Goal: Information Seeking & Learning: Learn about a topic

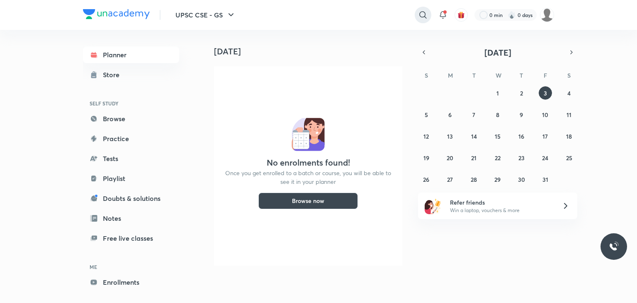
click at [423, 18] on icon at bounding box center [423, 15] width 10 height 10
click at [422, 15] on icon at bounding box center [423, 15] width 10 height 10
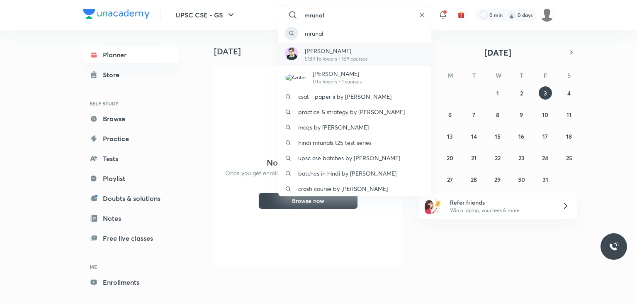
type input "mrunal"
click at [405, 59] on div "[PERSON_NAME] 518K followers • 169 courses" at bounding box center [354, 54] width 153 height 23
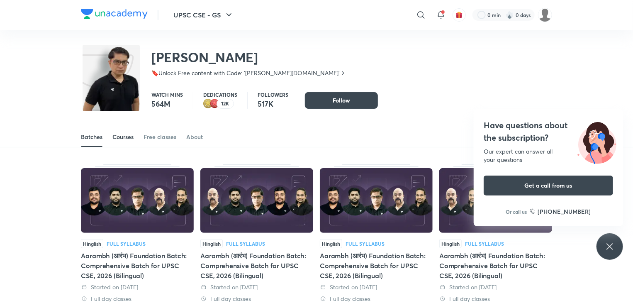
click at [122, 143] on link "Courses" at bounding box center [122, 137] width 21 height 20
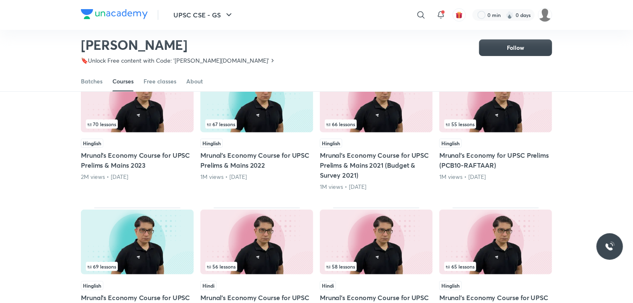
scroll to position [102, 0]
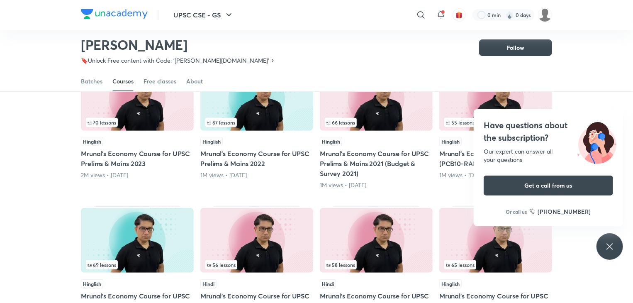
click at [608, 247] on icon at bounding box center [610, 246] width 10 height 10
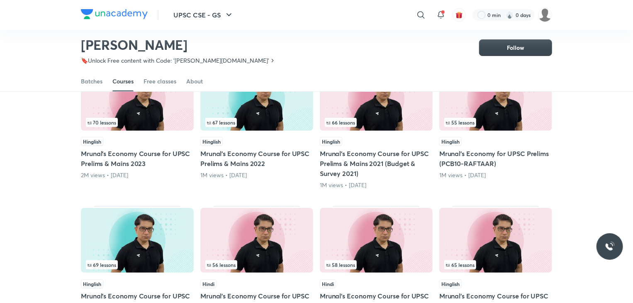
click at [383, 124] on div "66 lessons" at bounding box center [376, 122] width 103 height 9
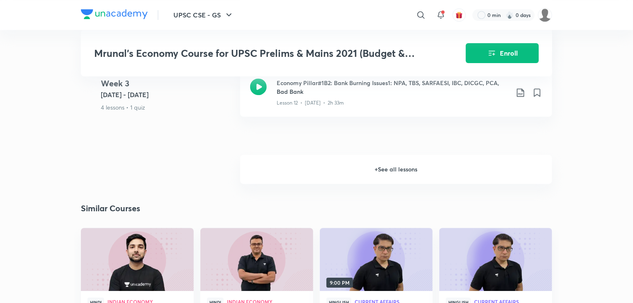
scroll to position [1129, 0]
click at [317, 155] on h6 "+ See all lessons" at bounding box center [396, 169] width 312 height 29
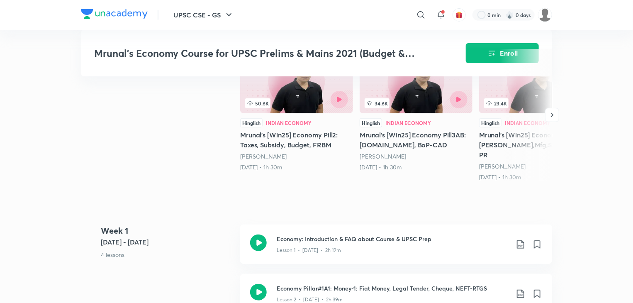
scroll to position [0, 0]
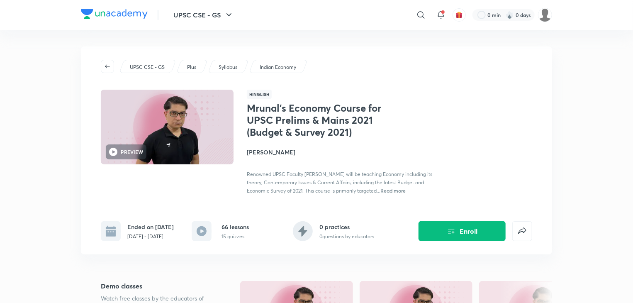
drag, startPoint x: 0, startPoint y: 109, endPoint x: 38, endPoint y: 92, distance: 41.8
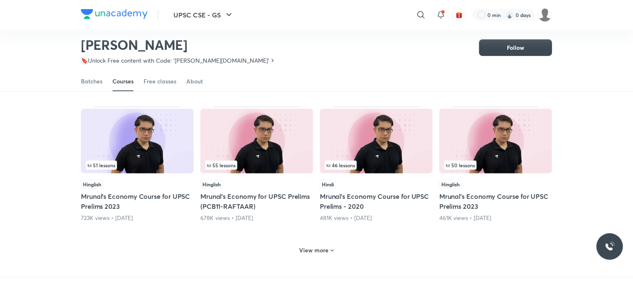
scroll to position [334, 0]
click at [318, 249] on h6 "View more" at bounding box center [314, 250] width 29 height 8
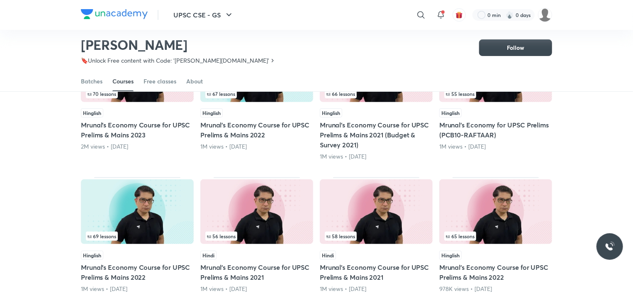
scroll to position [131, 0]
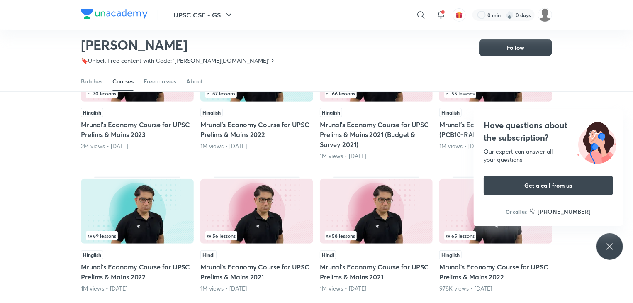
click at [607, 246] on icon at bounding box center [610, 246] width 10 height 10
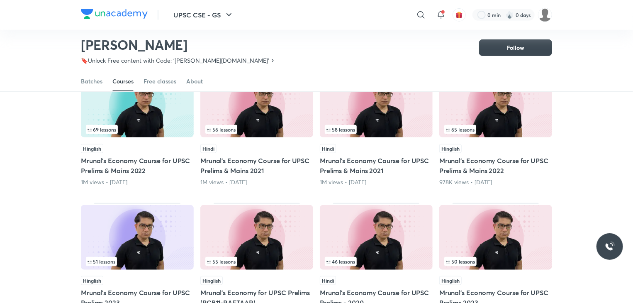
scroll to position [311, 0]
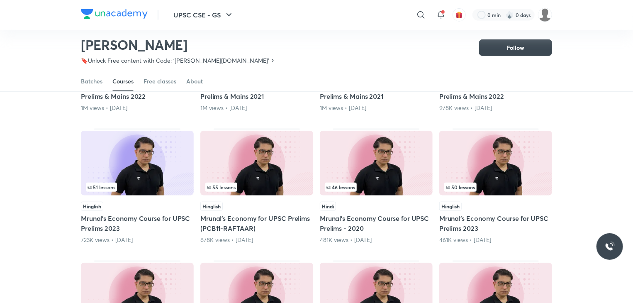
click at [267, 192] on img at bounding box center [256, 163] width 113 height 65
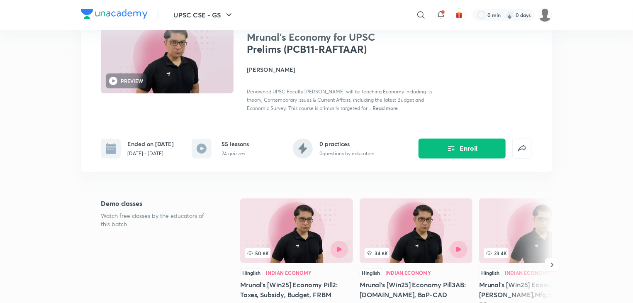
scroll to position [75, 0]
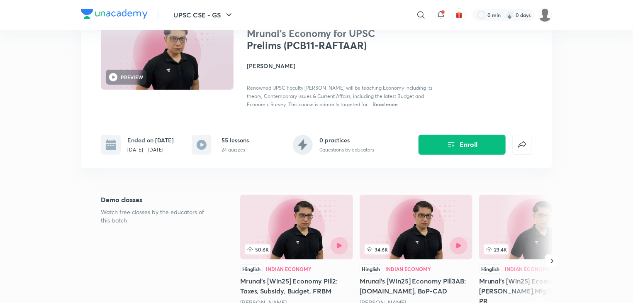
click at [392, 104] on span "Read more" at bounding box center [385, 104] width 25 height 7
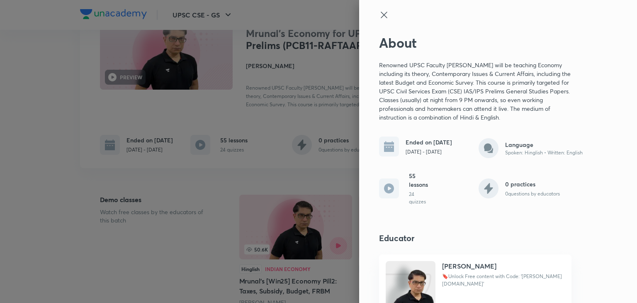
click at [379, 16] on icon at bounding box center [384, 15] width 10 height 10
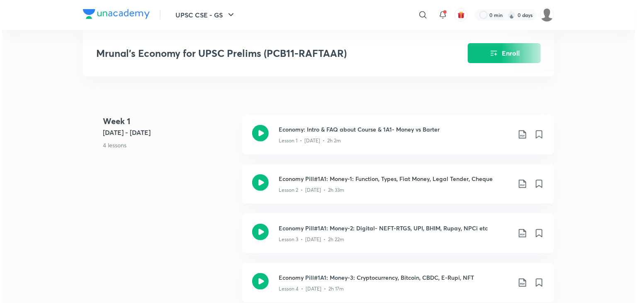
scroll to position [331, 0]
click at [521, 129] on icon at bounding box center [521, 134] width 10 height 10
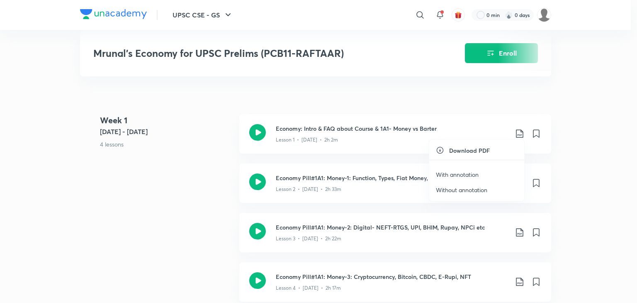
click at [455, 173] on p "With annotation" at bounding box center [457, 174] width 43 height 9
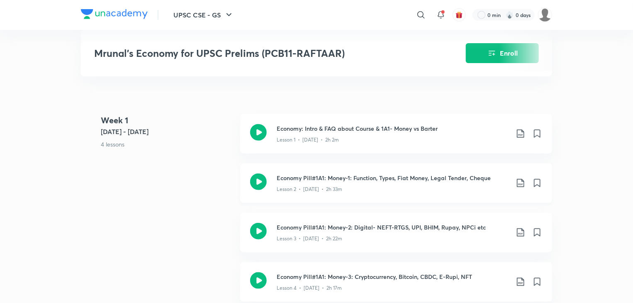
click at [519, 181] on icon at bounding box center [520, 183] width 7 height 8
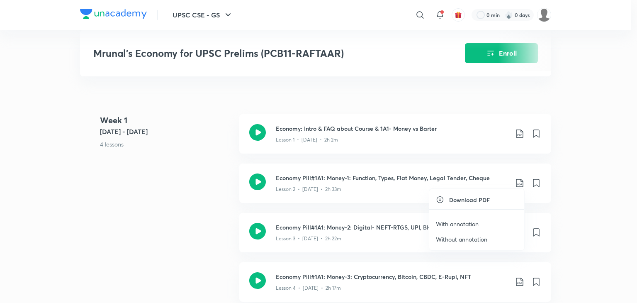
click at [466, 224] on p "With annotation" at bounding box center [457, 223] width 43 height 9
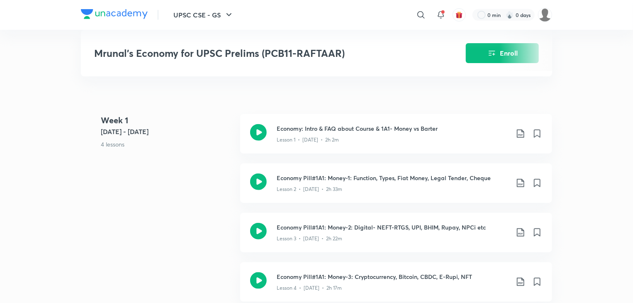
click at [519, 231] on icon at bounding box center [521, 232] width 10 height 10
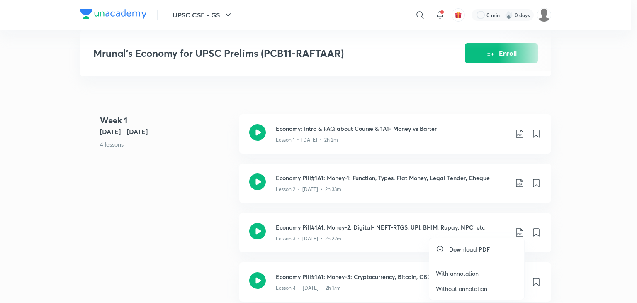
click at [452, 273] on p "With annotation" at bounding box center [457, 273] width 43 height 9
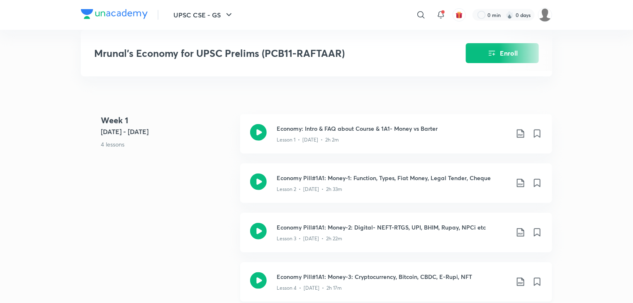
click at [521, 279] on icon at bounding box center [521, 282] width 10 height 10
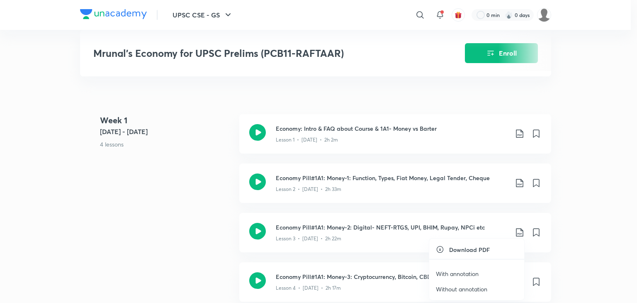
click at [475, 270] on p "With annotation" at bounding box center [457, 273] width 43 height 9
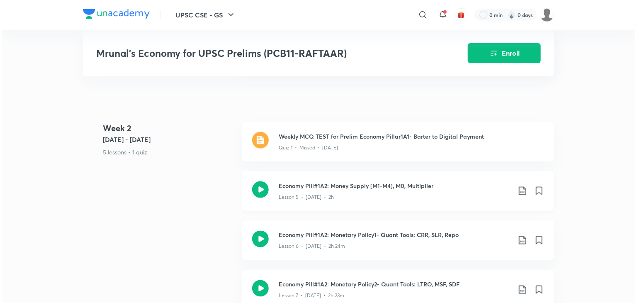
scroll to position [566, 0]
click at [519, 185] on icon at bounding box center [521, 190] width 10 height 10
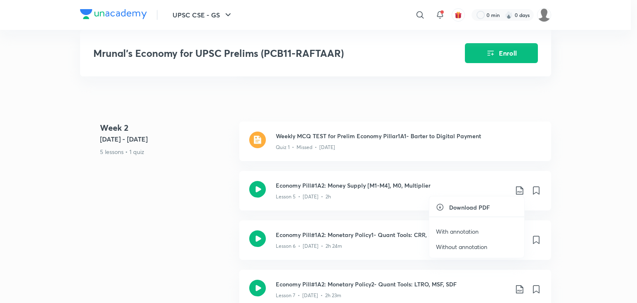
click at [463, 230] on p "With annotation" at bounding box center [457, 231] width 43 height 9
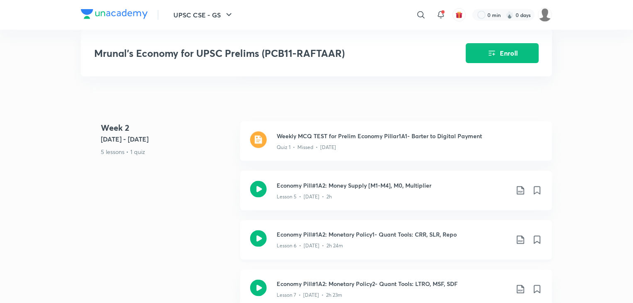
click at [517, 236] on icon at bounding box center [521, 240] width 10 height 10
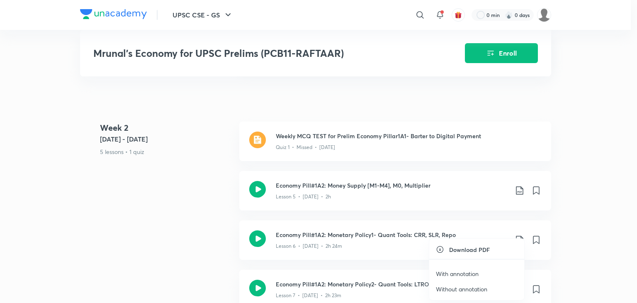
click at [472, 270] on p "With annotation" at bounding box center [457, 273] width 43 height 9
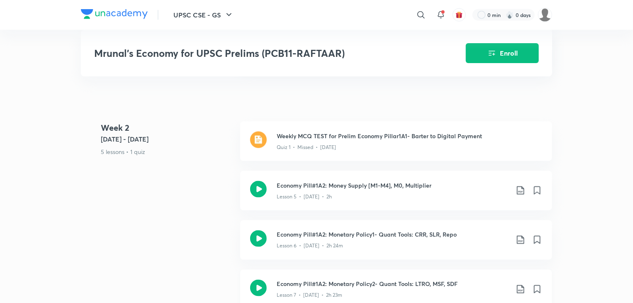
click at [519, 285] on icon at bounding box center [521, 289] width 10 height 10
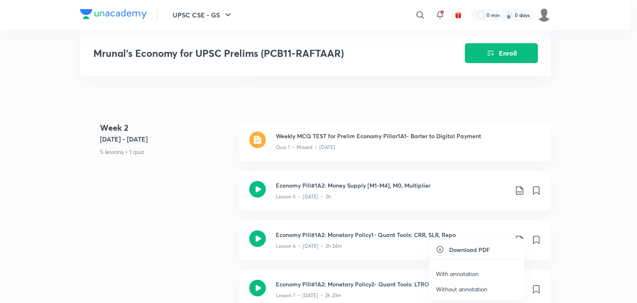
click at [458, 272] on p "With annotation" at bounding box center [457, 273] width 43 height 9
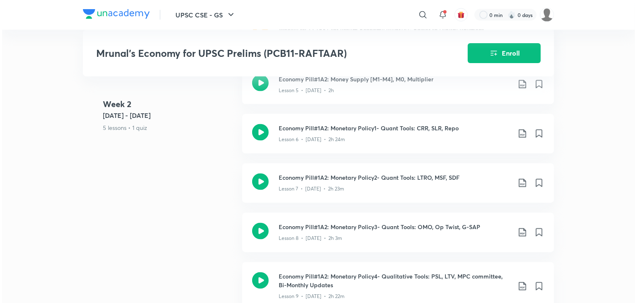
scroll to position [677, 0]
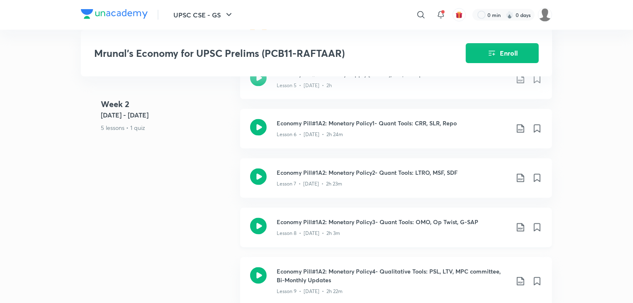
click at [517, 223] on icon at bounding box center [520, 227] width 7 height 8
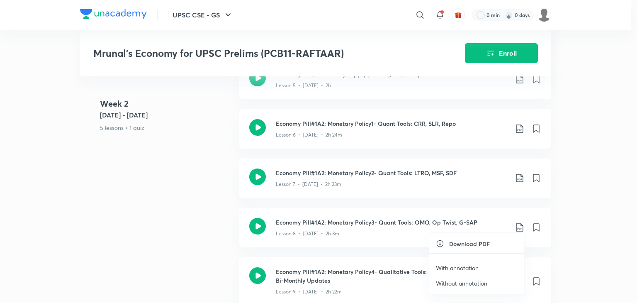
click at [468, 268] on p "With annotation" at bounding box center [457, 267] width 43 height 9
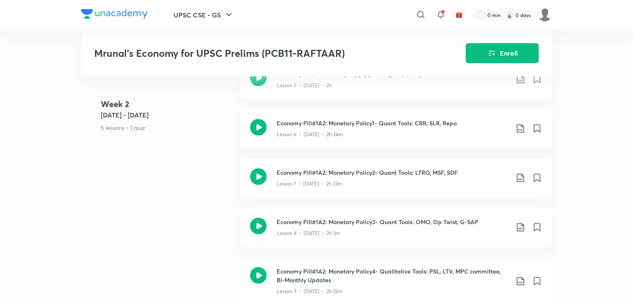
click at [517, 278] on icon at bounding box center [520, 281] width 7 height 8
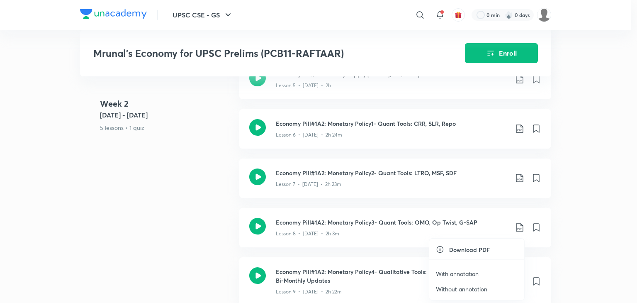
click at [473, 273] on p "With annotation" at bounding box center [457, 273] width 43 height 9
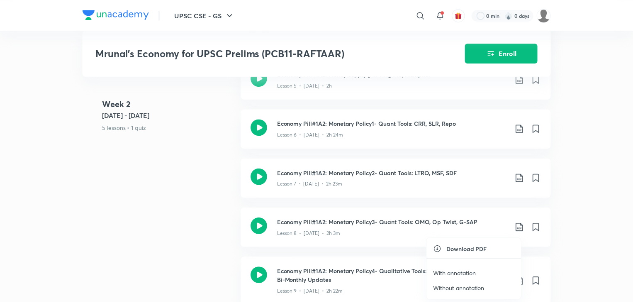
scroll to position [685, 0]
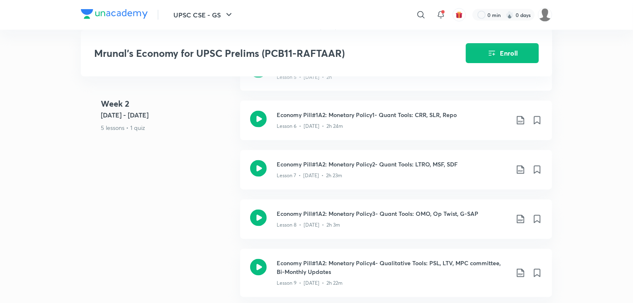
click at [604, 274] on div "UPSC CSE - GS ​ 0 min 0 days Mrunal’s Economy for UPSC Prelims (PCB11-RAFTAAR) …" at bounding box center [316, 255] width 633 height 1881
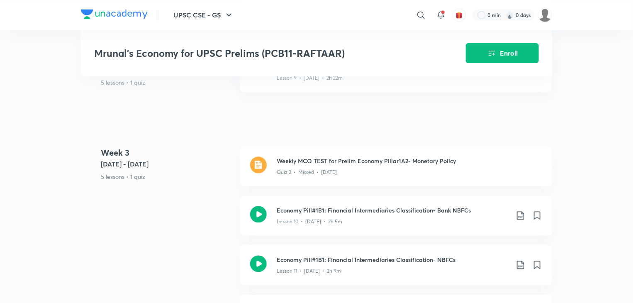
scroll to position [891, 0]
click at [521, 211] on icon at bounding box center [521, 215] width 10 height 10
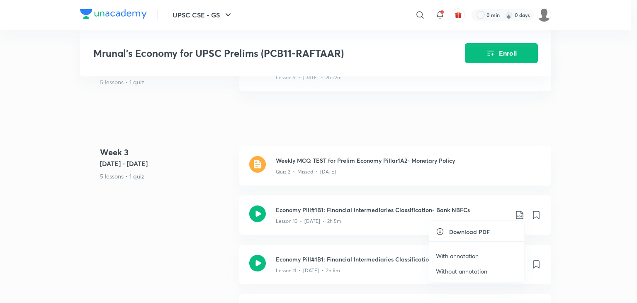
click at [465, 256] on p "With annotation" at bounding box center [457, 255] width 43 height 9
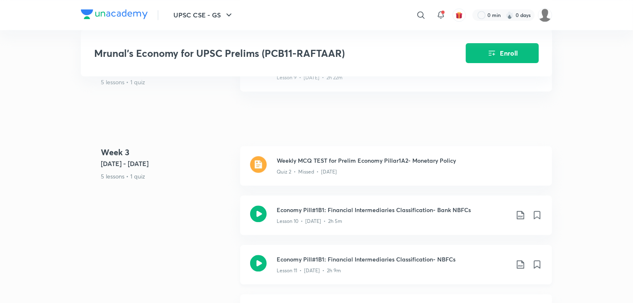
click at [517, 260] on icon at bounding box center [520, 264] width 7 height 8
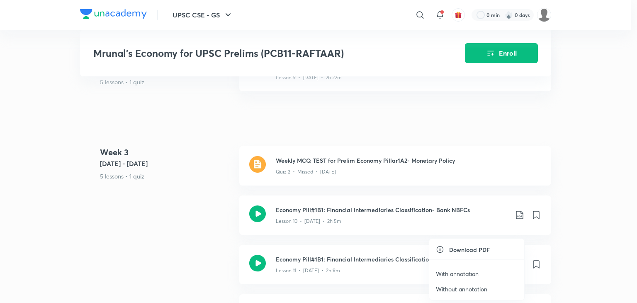
click at [469, 273] on p "With annotation" at bounding box center [457, 273] width 43 height 9
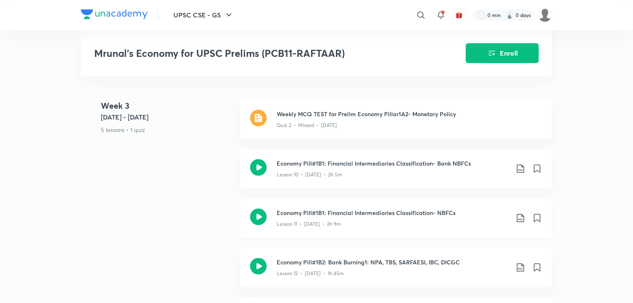
scroll to position [941, 0]
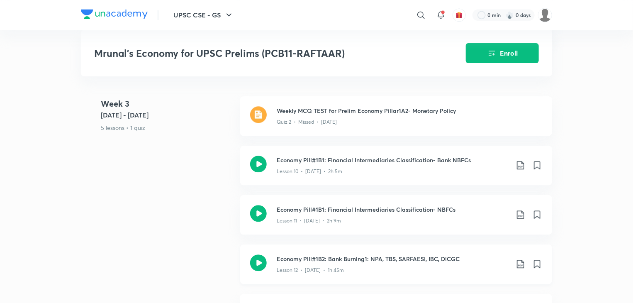
click at [518, 261] on icon at bounding box center [521, 264] width 10 height 10
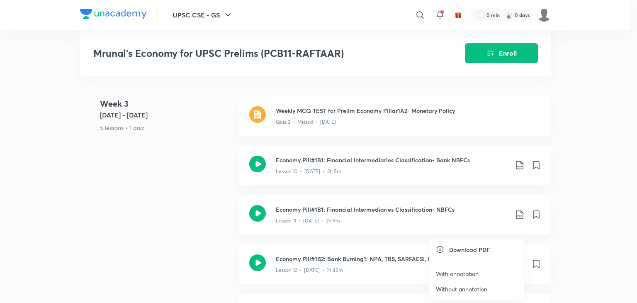
click at [472, 271] on p "With annotation" at bounding box center [457, 273] width 43 height 9
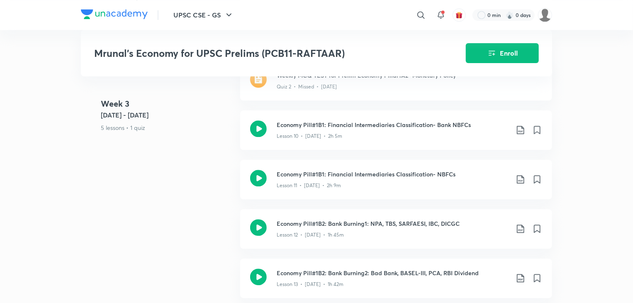
scroll to position [981, 0]
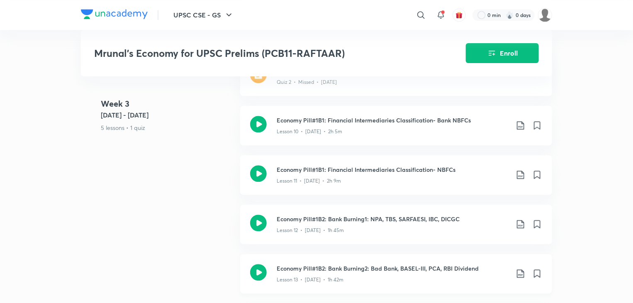
click at [519, 271] on icon at bounding box center [520, 273] width 7 height 8
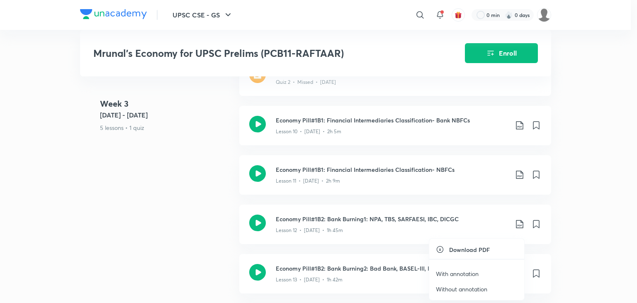
click at [469, 275] on p "With annotation" at bounding box center [457, 273] width 43 height 9
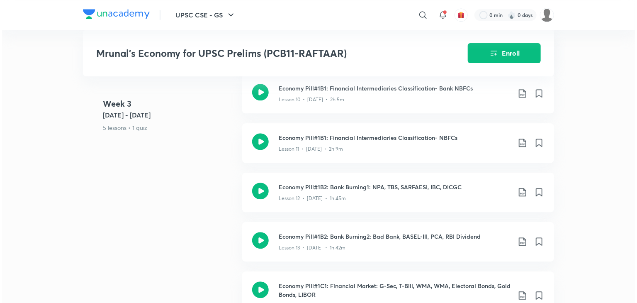
scroll to position [1015, 0]
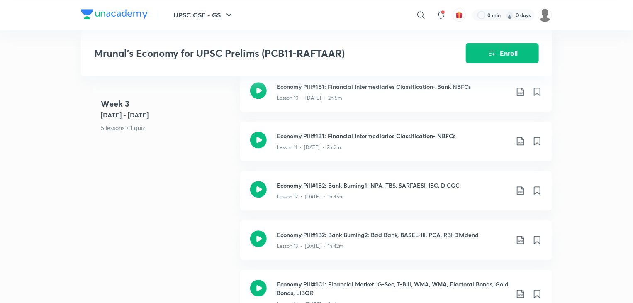
click at [519, 290] on icon at bounding box center [520, 294] width 7 height 8
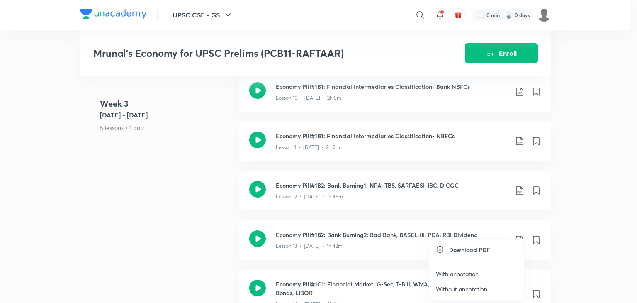
click at [466, 273] on p "With annotation" at bounding box center [457, 273] width 43 height 9
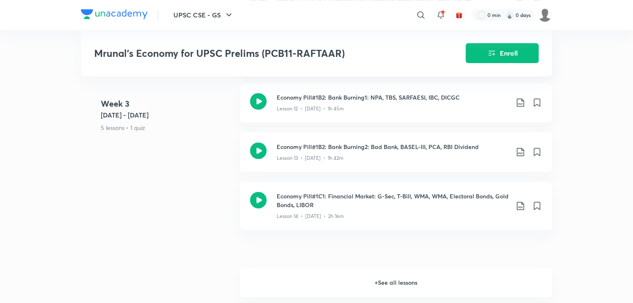
scroll to position [1132, 0]
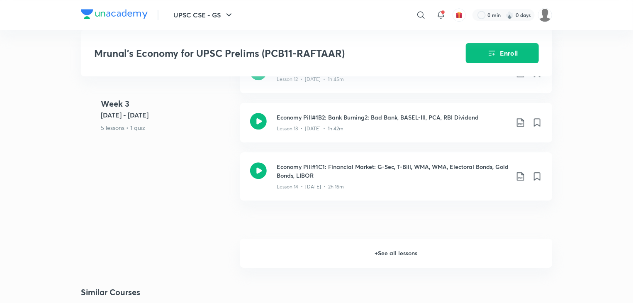
click at [450, 249] on h6 "+ See all lessons" at bounding box center [396, 253] width 312 height 29
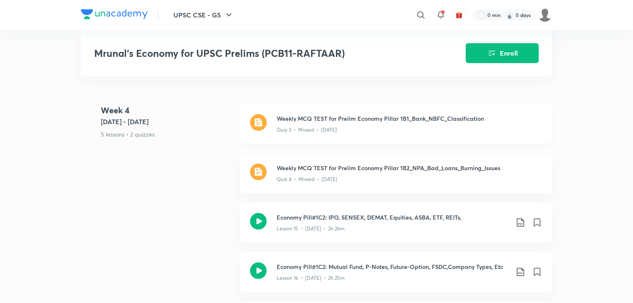
scroll to position [1283, 0]
click at [522, 222] on icon at bounding box center [520, 222] width 7 height 8
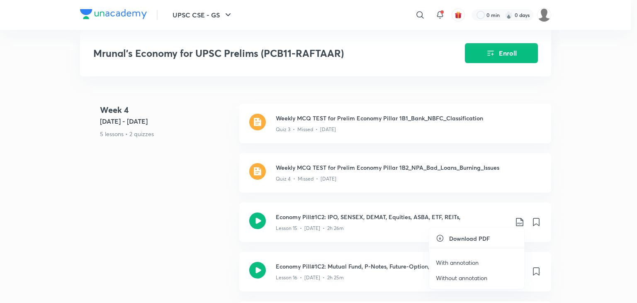
click at [466, 262] on p "With annotation" at bounding box center [457, 262] width 43 height 9
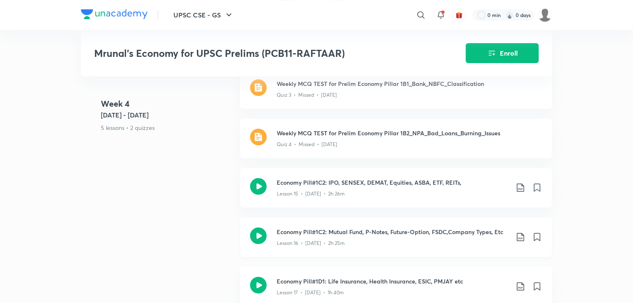
scroll to position [1319, 0]
click at [522, 232] on icon at bounding box center [520, 236] width 7 height 8
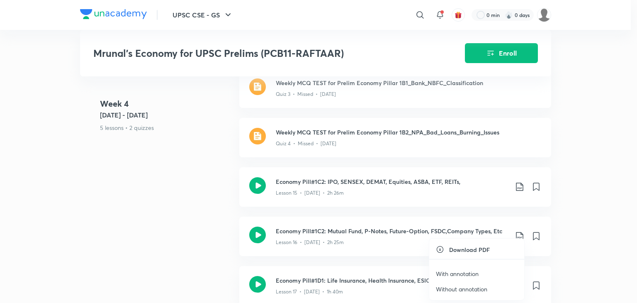
click at [455, 273] on p "With annotation" at bounding box center [457, 273] width 43 height 9
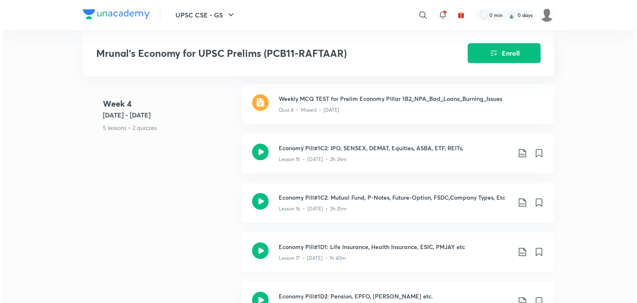
scroll to position [1354, 0]
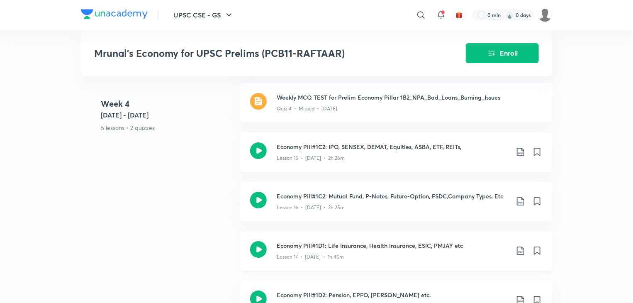
click at [518, 246] on icon at bounding box center [521, 251] width 10 height 10
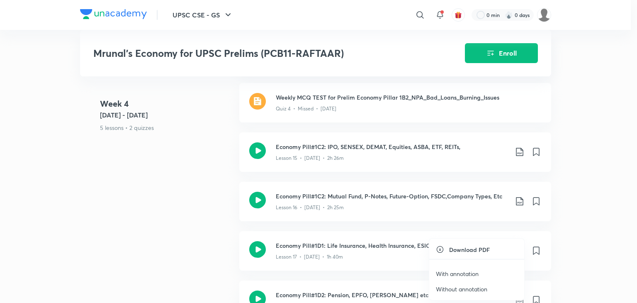
click at [458, 272] on p "With annotation" at bounding box center [457, 273] width 43 height 9
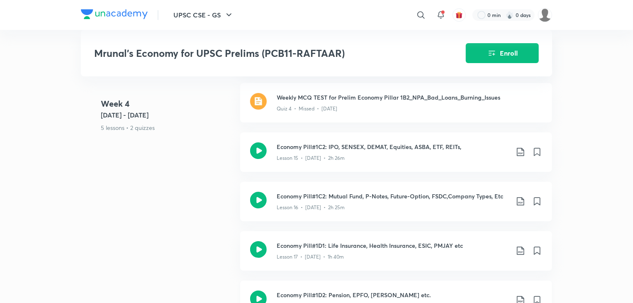
click at [520, 298] on icon at bounding box center [521, 300] width 10 height 10
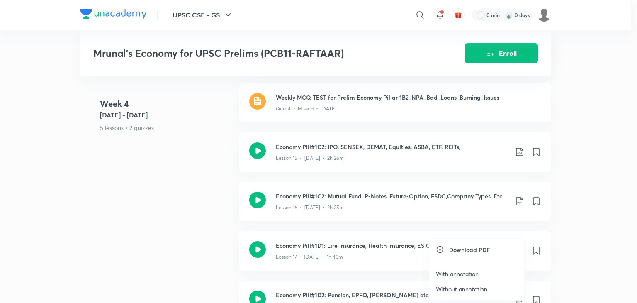
click at [475, 271] on p "With annotation" at bounding box center [457, 273] width 43 height 9
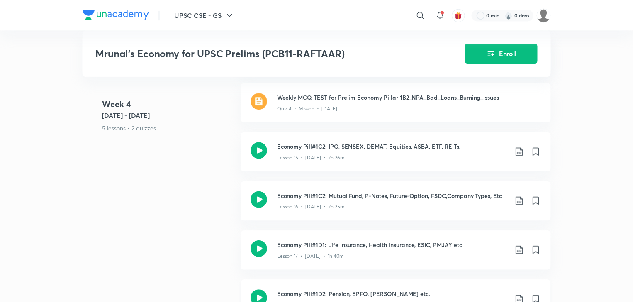
scroll to position [1376, 0]
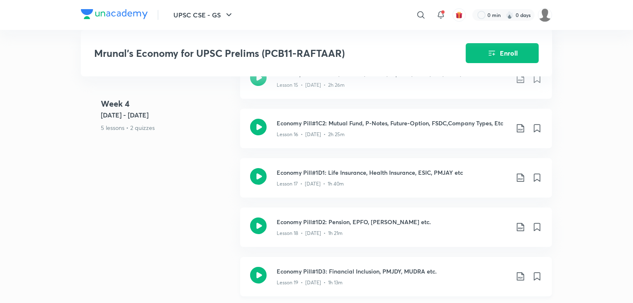
click at [521, 274] on icon at bounding box center [521, 276] width 10 height 10
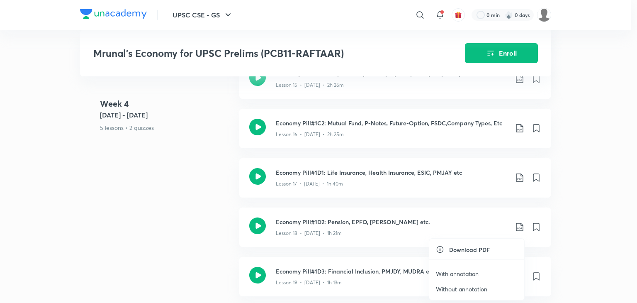
click at [466, 272] on p "With annotation" at bounding box center [457, 273] width 43 height 9
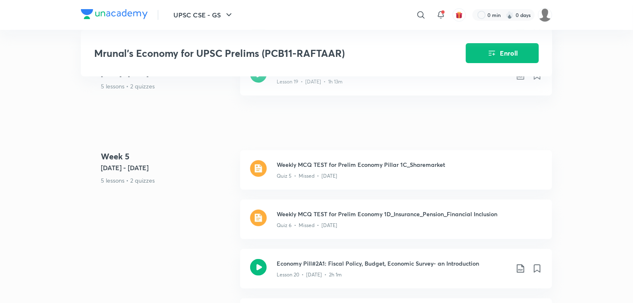
scroll to position [1639, 0]
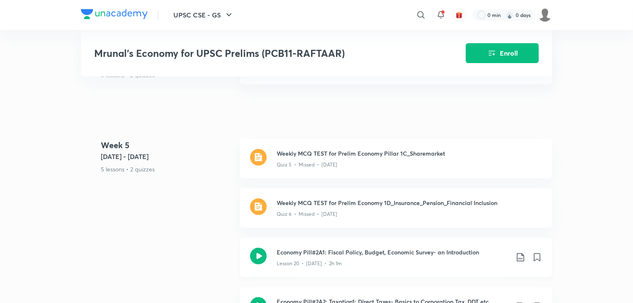
click at [517, 255] on icon at bounding box center [521, 257] width 10 height 10
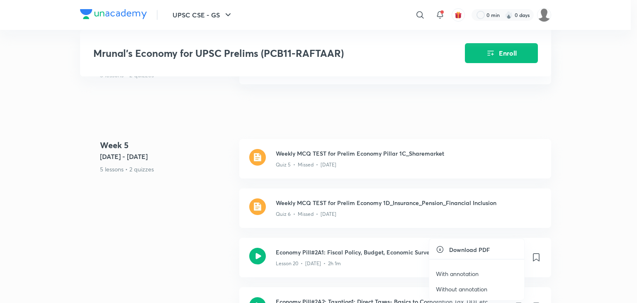
click at [471, 274] on p "With annotation" at bounding box center [457, 273] width 43 height 9
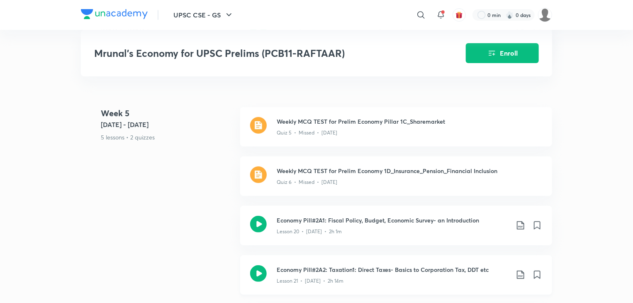
scroll to position [1672, 0]
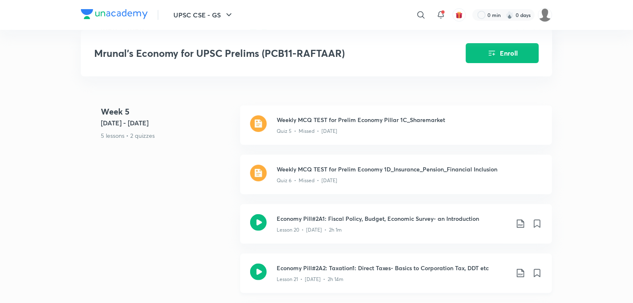
click at [519, 272] on icon at bounding box center [521, 273] width 10 height 10
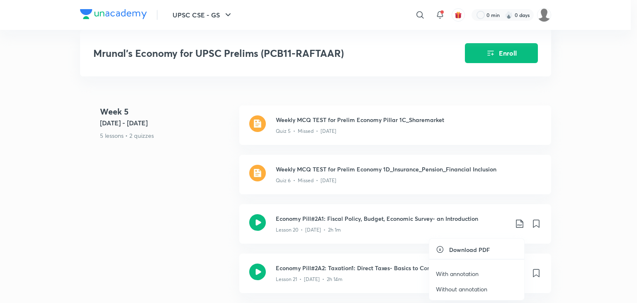
click at [469, 271] on p "With annotation" at bounding box center [457, 273] width 43 height 9
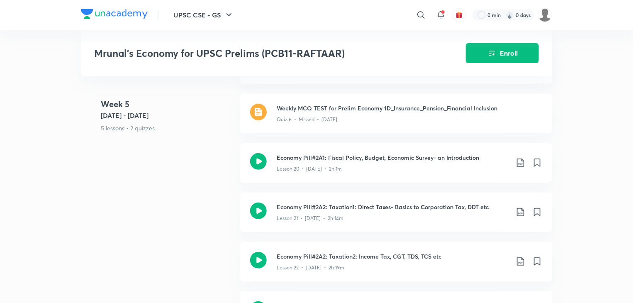
scroll to position [1741, 0]
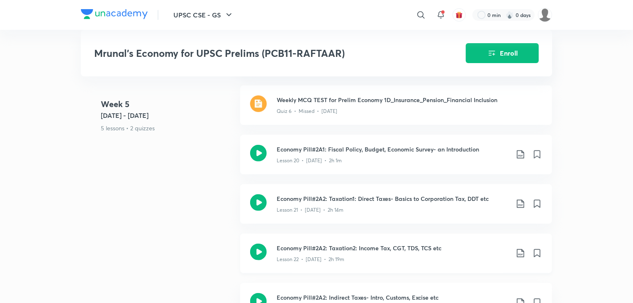
click at [519, 249] on icon at bounding box center [520, 253] width 7 height 8
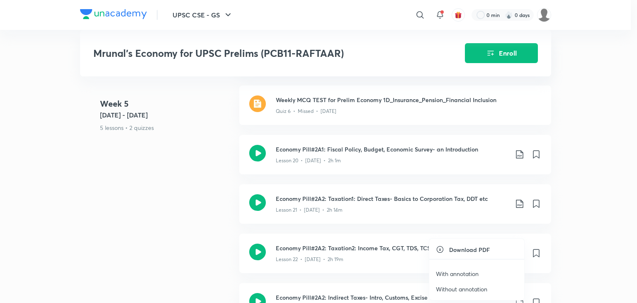
click at [467, 275] on p "With annotation" at bounding box center [457, 273] width 43 height 9
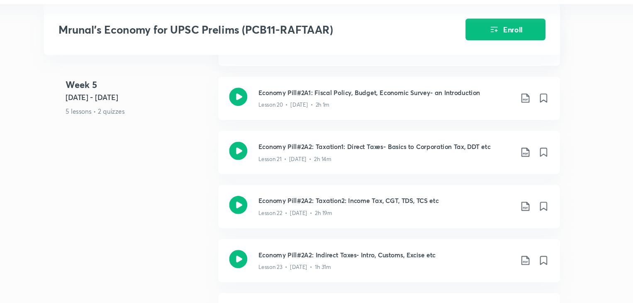
scroll to position [1788, 0]
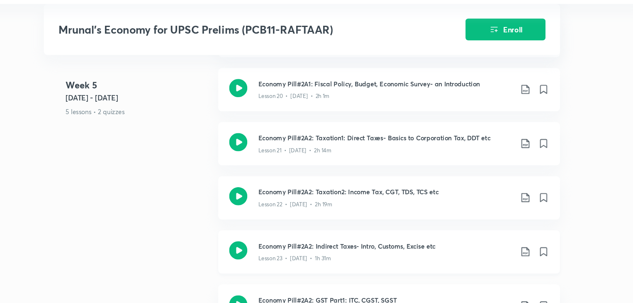
click at [519, 255] on icon at bounding box center [521, 256] width 10 height 10
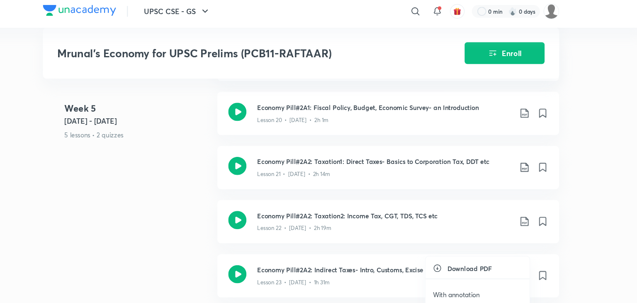
click at [469, 273] on p "With annotation" at bounding box center [457, 273] width 43 height 9
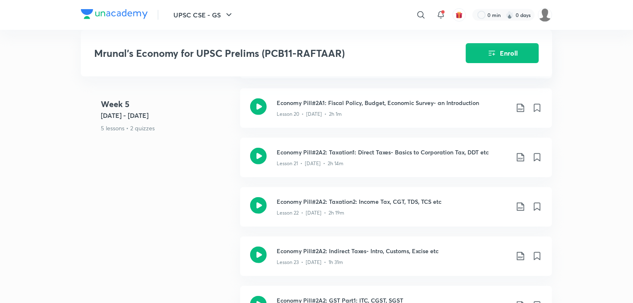
scroll to position [1788, 0]
click at [622, 17] on header "UPSC CSE - GS ​ 0 min 0 days" at bounding box center [316, 15] width 633 height 30
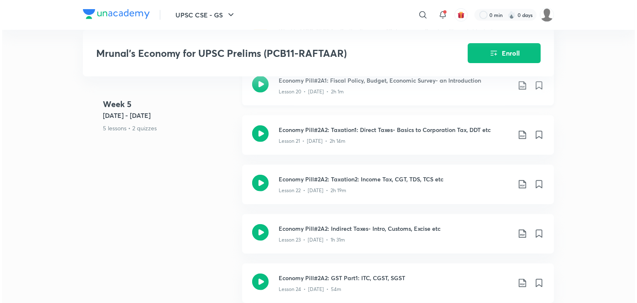
scroll to position [1811, 0]
click at [518, 278] on icon at bounding box center [521, 283] width 10 height 10
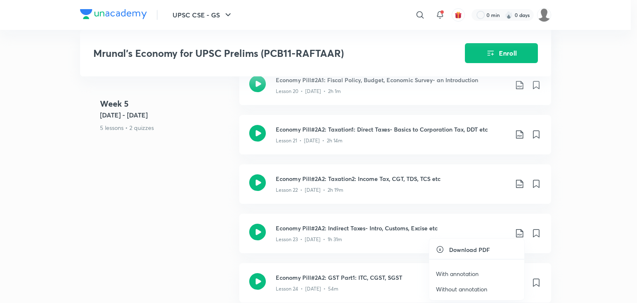
click at [468, 272] on p "With annotation" at bounding box center [457, 273] width 43 height 9
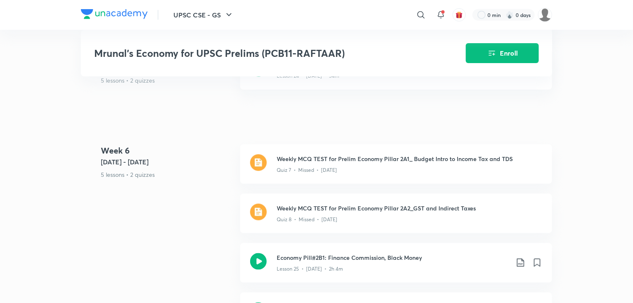
scroll to position [2027, 0]
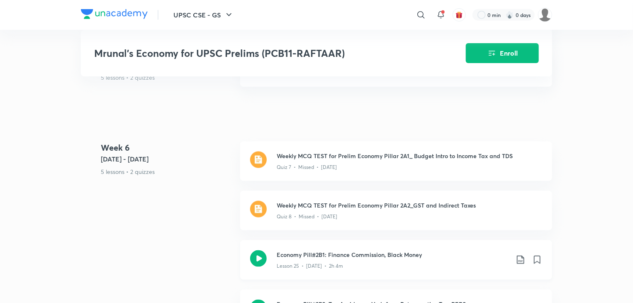
click at [522, 256] on icon at bounding box center [521, 260] width 10 height 10
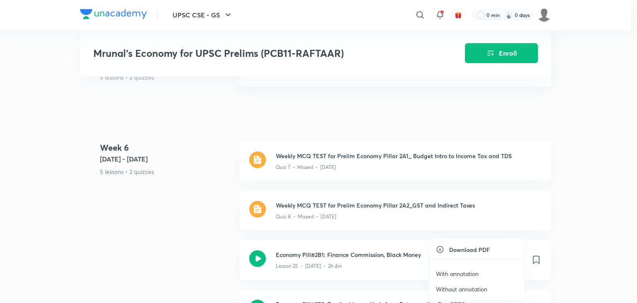
click at [468, 273] on p "With annotation" at bounding box center [457, 273] width 43 height 9
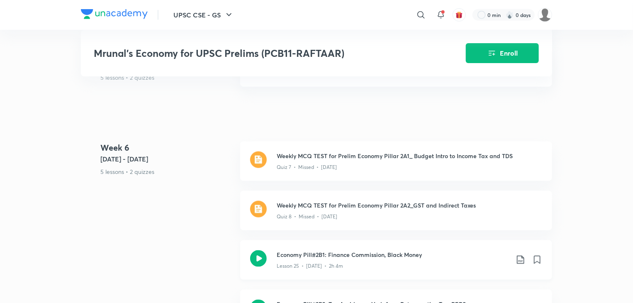
click at [468, 273] on div "Economy Pill#2B1: Finance Commission, Black Money Lesson 25 • Mar 28 • 2h 4m" at bounding box center [396, 259] width 312 height 39
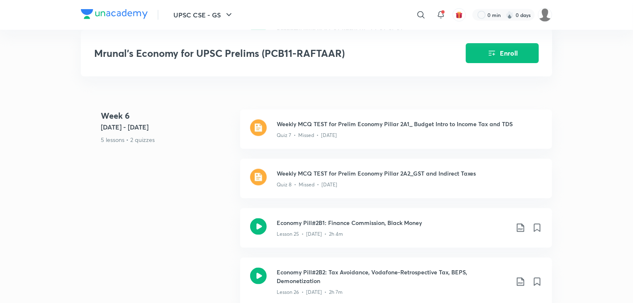
scroll to position [2066, 0]
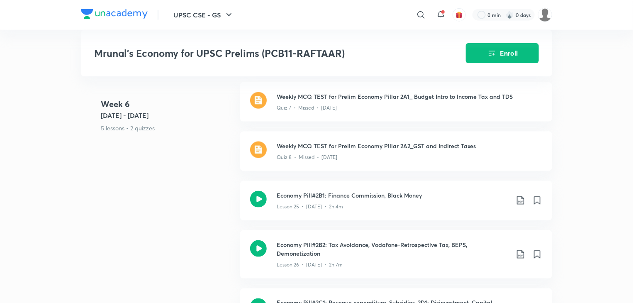
scroll to position [2088, 0]
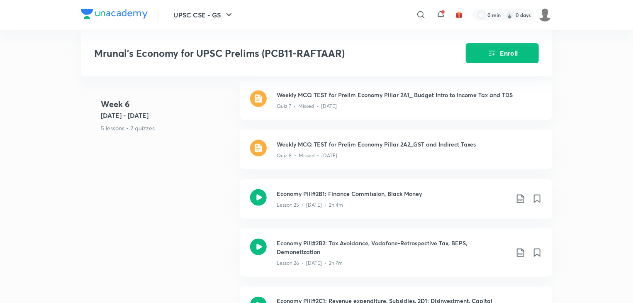
click at [519, 251] on icon at bounding box center [521, 253] width 10 height 10
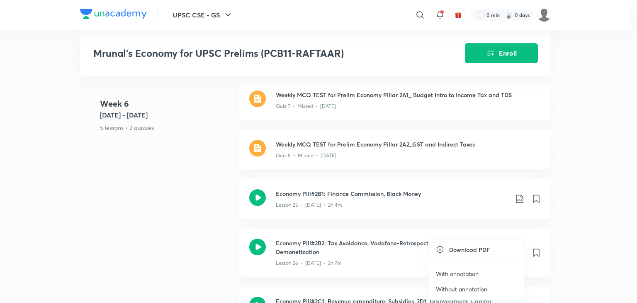
click at [457, 274] on p "With annotation" at bounding box center [457, 273] width 43 height 9
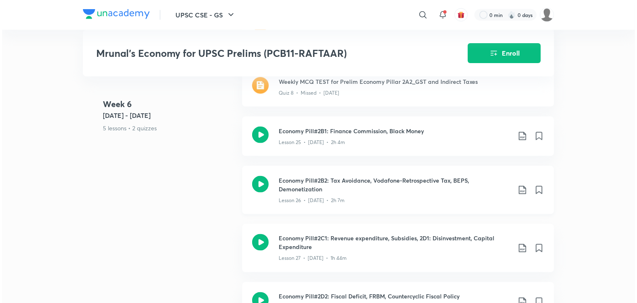
scroll to position [2151, 0]
click at [518, 246] on icon at bounding box center [521, 248] width 10 height 10
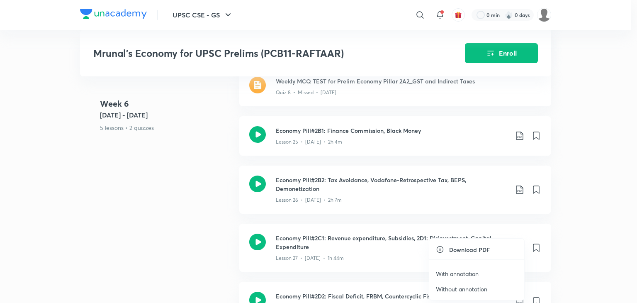
click at [463, 273] on p "With annotation" at bounding box center [457, 273] width 43 height 9
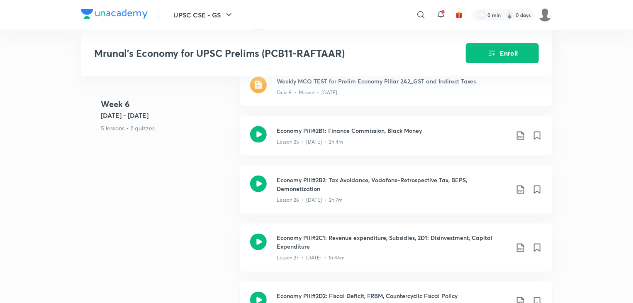
click at [518, 296] on icon at bounding box center [521, 301] width 10 height 10
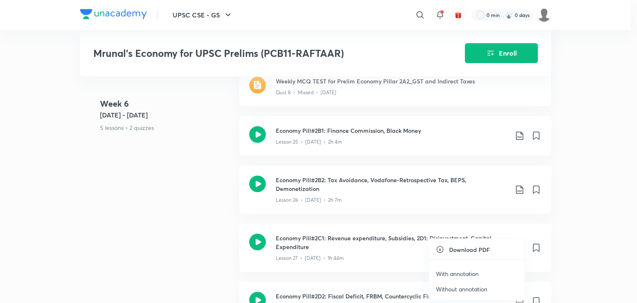
click at [473, 273] on p "With annotation" at bounding box center [457, 273] width 43 height 9
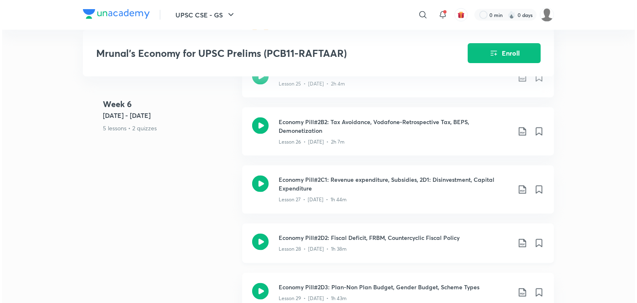
scroll to position [2215, 0]
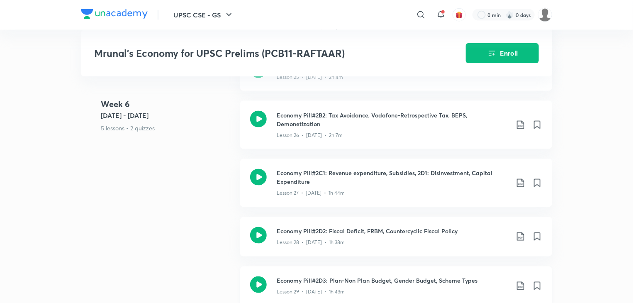
click at [521, 282] on icon at bounding box center [521, 286] width 10 height 10
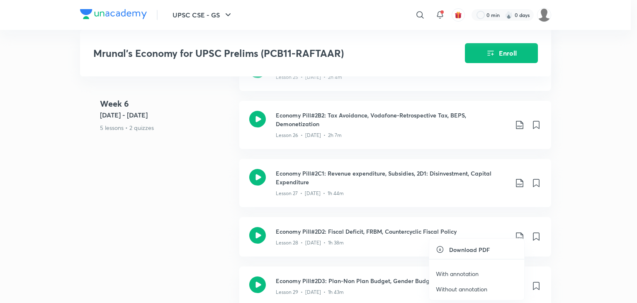
click at [471, 273] on p "With annotation" at bounding box center [457, 273] width 43 height 9
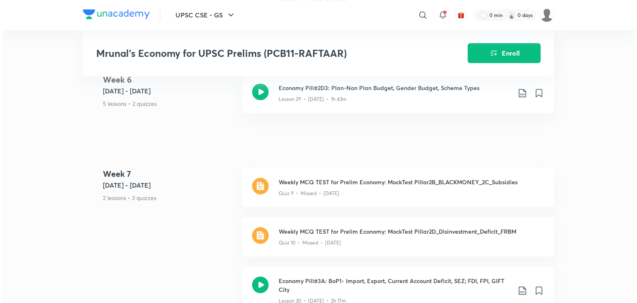
scroll to position [2408, 0]
click at [520, 286] on icon at bounding box center [521, 290] width 10 height 10
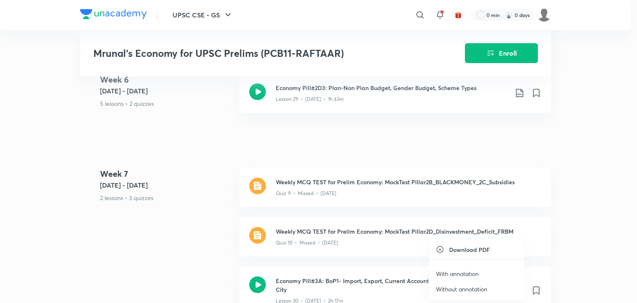
click at [466, 274] on p "With annotation" at bounding box center [457, 273] width 43 height 9
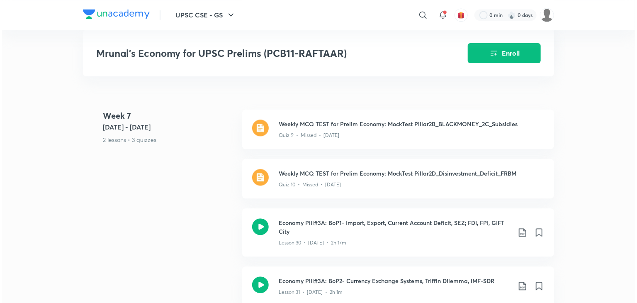
scroll to position [2468, 0]
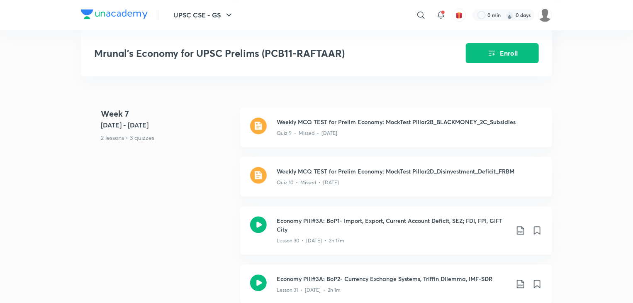
click at [520, 280] on icon at bounding box center [521, 284] width 10 height 10
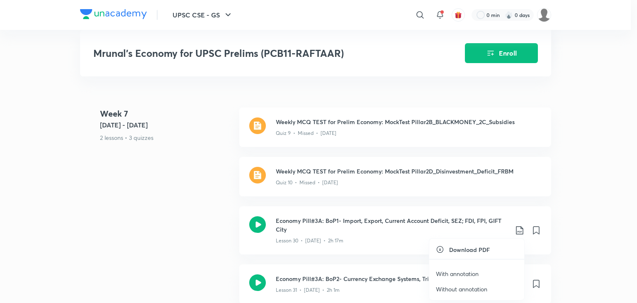
click at [463, 272] on p "With annotation" at bounding box center [457, 273] width 43 height 9
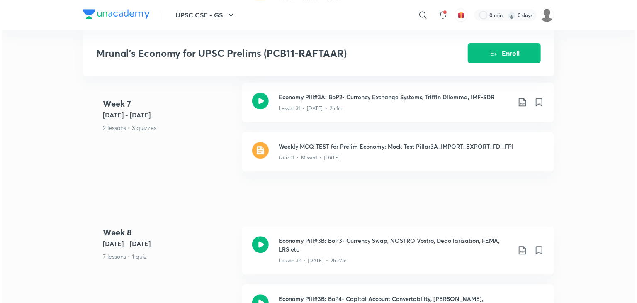
scroll to position [2651, 0]
click at [518, 246] on icon at bounding box center [521, 250] width 10 height 10
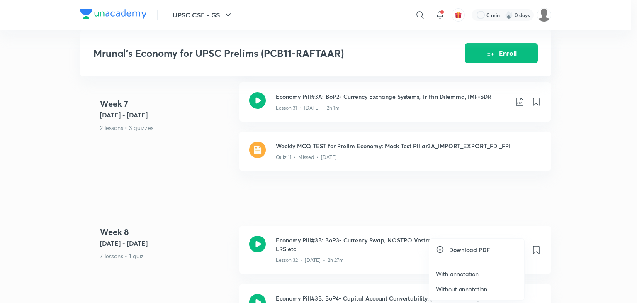
click at [471, 273] on p "With annotation" at bounding box center [457, 273] width 43 height 9
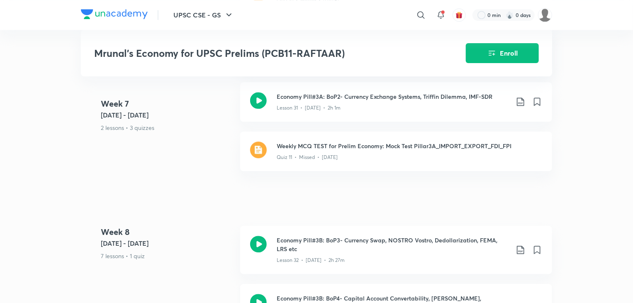
click at [519, 302] on icon at bounding box center [521, 308] width 10 height 10
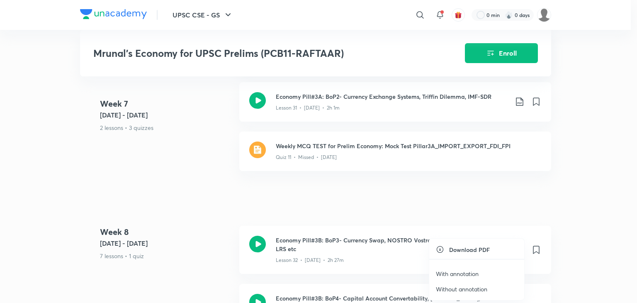
click at [465, 273] on p "With annotation" at bounding box center [457, 273] width 43 height 9
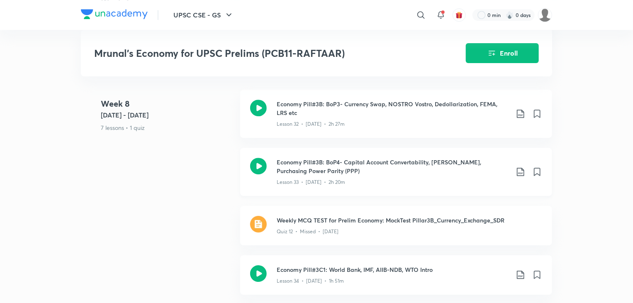
scroll to position [2790, 0]
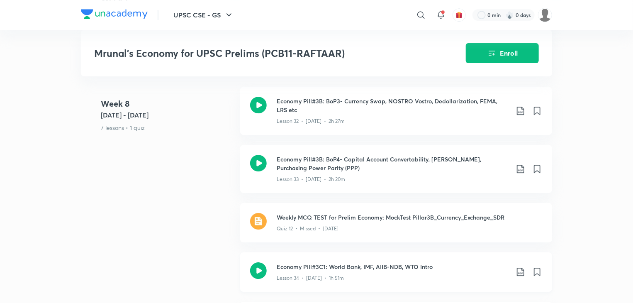
click at [521, 269] on icon at bounding box center [520, 272] width 7 height 8
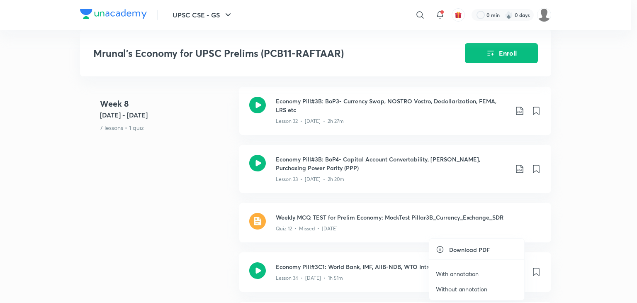
click at [463, 273] on p "With annotation" at bounding box center [457, 273] width 43 height 9
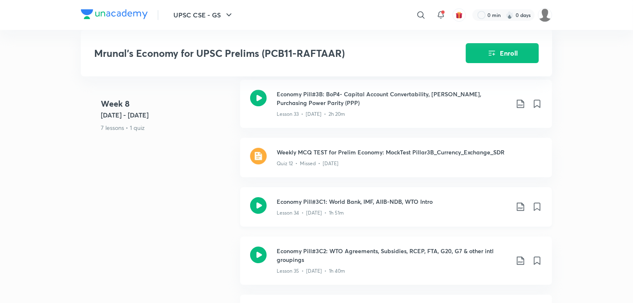
scroll to position [2857, 0]
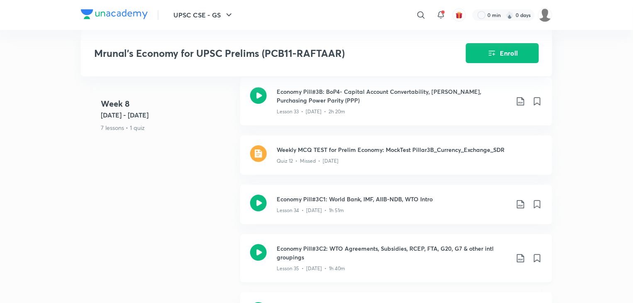
click at [518, 253] on icon at bounding box center [521, 258] width 10 height 10
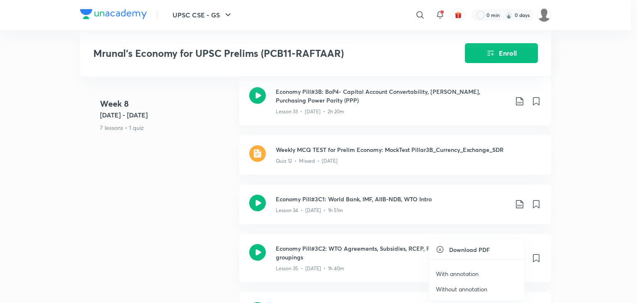
click at [469, 271] on p "With annotation" at bounding box center [457, 273] width 43 height 9
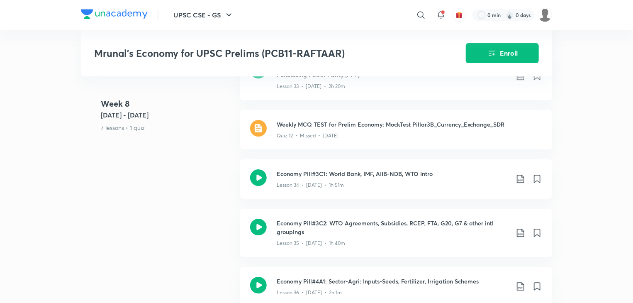
scroll to position [2897, 0]
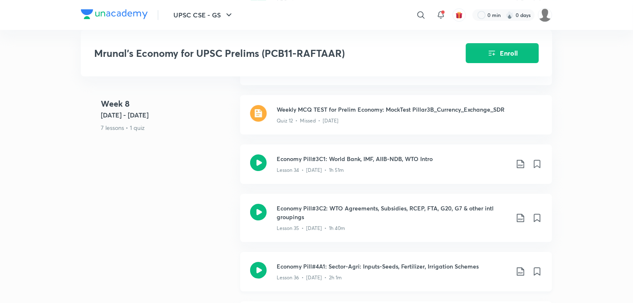
click at [521, 269] on icon at bounding box center [521, 271] width 10 height 10
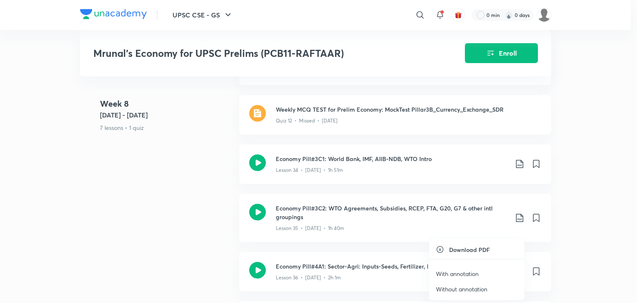
click at [469, 273] on p "With annotation" at bounding box center [457, 273] width 43 height 9
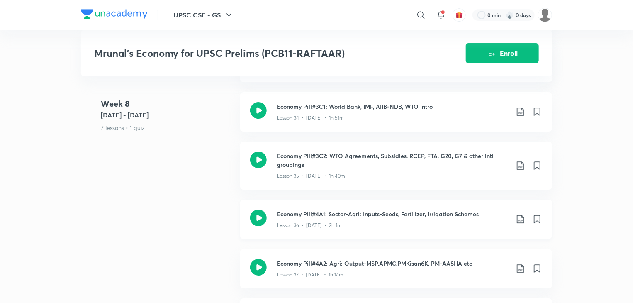
scroll to position [2951, 0]
click at [519, 265] on icon at bounding box center [521, 268] width 10 height 10
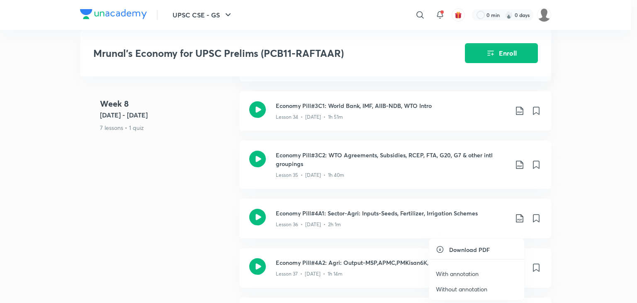
click at [463, 273] on p "With annotation" at bounding box center [457, 273] width 43 height 9
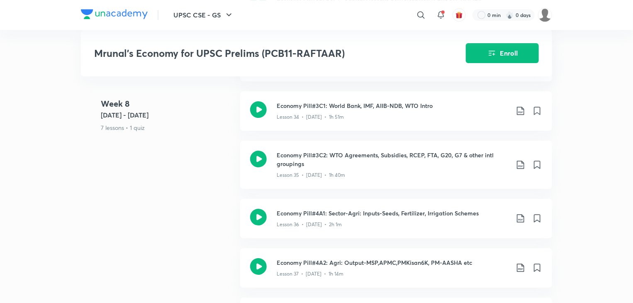
click at [617, 20] on header "UPSC CSE - GS ​ 0 min 0 days" at bounding box center [316, 15] width 633 height 30
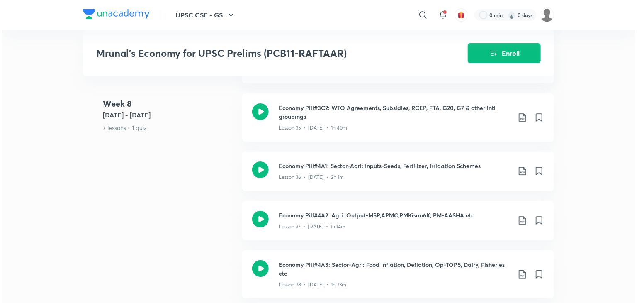
scroll to position [2997, 0]
click at [519, 273] on icon at bounding box center [521, 275] width 10 height 10
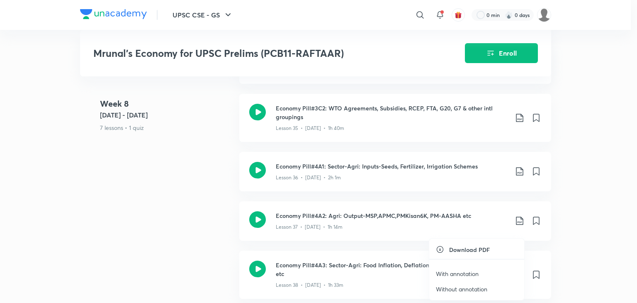
click at [473, 273] on p "With annotation" at bounding box center [457, 273] width 43 height 9
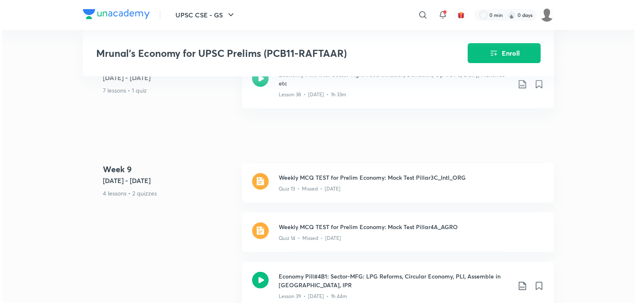
scroll to position [3189, 0]
click at [519, 281] on icon at bounding box center [521, 285] width 10 height 10
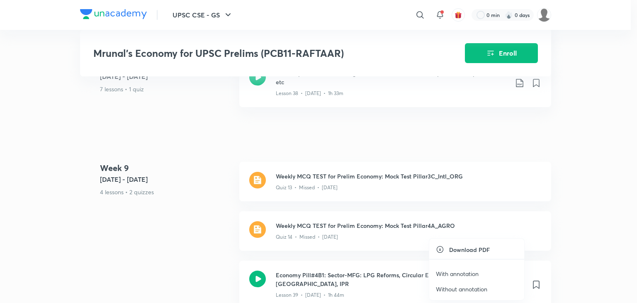
click at [467, 273] on p "With annotation" at bounding box center [457, 273] width 43 height 9
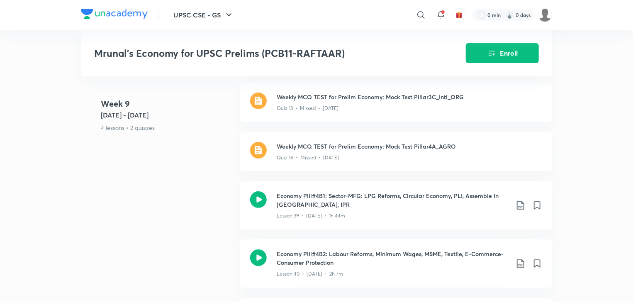
scroll to position [3270, 0]
click at [518, 259] on icon at bounding box center [521, 262] width 10 height 10
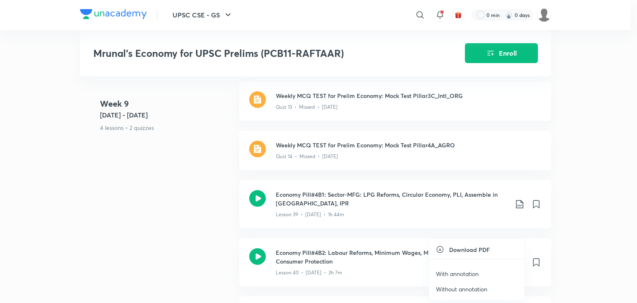
click at [466, 269] on p "With annotation" at bounding box center [457, 273] width 43 height 9
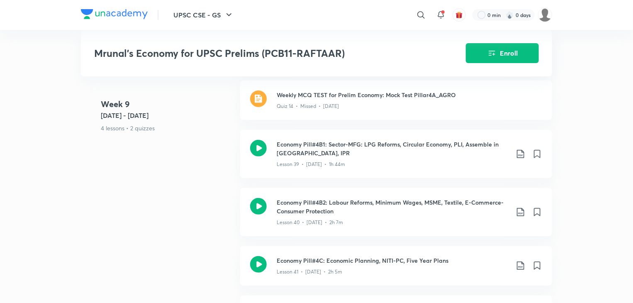
scroll to position [3322, 0]
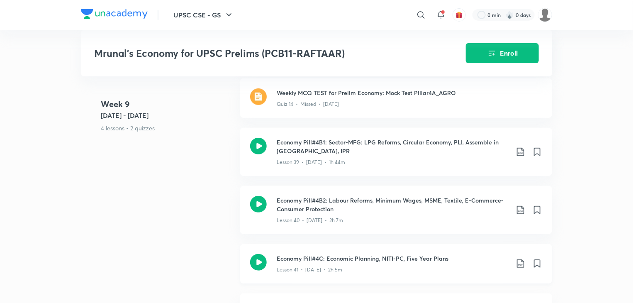
click at [522, 261] on icon at bounding box center [520, 263] width 7 height 8
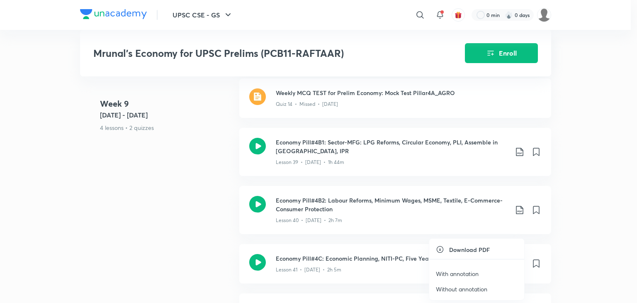
click at [468, 273] on p "With annotation" at bounding box center [457, 273] width 43 height 9
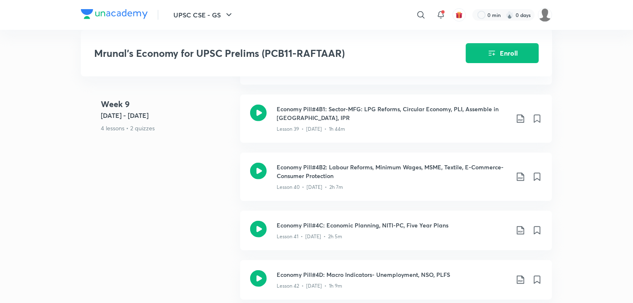
scroll to position [3361, 0]
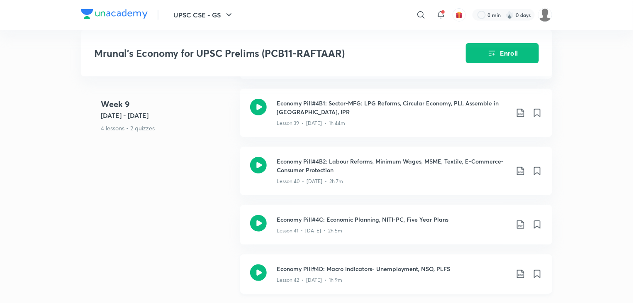
click at [519, 269] on icon at bounding box center [521, 274] width 10 height 10
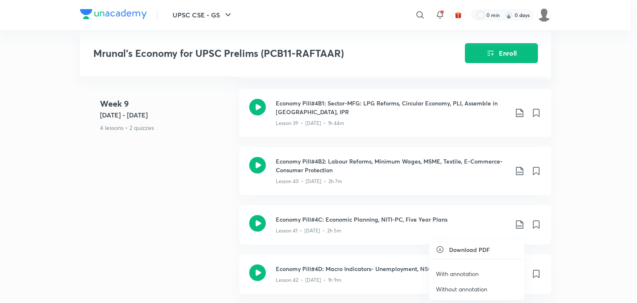
click at [465, 275] on p "With annotation" at bounding box center [457, 273] width 43 height 9
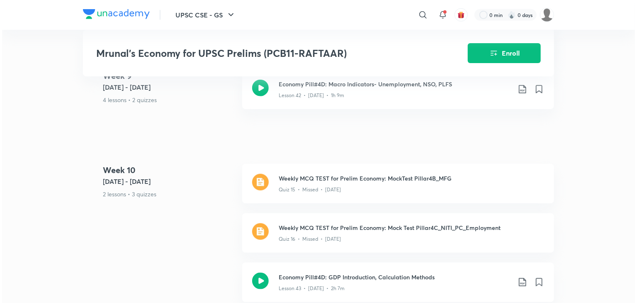
scroll to position [3546, 0]
click at [518, 278] on icon at bounding box center [521, 282] width 10 height 10
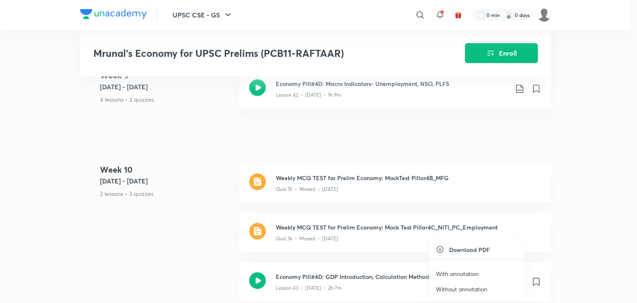
click at [454, 273] on p "With annotation" at bounding box center [457, 273] width 43 height 9
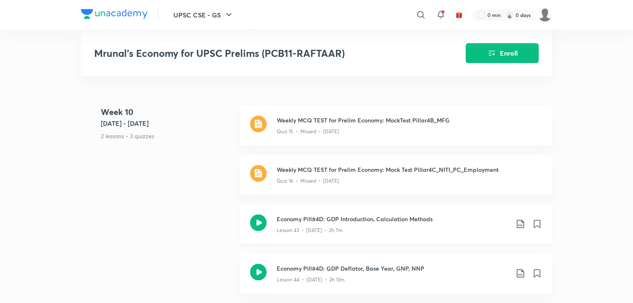
scroll to position [3605, 0]
click at [522, 270] on icon at bounding box center [521, 273] width 10 height 10
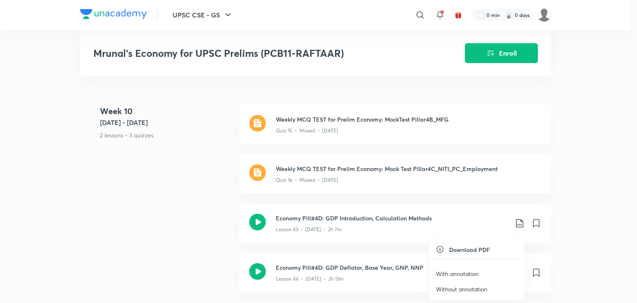
click at [460, 274] on p "With annotation" at bounding box center [457, 273] width 43 height 9
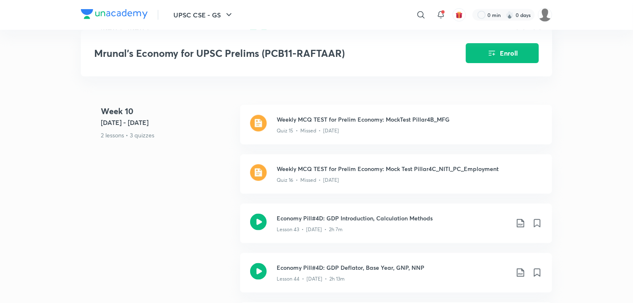
click at [369, 124] on div "Quiz 15 • Missed • Apr 23" at bounding box center [410, 129] width 266 height 11
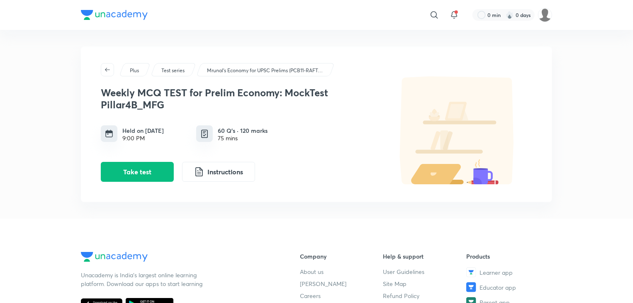
click at [266, 71] on p "Mrunal’s Economy for UPSC Prelims (PCB11-RAFTAAR)" at bounding box center [265, 70] width 116 height 7
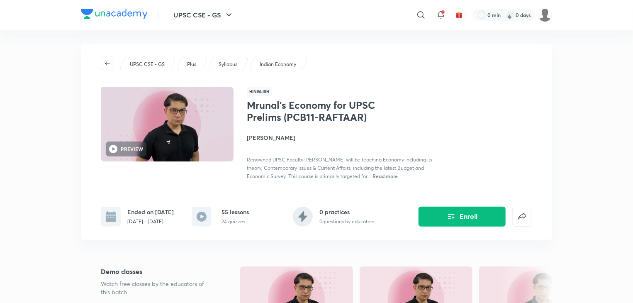
scroll to position [2, 0]
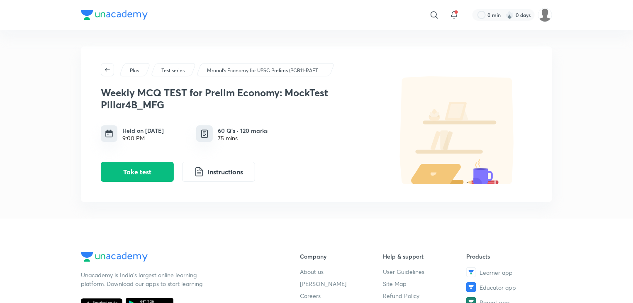
click at [171, 75] on div "Test series" at bounding box center [174, 69] width 46 height 13
click at [174, 69] on p "Test series" at bounding box center [172, 70] width 23 height 7
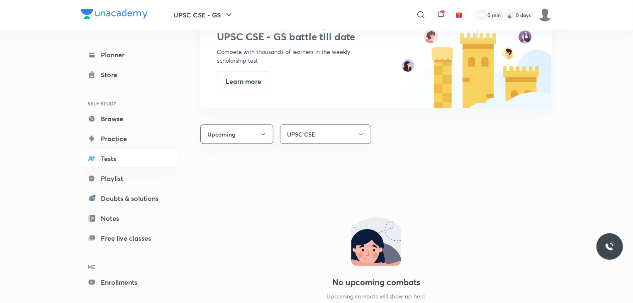
scroll to position [465, 0]
click at [320, 140] on button "UPSC CSE" at bounding box center [325, 134] width 91 height 20
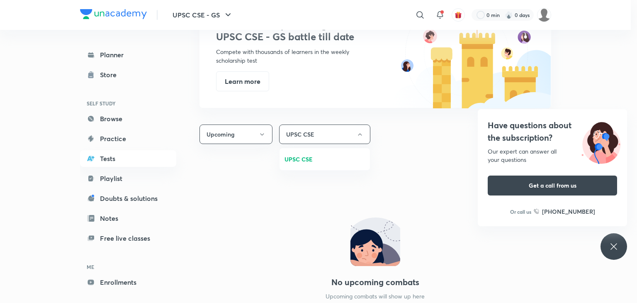
click at [615, 241] on div at bounding box center [318, 151] width 637 height 303
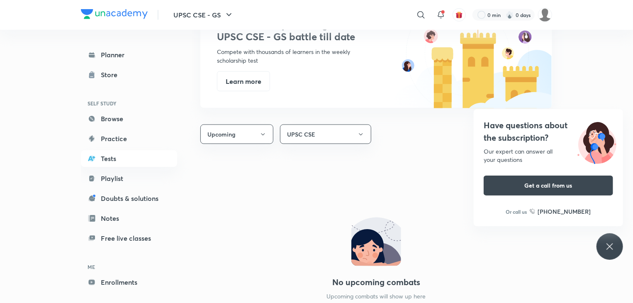
click at [609, 247] on icon at bounding box center [610, 246] width 6 height 6
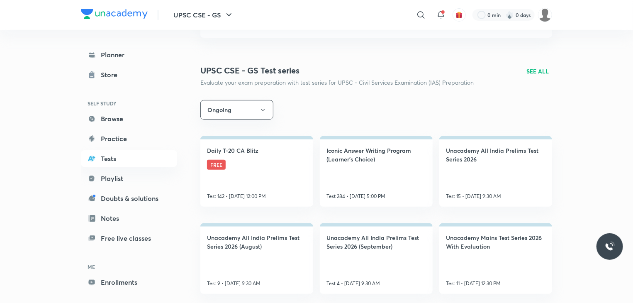
scroll to position [0, 0]
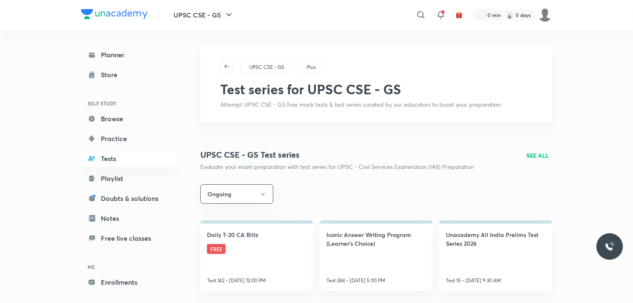
click at [533, 155] on p "SEE ALL" at bounding box center [538, 155] width 22 height 9
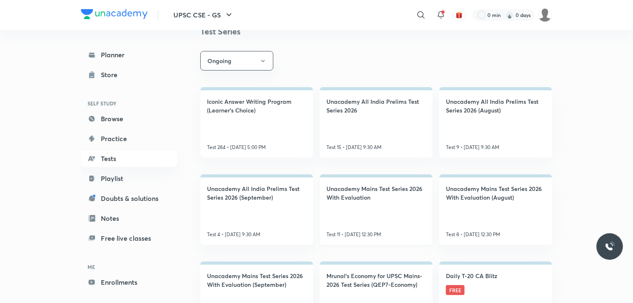
scroll to position [151, 0]
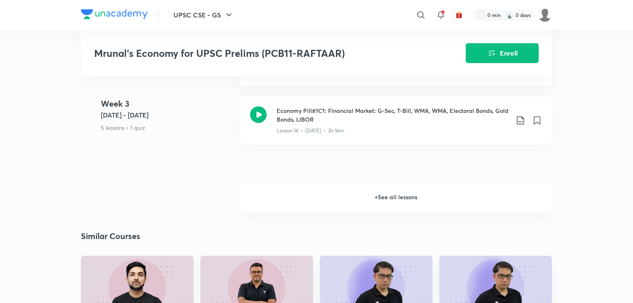
scroll to position [1187, 0]
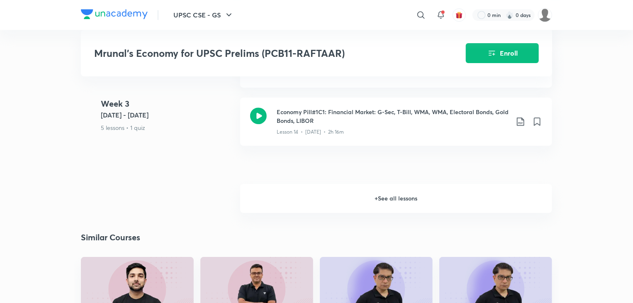
click at [427, 200] on h6 "+ See all lessons" at bounding box center [396, 198] width 312 height 29
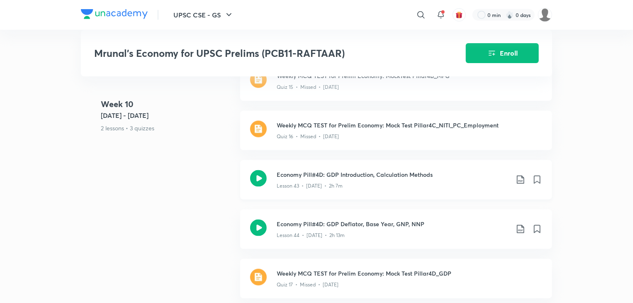
scroll to position [3649, 0]
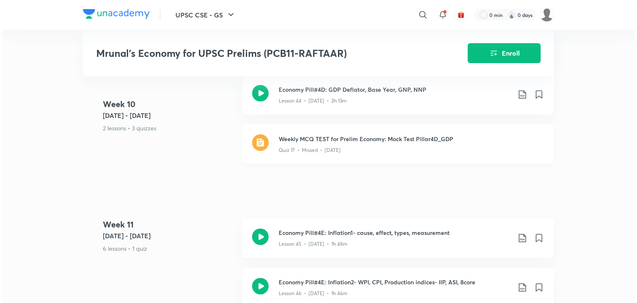
scroll to position [3784, 0]
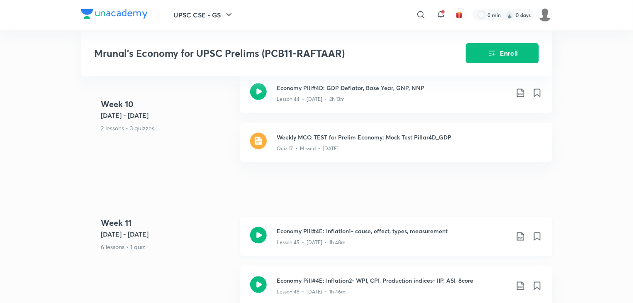
click at [522, 232] on icon at bounding box center [521, 237] width 10 height 10
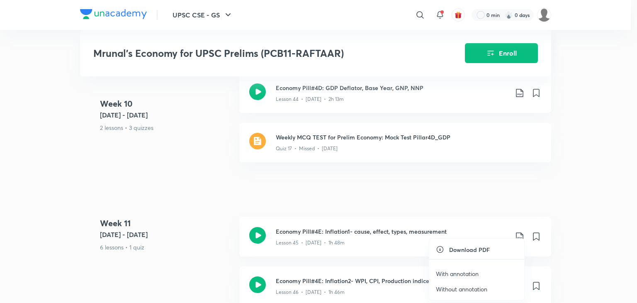
click at [458, 274] on p "With annotation" at bounding box center [457, 273] width 43 height 9
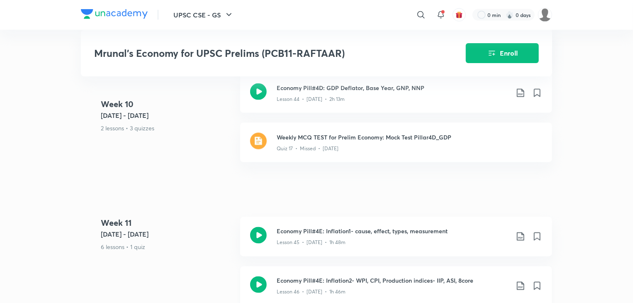
click at [521, 281] on icon at bounding box center [521, 286] width 10 height 10
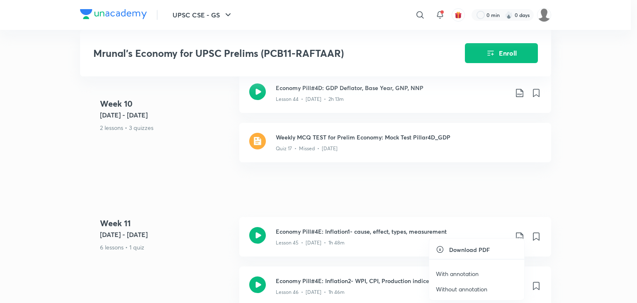
click at [465, 271] on p "With annotation" at bounding box center [457, 273] width 43 height 9
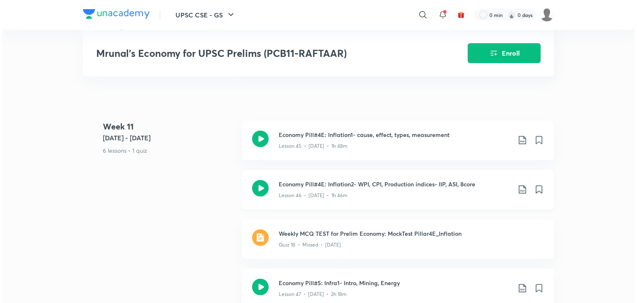
scroll to position [3882, 0]
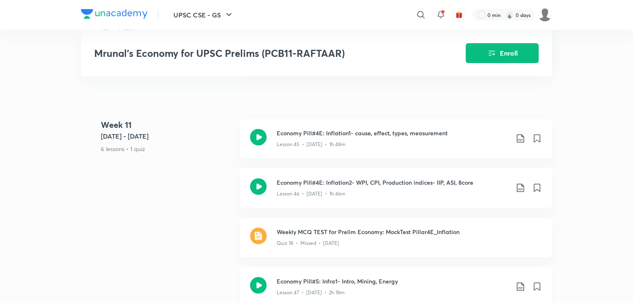
click at [520, 286] on icon at bounding box center [521, 287] width 10 height 10
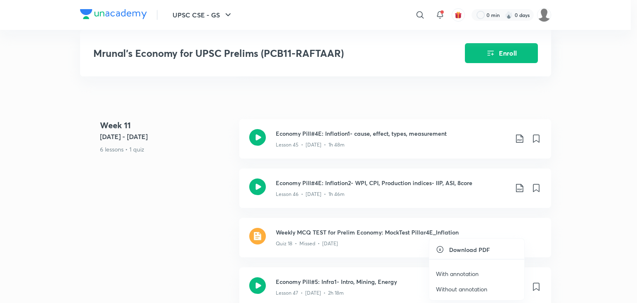
click at [473, 274] on p "With annotation" at bounding box center [457, 273] width 43 height 9
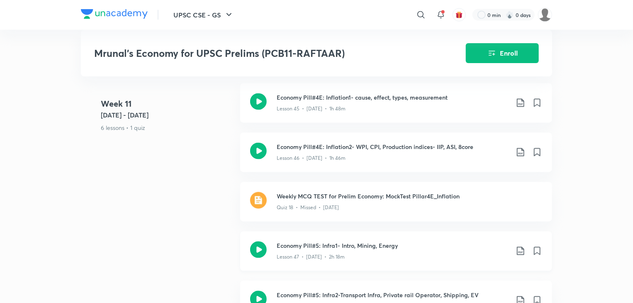
scroll to position [3945, 0]
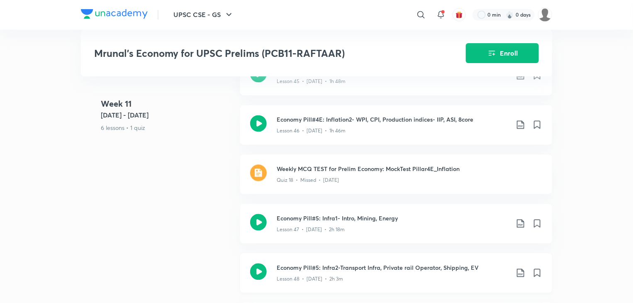
click at [520, 270] on icon at bounding box center [520, 273] width 7 height 8
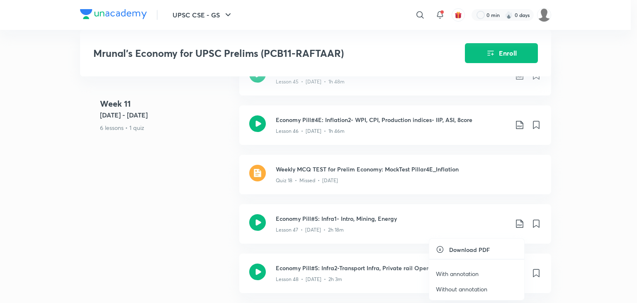
click at [467, 272] on p "With annotation" at bounding box center [457, 273] width 43 height 9
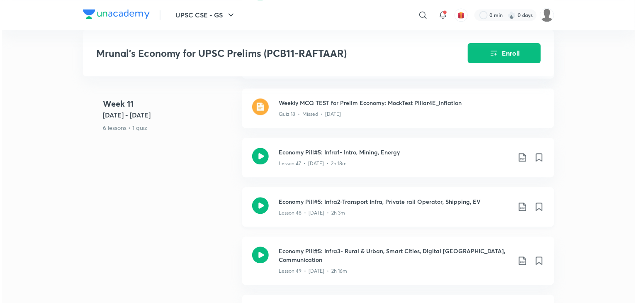
scroll to position [4012, 0]
click at [519, 255] on icon at bounding box center [521, 260] width 10 height 10
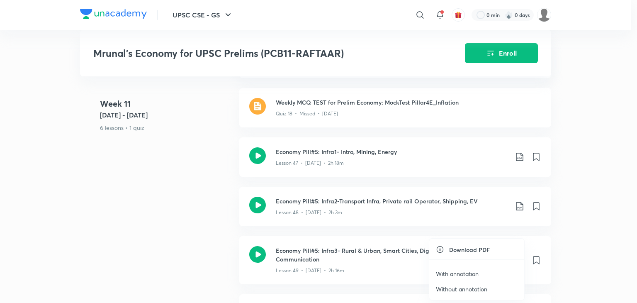
click at [468, 271] on p "With annotation" at bounding box center [457, 273] width 43 height 9
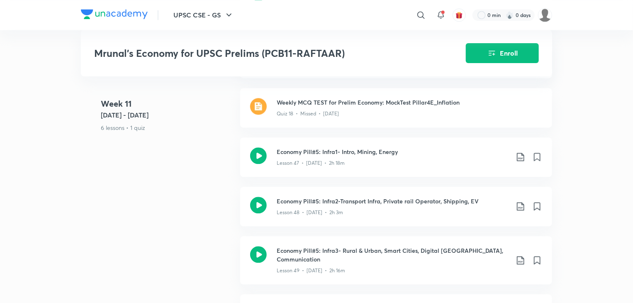
click at [521, 256] on icon at bounding box center [520, 260] width 7 height 8
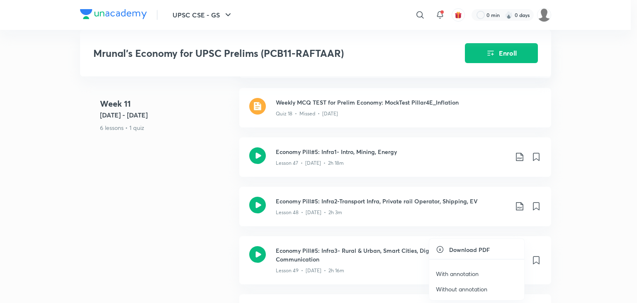
click at [468, 275] on p "With annotation" at bounding box center [457, 273] width 43 height 9
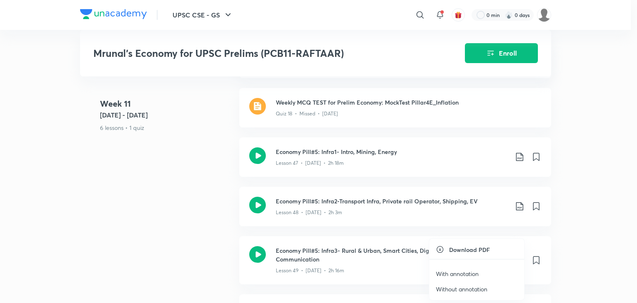
click at [476, 274] on p "With annotation" at bounding box center [457, 273] width 43 height 9
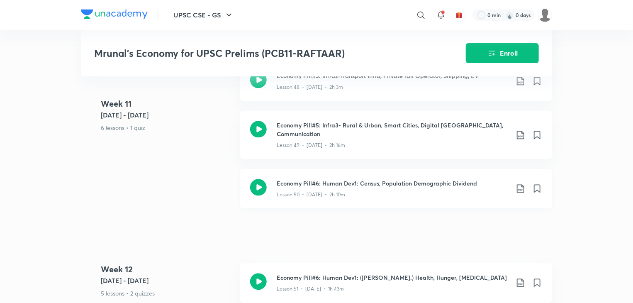
scroll to position [4139, 0]
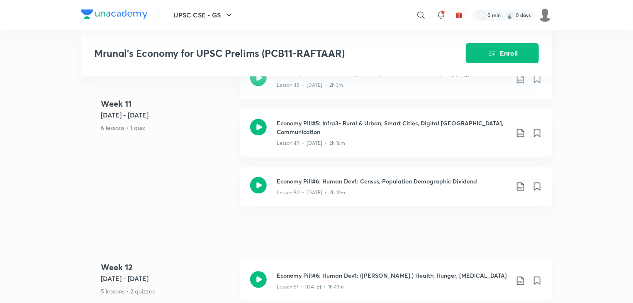
click at [517, 276] on icon at bounding box center [520, 280] width 7 height 8
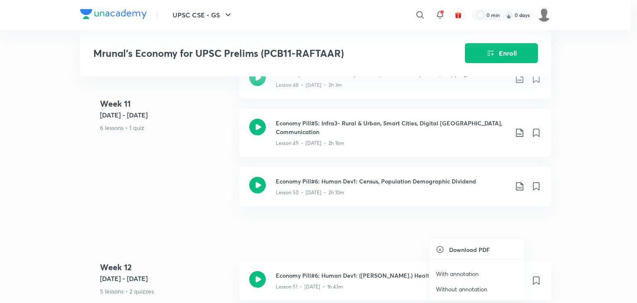
click at [455, 274] on p "With annotation" at bounding box center [457, 273] width 43 height 9
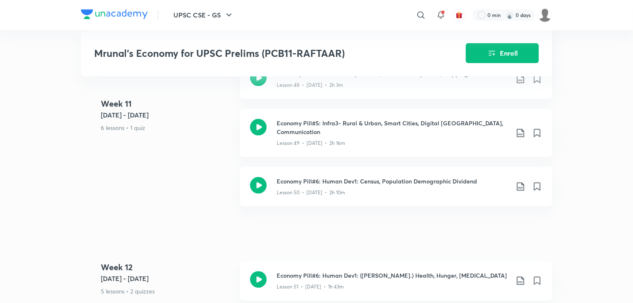
click at [517, 276] on icon at bounding box center [521, 281] width 10 height 10
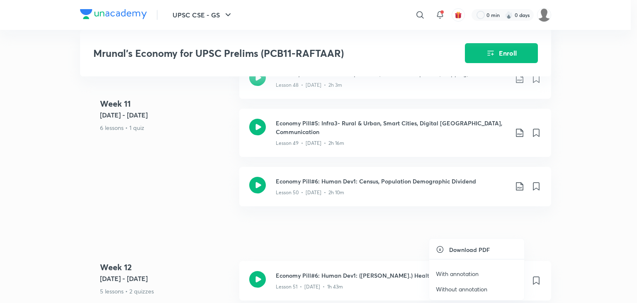
click at [458, 273] on p "With annotation" at bounding box center [457, 273] width 43 height 9
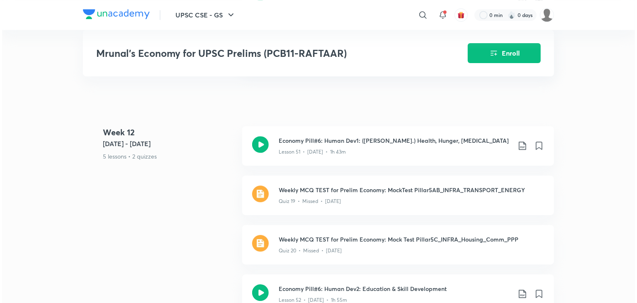
scroll to position [4275, 0]
click at [518, 288] on icon at bounding box center [521, 293] width 10 height 10
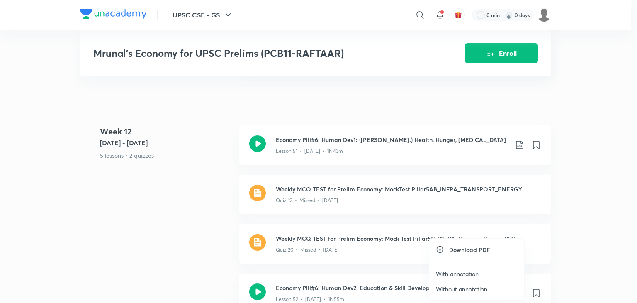
click at [475, 271] on p "With annotation" at bounding box center [457, 273] width 43 height 9
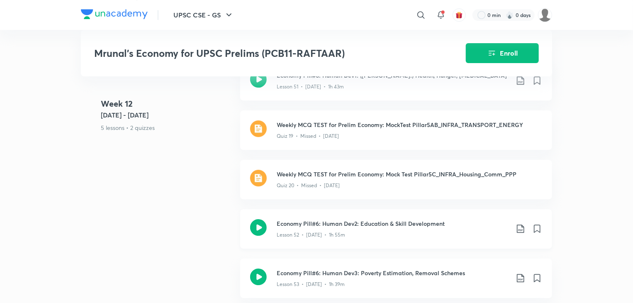
scroll to position [4340, 0]
click at [518, 273] on icon at bounding box center [521, 278] width 10 height 10
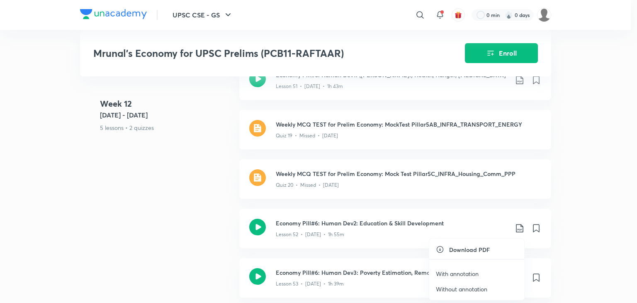
click at [475, 273] on p "With annotation" at bounding box center [457, 273] width 43 height 9
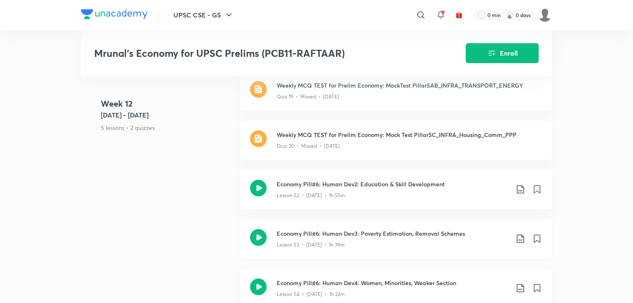
scroll to position [4384, 0]
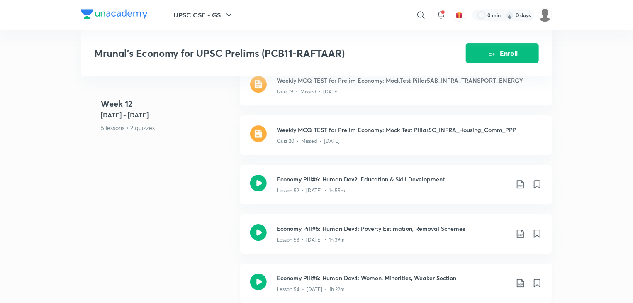
click at [518, 278] on icon at bounding box center [521, 283] width 10 height 10
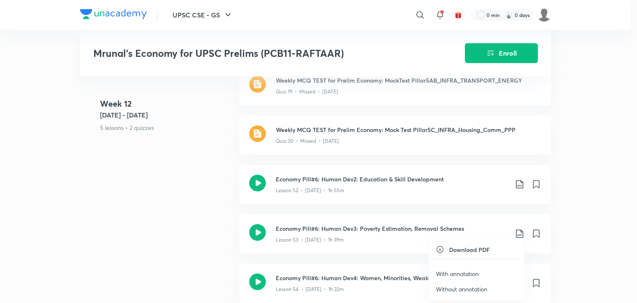
click at [474, 272] on p "With annotation" at bounding box center [457, 273] width 43 height 9
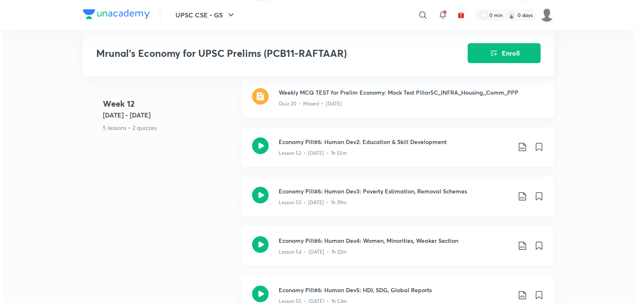
scroll to position [4422, 0]
click at [520, 289] on icon at bounding box center [521, 294] width 10 height 10
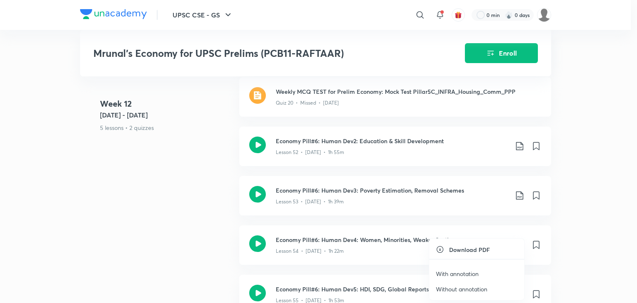
click at [609, 146] on div at bounding box center [318, 151] width 637 height 303
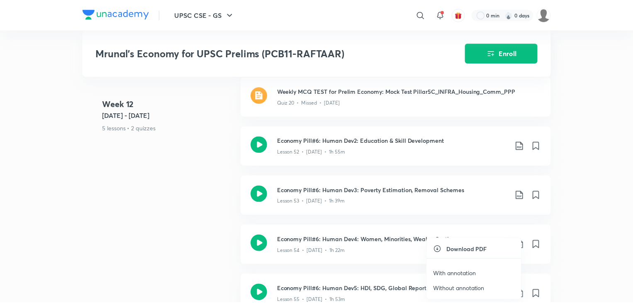
scroll to position [4430, 0]
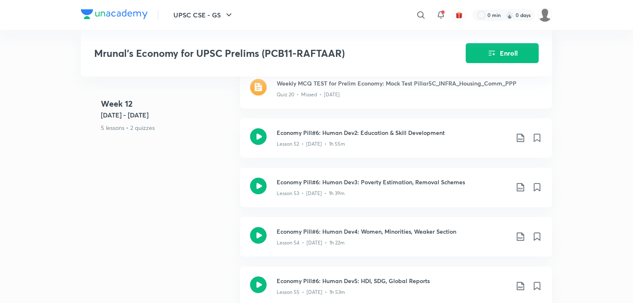
click at [524, 282] on icon at bounding box center [520, 286] width 7 height 8
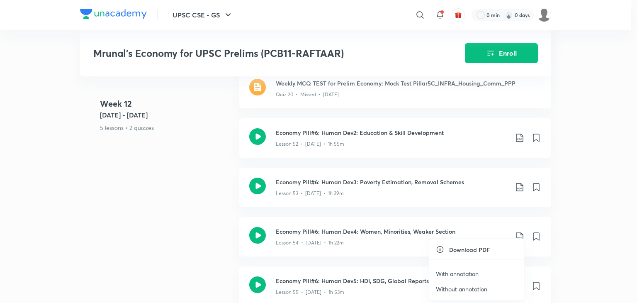
click at [475, 271] on p "With annotation" at bounding box center [457, 273] width 43 height 9
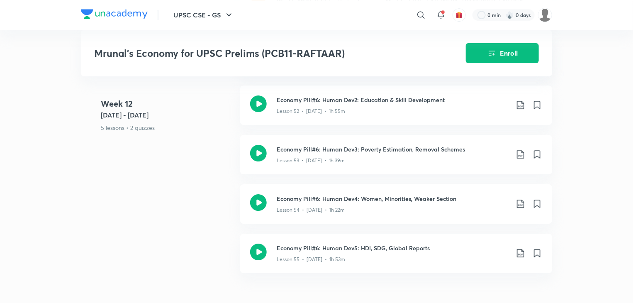
scroll to position [4463, 0]
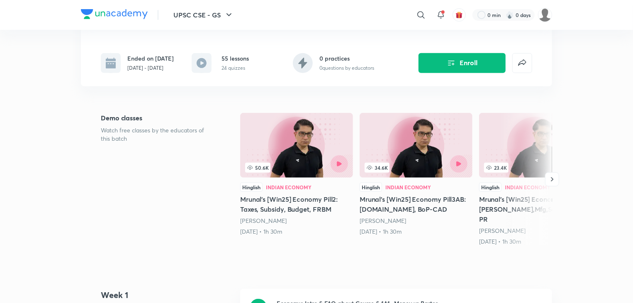
scroll to position [0, 0]
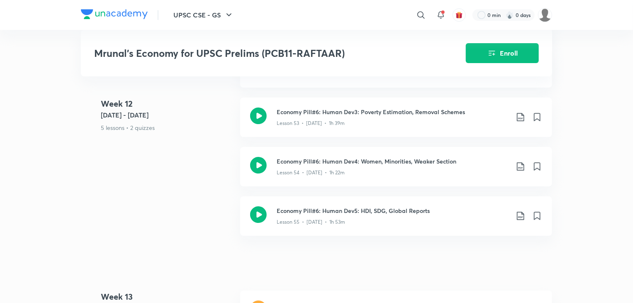
scroll to position [4500, 0]
click at [407, 207] on h3 "Economy Pill#6: Human Dev5: HDI, SDG, Global Reports" at bounding box center [393, 211] width 232 height 9
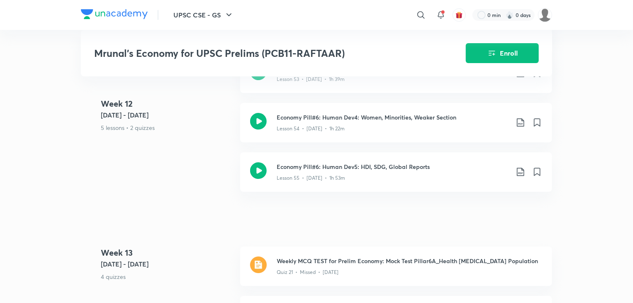
scroll to position [4500, 0]
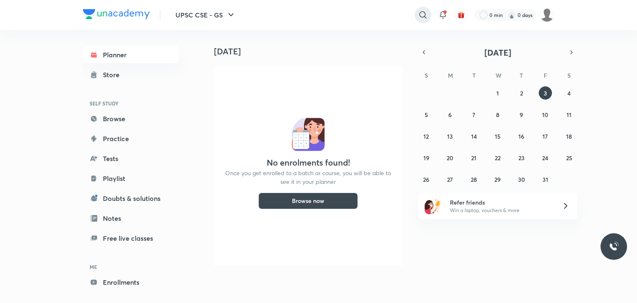
click at [423, 22] on div at bounding box center [423, 15] width 17 height 17
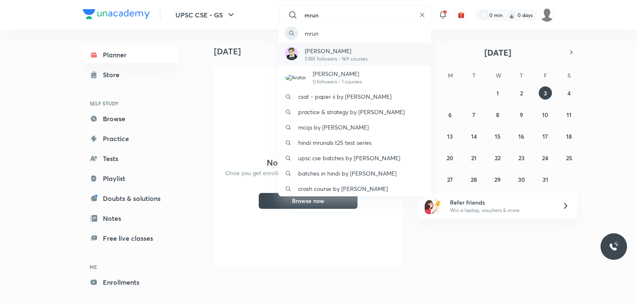
type input "mrun"
click at [352, 58] on p "518K followers • 169 courses" at bounding box center [336, 58] width 63 height 7
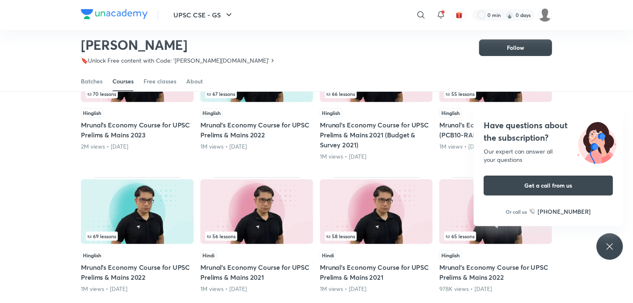
scroll to position [131, 0]
click at [615, 240] on div "Have questions about the subscription? Our expert can answer all your questions…" at bounding box center [610, 246] width 27 height 27
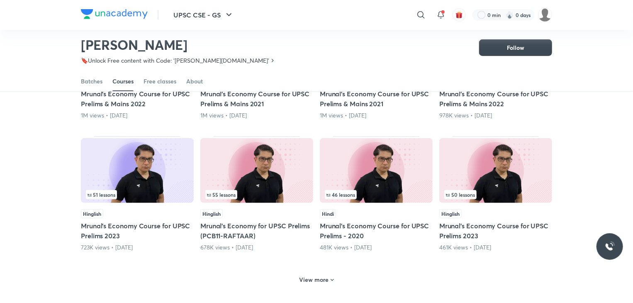
scroll to position [335, 0]
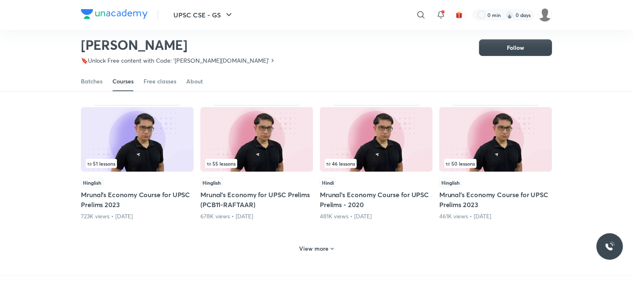
click at [320, 248] on h6 "View more" at bounding box center [314, 248] width 29 height 8
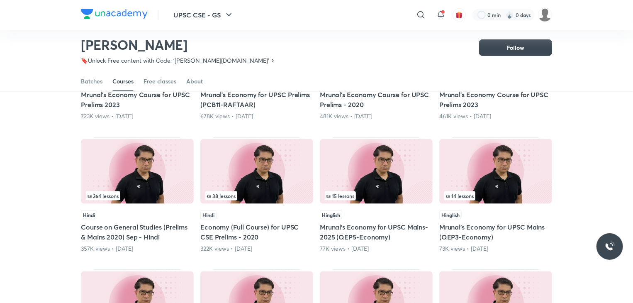
scroll to position [435, 0]
click at [368, 186] on img at bounding box center [376, 171] width 113 height 65
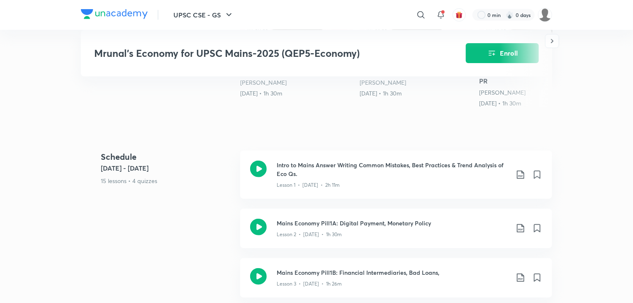
scroll to position [291, 0]
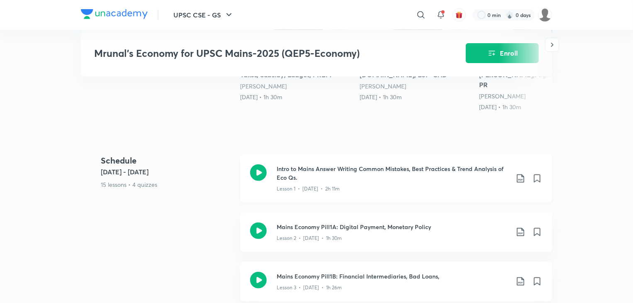
click at [520, 173] on icon at bounding box center [521, 178] width 10 height 10
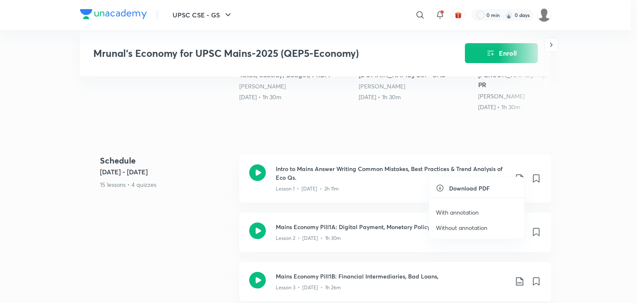
click at [472, 210] on p "With annotation" at bounding box center [457, 212] width 43 height 9
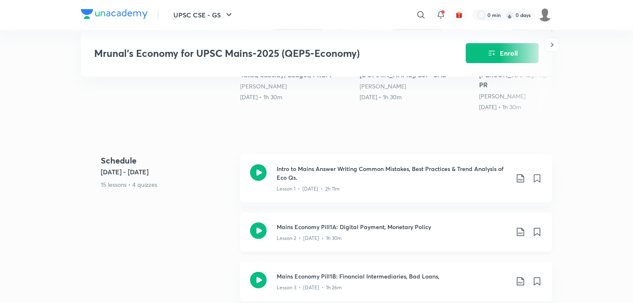
click at [520, 227] on icon at bounding box center [521, 232] width 10 height 10
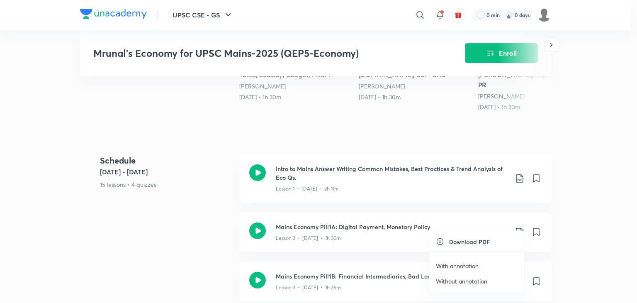
click at [455, 269] on p "With annotation" at bounding box center [457, 265] width 43 height 9
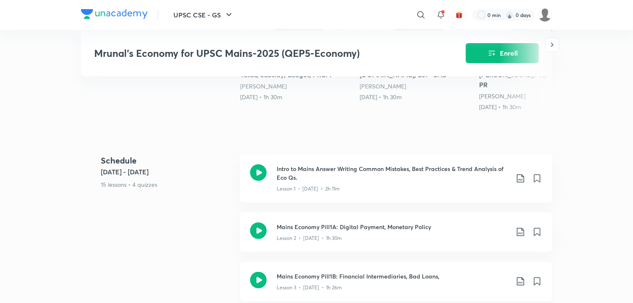
click at [521, 276] on icon at bounding box center [521, 281] width 10 height 10
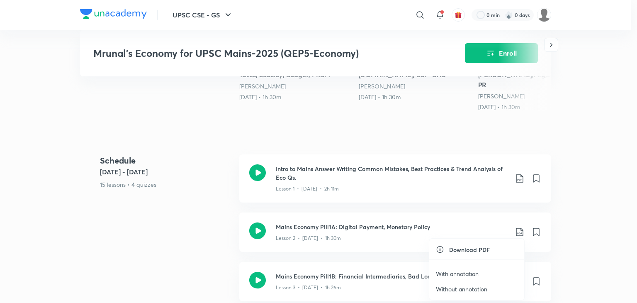
click at [471, 270] on p "With annotation" at bounding box center [457, 273] width 43 height 9
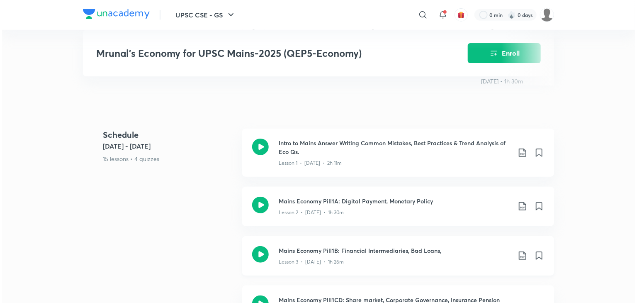
scroll to position [318, 0]
click at [520, 302] on icon at bounding box center [521, 308] width 10 height 10
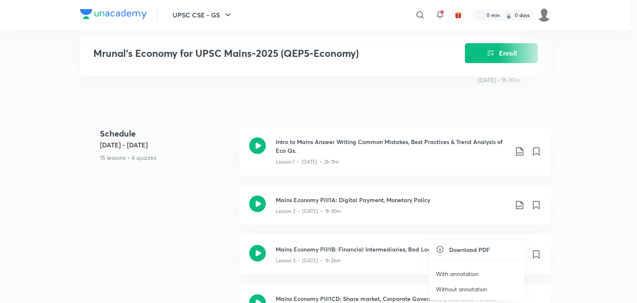
click at [474, 274] on p "With annotation" at bounding box center [457, 273] width 43 height 9
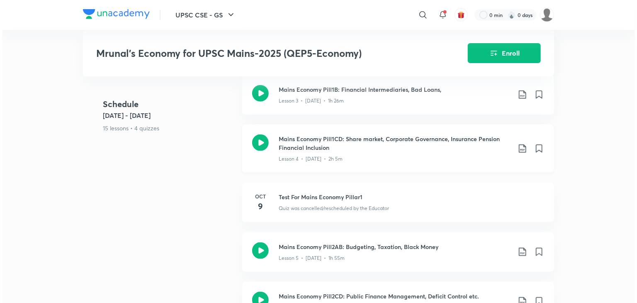
scroll to position [479, 0]
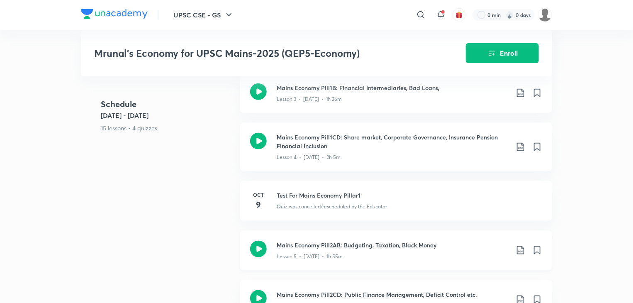
click at [519, 245] on icon at bounding box center [521, 250] width 10 height 10
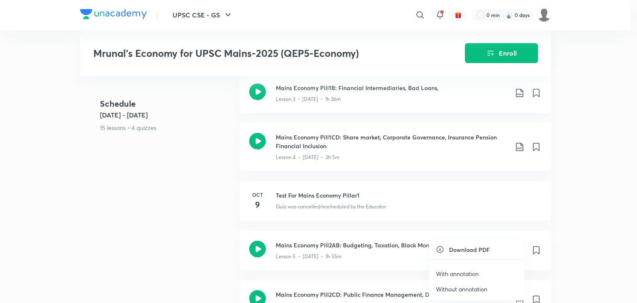
click at [464, 271] on p "With annotation" at bounding box center [457, 273] width 43 height 9
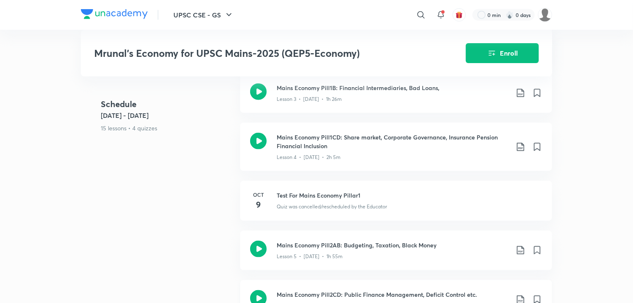
click at [516, 295] on icon at bounding box center [521, 300] width 10 height 10
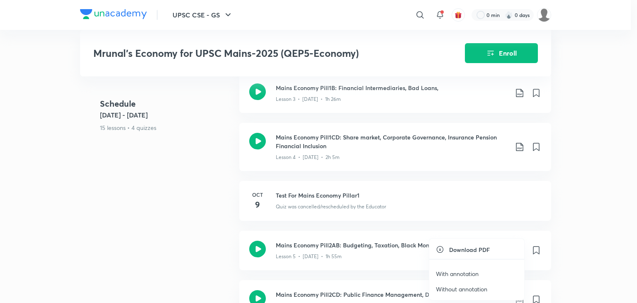
click at [459, 276] on p "With annotation" at bounding box center [457, 273] width 43 height 9
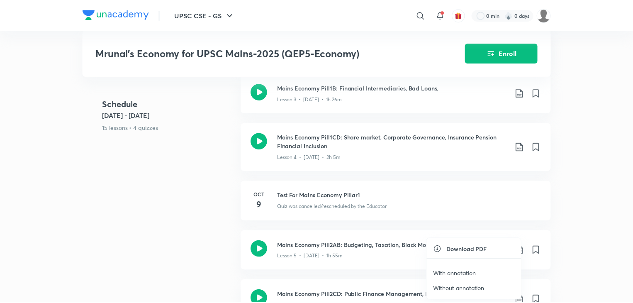
scroll to position [495, 0]
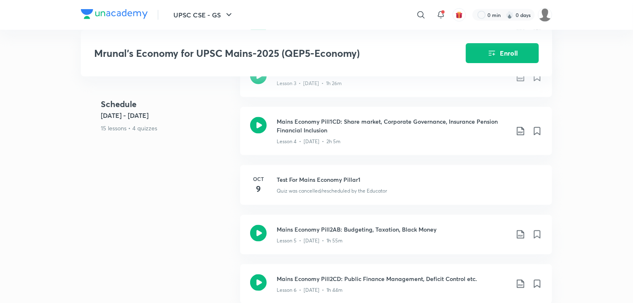
click at [623, 241] on div "UPSC CSE - GS ​ 0 min 0 days Mrunal’s Economy for UPSC Mains-2025 (QEP5-Economy…" at bounding box center [316, 253] width 633 height 1496
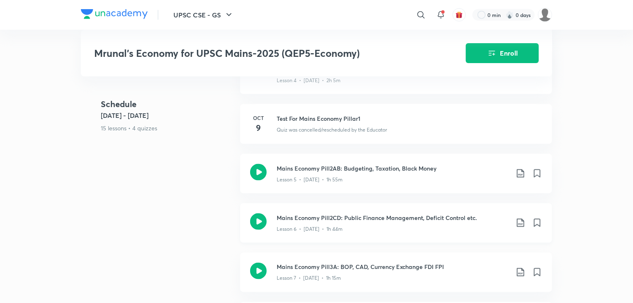
scroll to position [558, 0]
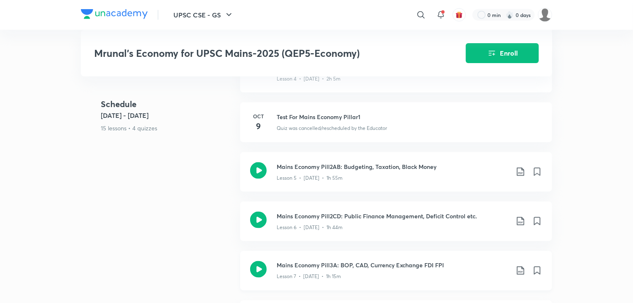
click at [521, 266] on icon at bounding box center [520, 270] width 7 height 8
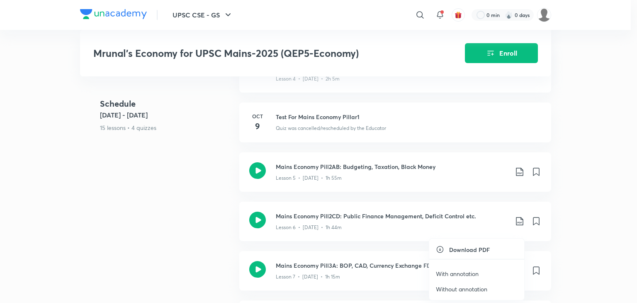
click at [461, 273] on p "With annotation" at bounding box center [457, 273] width 43 height 9
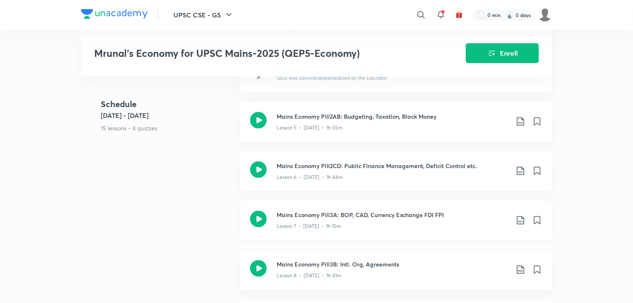
scroll to position [609, 0]
click at [522, 264] on icon at bounding box center [521, 269] width 10 height 10
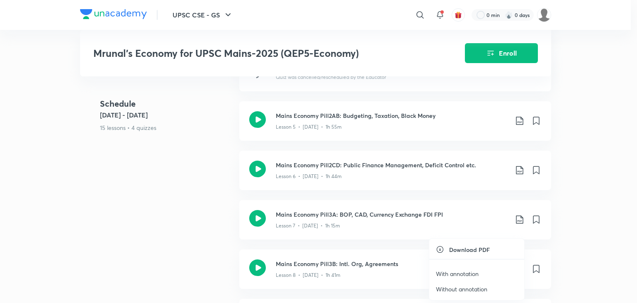
click at [466, 275] on p "With annotation" at bounding box center [457, 273] width 43 height 9
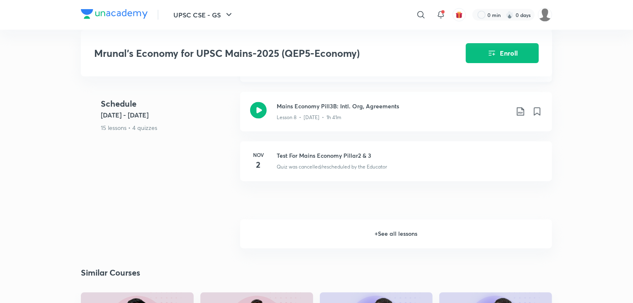
scroll to position [767, 0]
click at [438, 223] on h6 "+ See all lessons" at bounding box center [396, 233] width 312 height 29
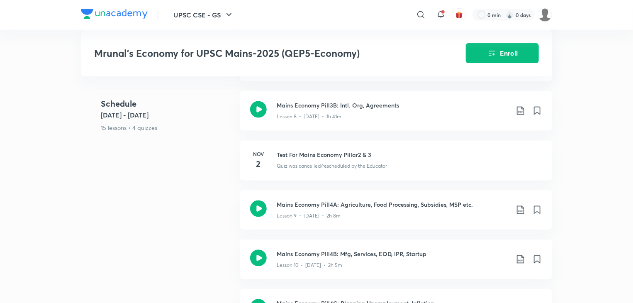
click at [604, 253] on div "UPSC CSE - GS ​ 0 min 0 days Mrunal’s Economy for UPSC Mains-2025 (QEP5-Economy…" at bounding box center [316, 185] width 633 height 1905
click at [519, 205] on icon at bounding box center [521, 210] width 10 height 10
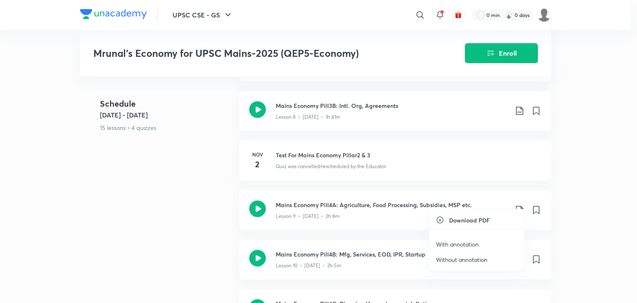
click at [475, 241] on p "With annotation" at bounding box center [457, 244] width 43 height 9
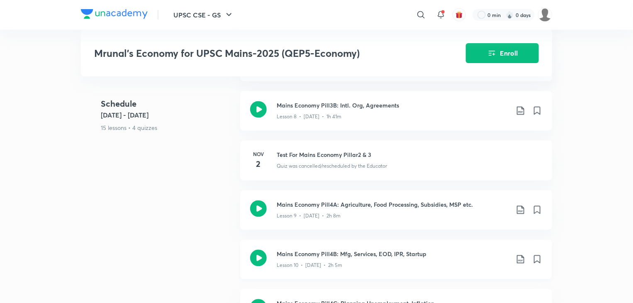
click at [519, 254] on icon at bounding box center [521, 259] width 10 height 10
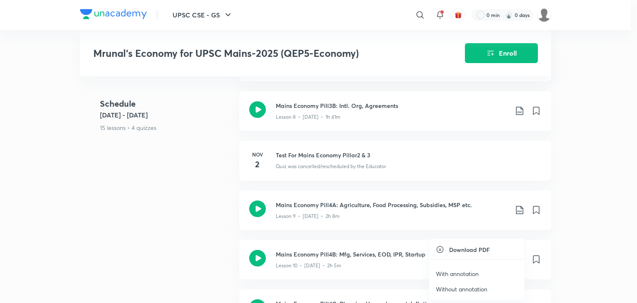
click at [467, 270] on p "With annotation" at bounding box center [457, 273] width 43 height 9
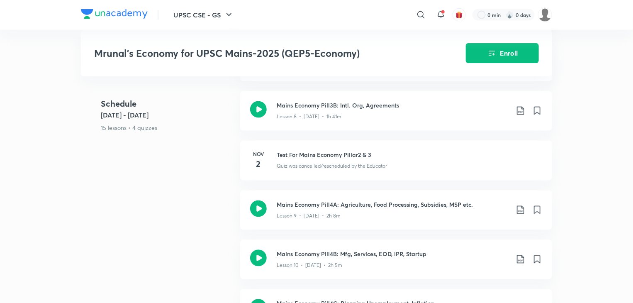
click at [593, 263] on div "UPSC CSE - GS ​ 0 min 0 days Mrunal’s Economy for UPSC Mains-2025 (QEP5-Economy…" at bounding box center [316, 185] width 633 height 1905
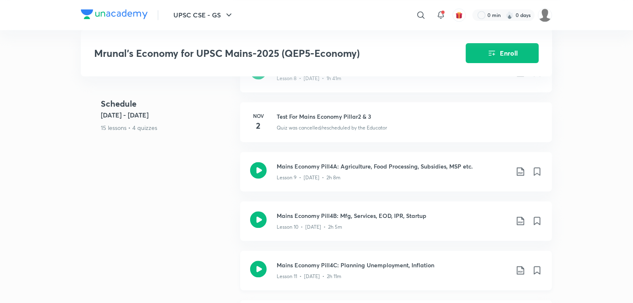
scroll to position [805, 0]
click at [518, 266] on icon at bounding box center [521, 271] width 10 height 10
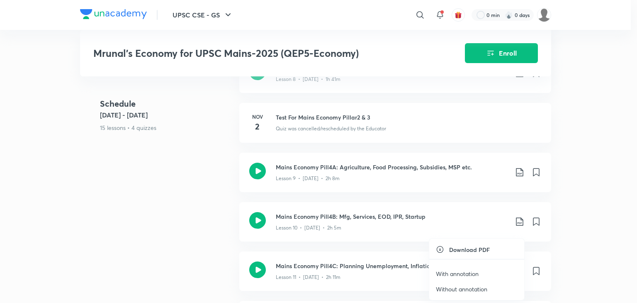
click at [462, 275] on p "With annotation" at bounding box center [457, 273] width 43 height 9
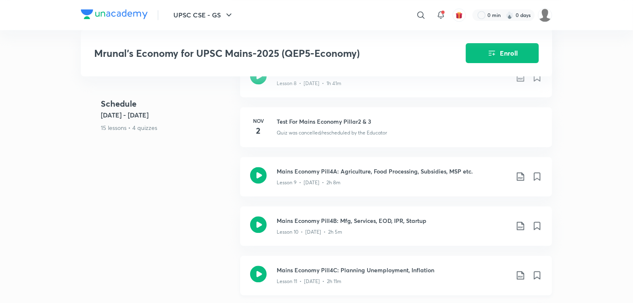
scroll to position [802, 0]
click at [614, 263] on div "UPSC CSE - GS ​ 0 min 0 days Mrunal’s Economy for UPSC Mains-2025 (QEP5-Economy…" at bounding box center [316, 150] width 633 height 1905
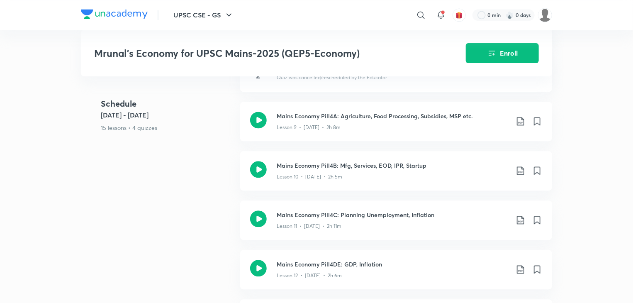
scroll to position [857, 0]
click at [517, 264] on icon at bounding box center [520, 268] width 7 height 8
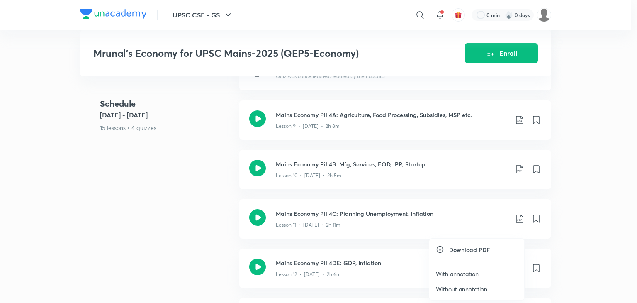
click at [463, 271] on p "With annotation" at bounding box center [457, 273] width 43 height 9
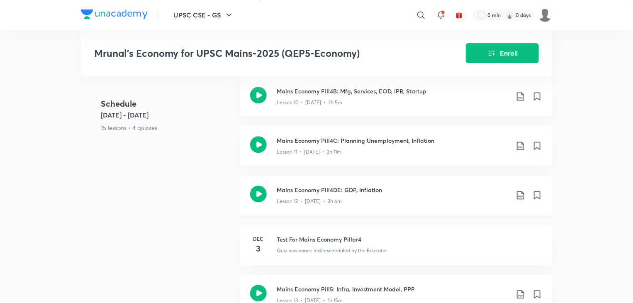
scroll to position [957, 0]
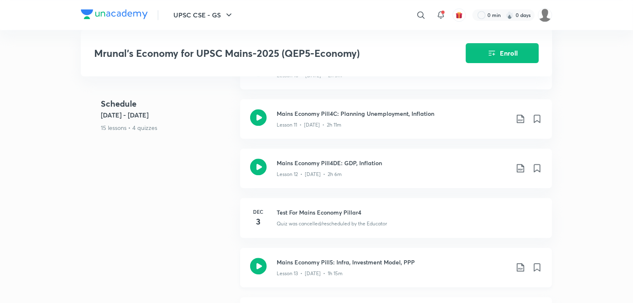
click at [522, 262] on icon at bounding box center [521, 267] width 10 height 10
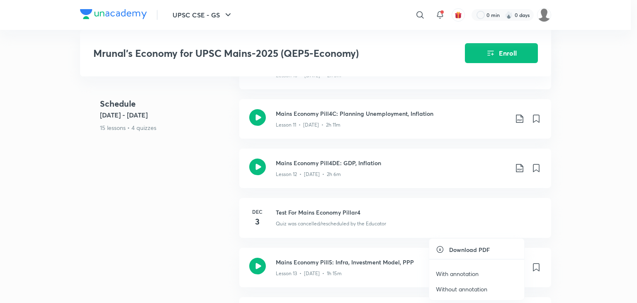
click at [468, 272] on p "With annotation" at bounding box center [457, 273] width 43 height 9
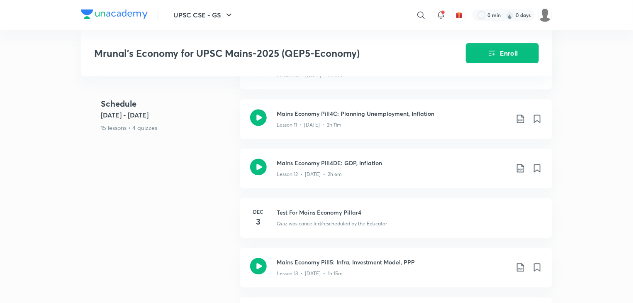
click at [524, 262] on icon at bounding box center [521, 267] width 10 height 10
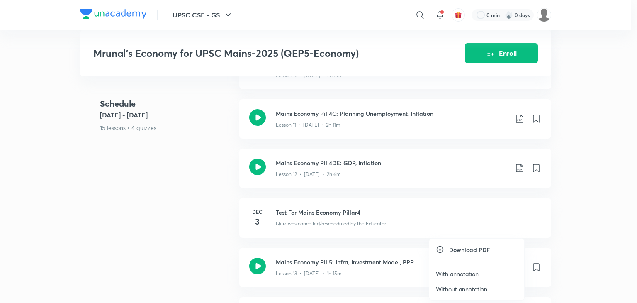
click at [469, 273] on p "With annotation" at bounding box center [457, 273] width 43 height 9
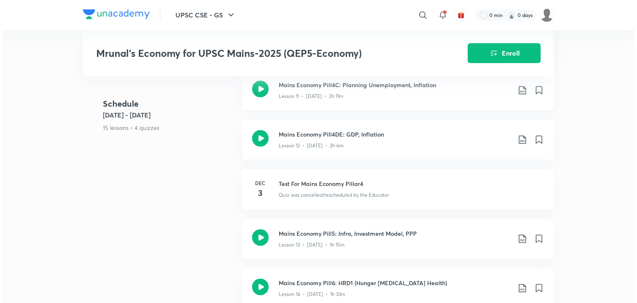
scroll to position [986, 0]
click at [521, 282] on icon at bounding box center [521, 287] width 10 height 10
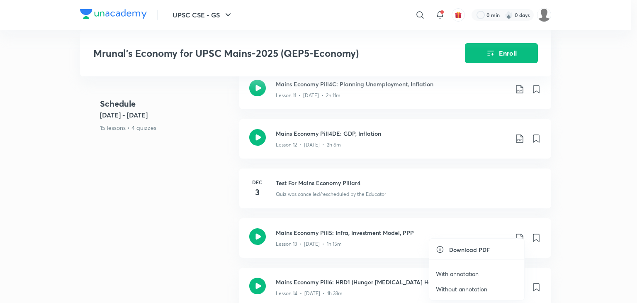
click at [468, 273] on p "With annotation" at bounding box center [457, 273] width 43 height 9
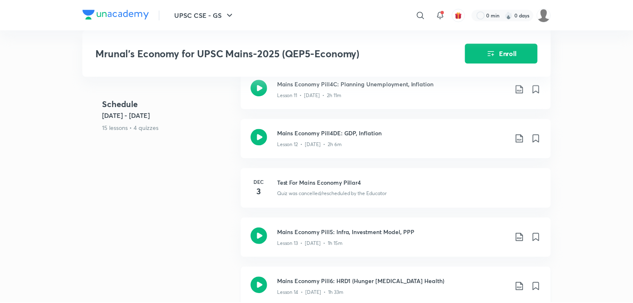
scroll to position [990, 0]
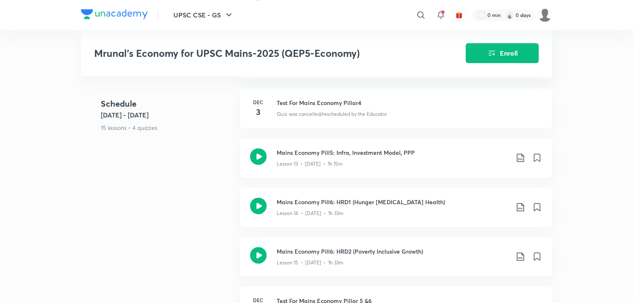
scroll to position [1068, 0]
click at [519, 250] on icon at bounding box center [521, 255] width 10 height 10
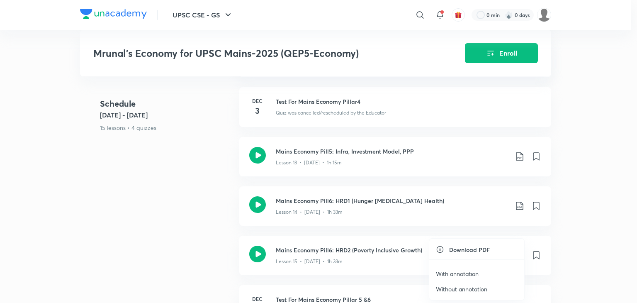
click at [468, 271] on p "With annotation" at bounding box center [457, 273] width 43 height 9
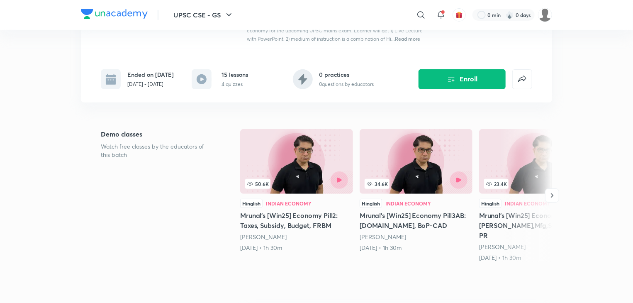
scroll to position [0, 0]
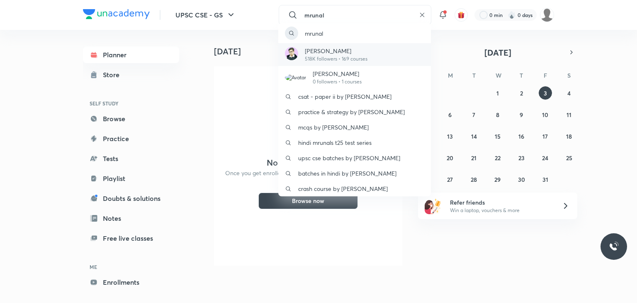
type input "mrunal"
click at [327, 54] on p "[PERSON_NAME]" at bounding box center [336, 50] width 63 height 9
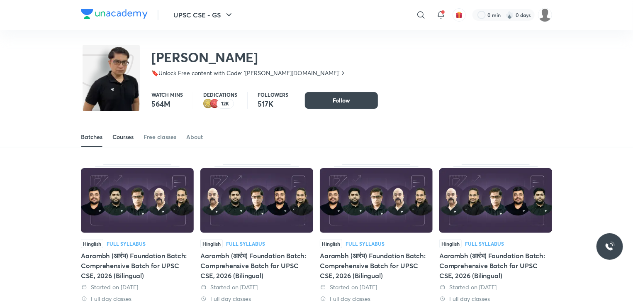
click at [120, 140] on div "Courses" at bounding box center [122, 137] width 21 height 8
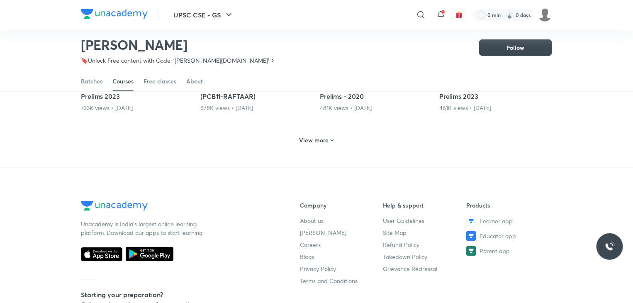
scroll to position [443, 0]
click at [313, 143] on h6 "View more" at bounding box center [314, 140] width 29 height 8
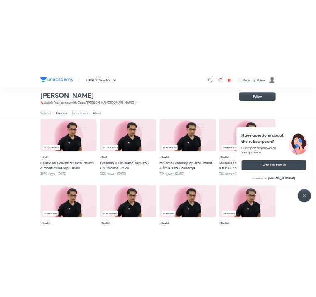
scroll to position [485, 0]
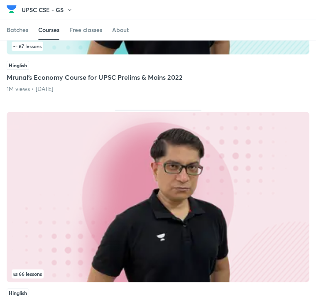
click at [0, 0] on icon at bounding box center [0, 0] width 0 height 0
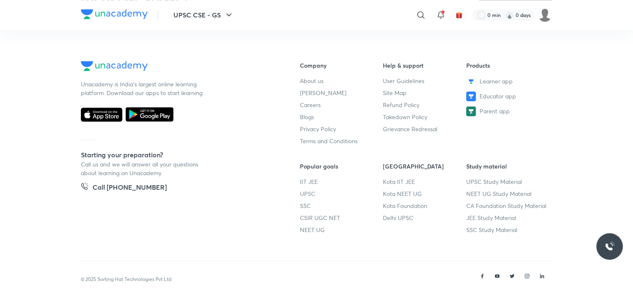
scroll to position [989, 0]
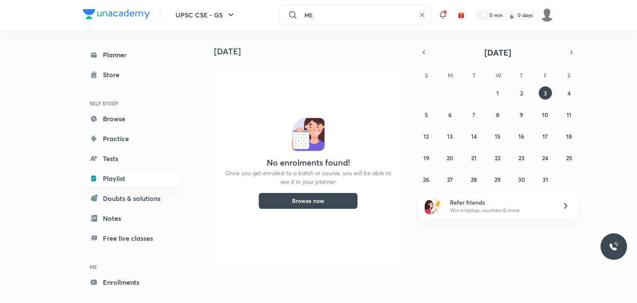
type input "ME"
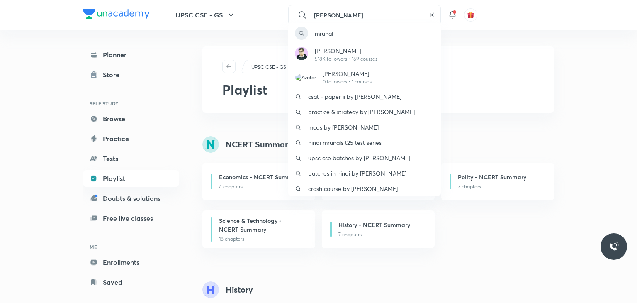
type input "MRUNAL"
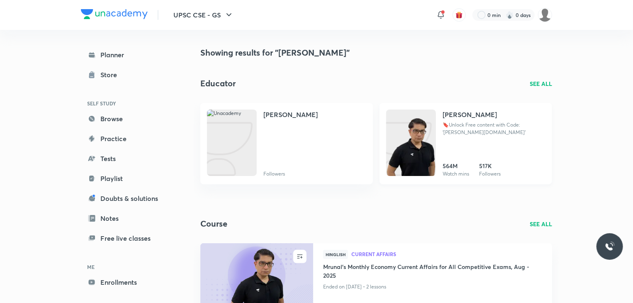
click at [479, 118] on h4 "[PERSON_NAME]" at bounding box center [470, 115] width 54 height 10
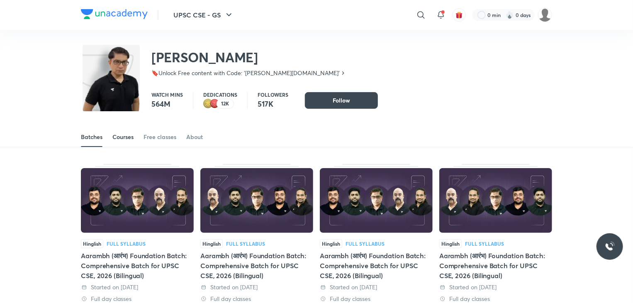
click at [123, 137] on div "Courses" at bounding box center [122, 137] width 21 height 8
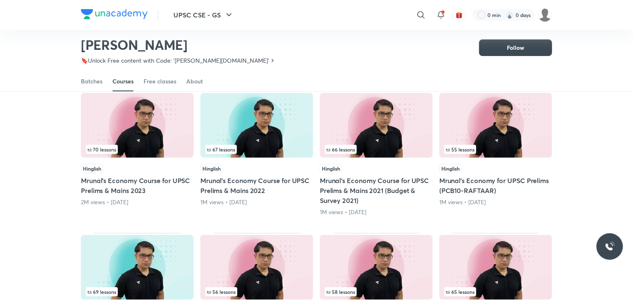
scroll to position [76, 0]
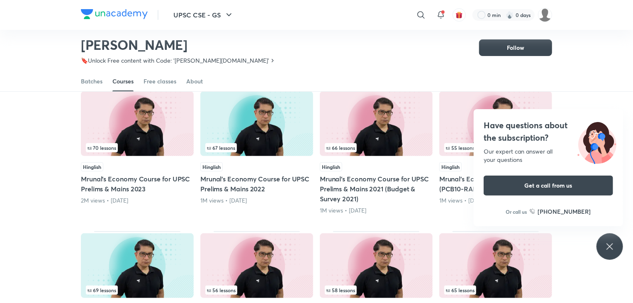
click at [622, 254] on div "Popular Latest 70 lessons Hinglish Mrunal’s Economy Course for UPSC Prelims & M…" at bounding box center [316, 290] width 633 height 488
click at [613, 248] on icon at bounding box center [610, 246] width 10 height 10
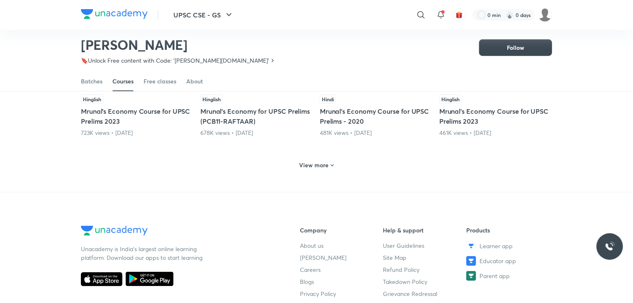
scroll to position [418, 0]
click at [319, 171] on div "View more" at bounding box center [316, 165] width 471 height 22
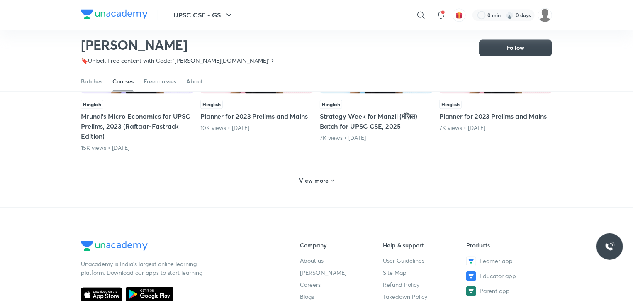
scroll to position [816, 0]
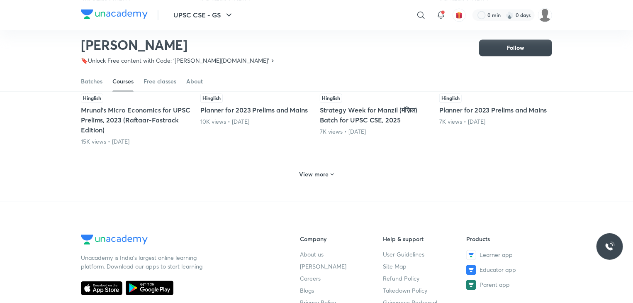
click at [315, 175] on h6 "View more" at bounding box center [314, 174] width 29 height 8
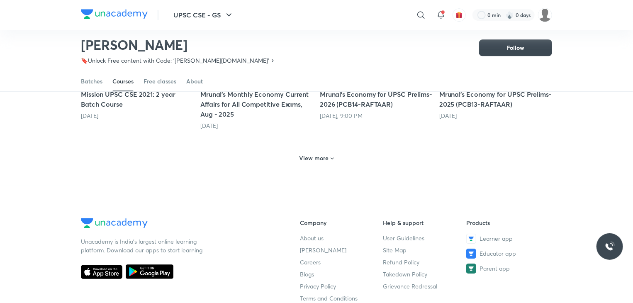
scroll to position [1248, 0]
click at [317, 154] on h6 "View more" at bounding box center [314, 158] width 29 height 8
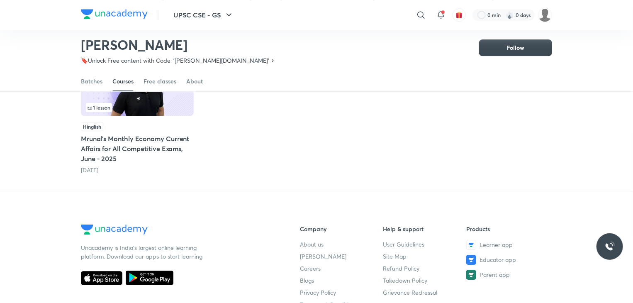
scroll to position [1345, 0]
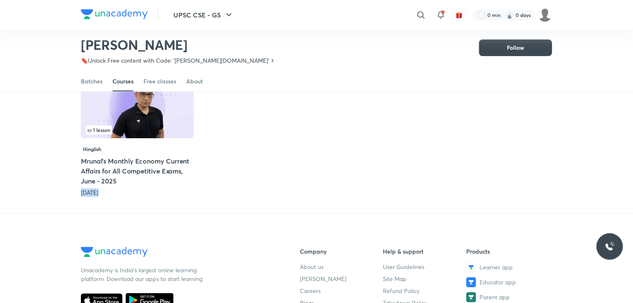
scroll to position [1322, 0]
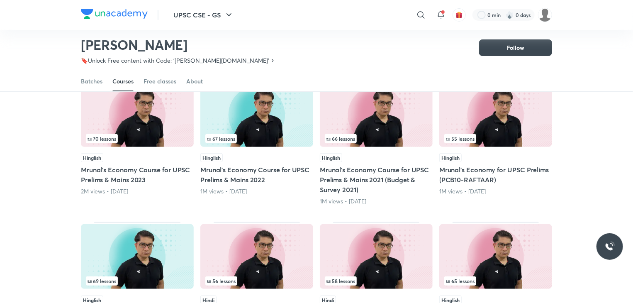
scroll to position [86, 0]
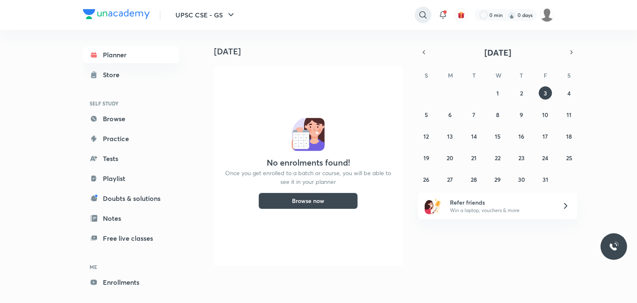
click at [422, 19] on icon at bounding box center [423, 15] width 10 height 10
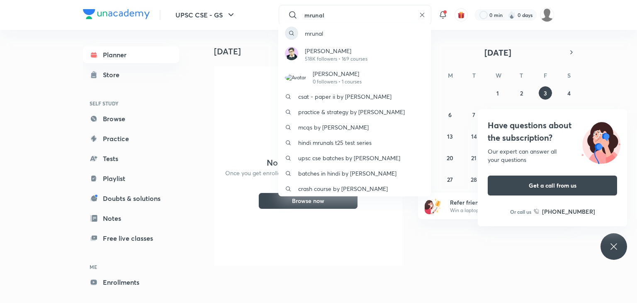
type input "mrunal"
click at [421, 19] on div "[PERSON_NAME] [PERSON_NAME] 518K followers • 169 courses [PERSON_NAME] 0 follow…" at bounding box center [318, 151] width 637 height 303
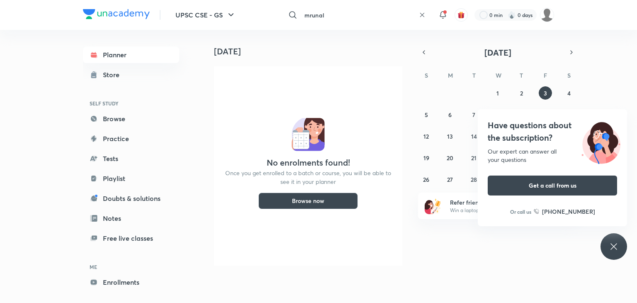
click at [325, 13] on input "mrunal" at bounding box center [358, 15] width 115 height 22
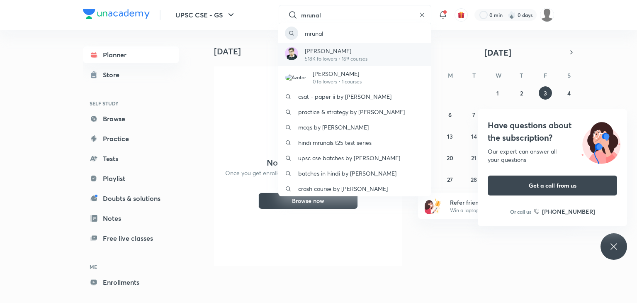
click at [317, 50] on p "[PERSON_NAME]" at bounding box center [336, 50] width 63 height 9
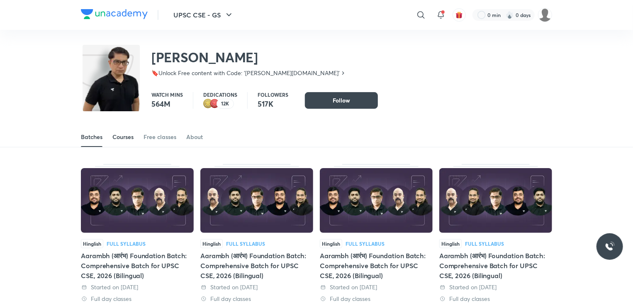
click at [117, 138] on div "Courses" at bounding box center [122, 137] width 21 height 8
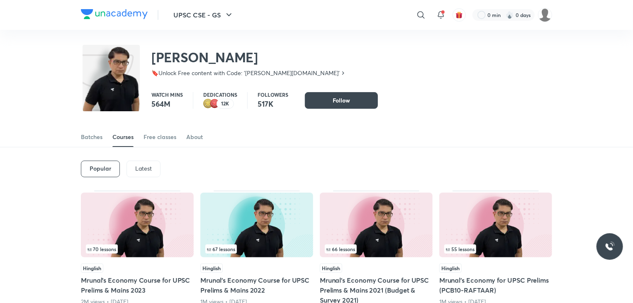
click at [149, 171] on p "Latest" at bounding box center [143, 168] width 17 height 7
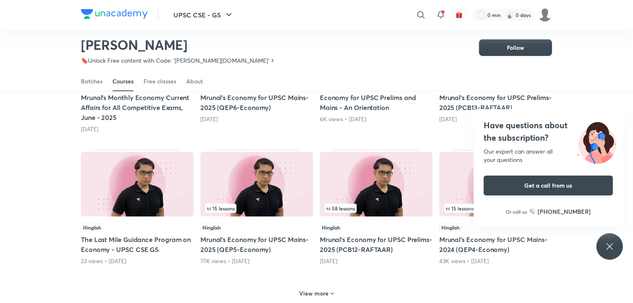
scroll to position [302, 0]
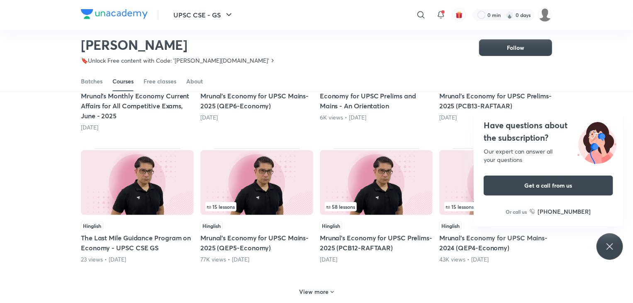
click at [609, 247] on icon at bounding box center [610, 246] width 6 height 6
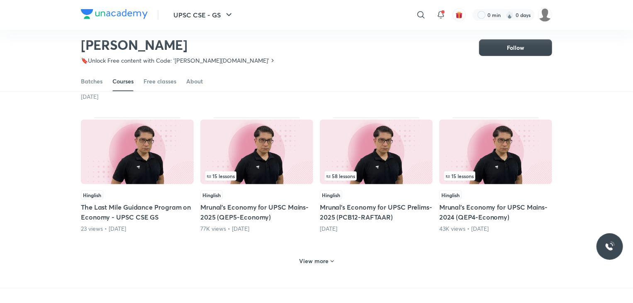
scroll to position [333, 0]
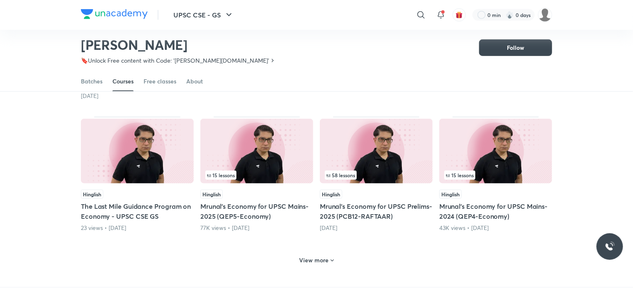
click at [317, 262] on h6 "View more" at bounding box center [314, 260] width 29 height 8
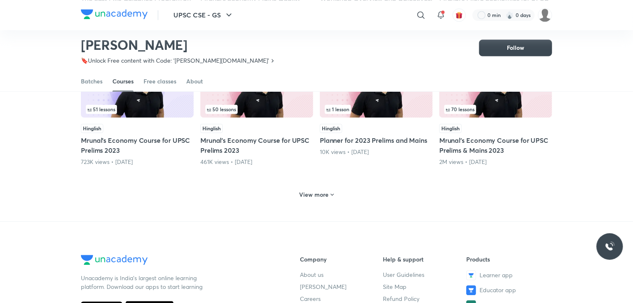
scroll to position [797, 0]
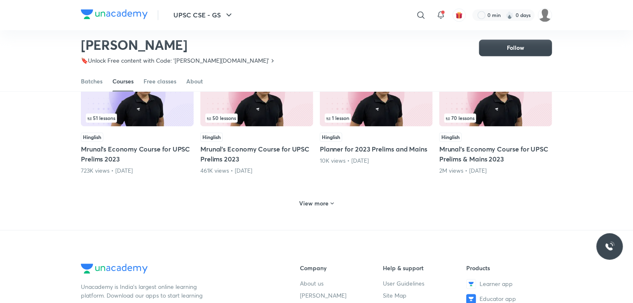
click at [317, 204] on h6 "View more" at bounding box center [314, 203] width 29 height 8
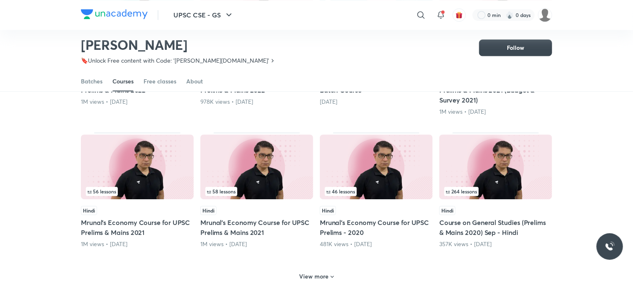
scroll to position [1166, 0]
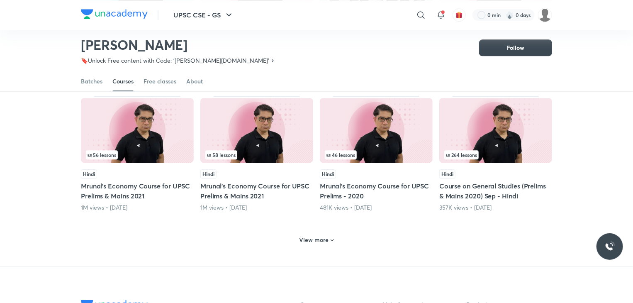
click at [307, 233] on div "View more" at bounding box center [316, 239] width 41 height 13
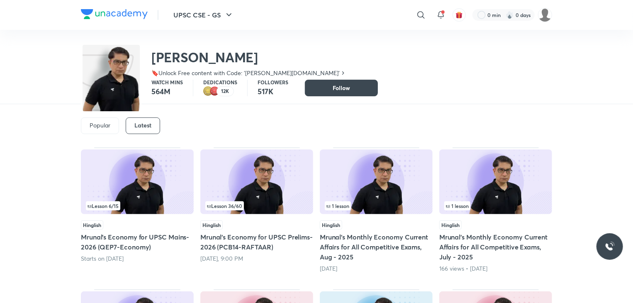
scroll to position [0, 0]
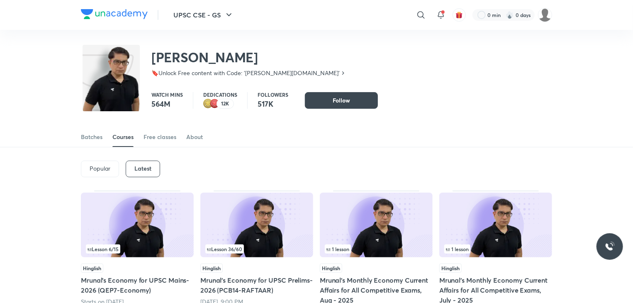
click at [105, 167] on p "Popular" at bounding box center [100, 168] width 21 height 7
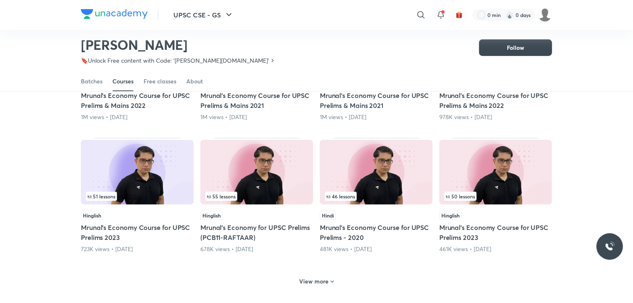
scroll to position [367, 0]
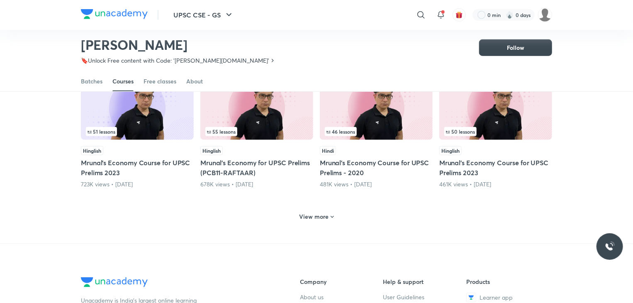
click at [309, 221] on div "View more" at bounding box center [316, 216] width 41 height 13
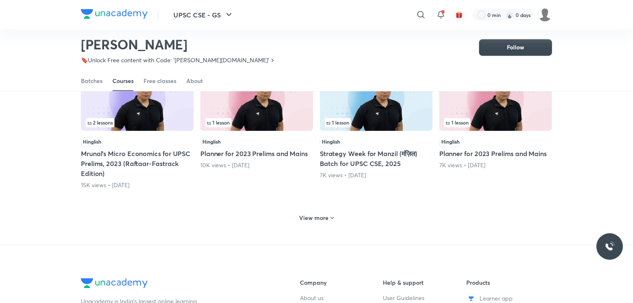
scroll to position [773, 0]
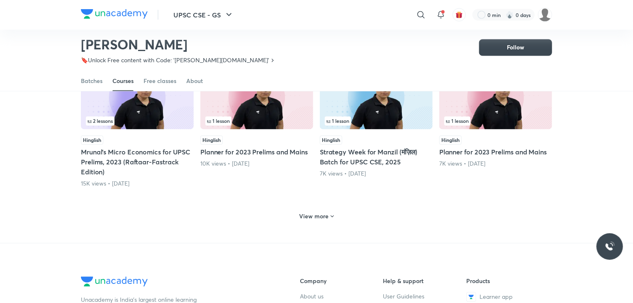
click at [309, 221] on div "View more" at bounding box center [316, 216] width 41 height 13
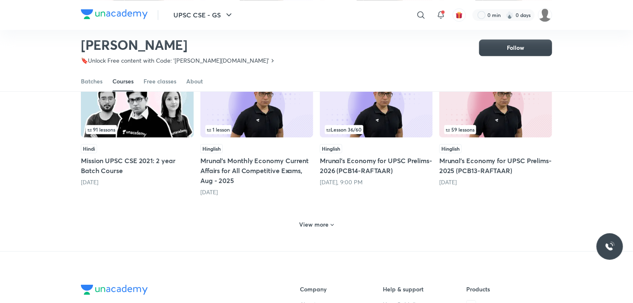
scroll to position [1183, 0]
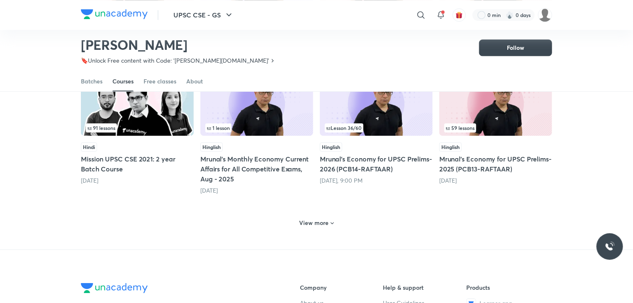
click at [309, 221] on h6 "View more" at bounding box center [314, 223] width 29 height 8
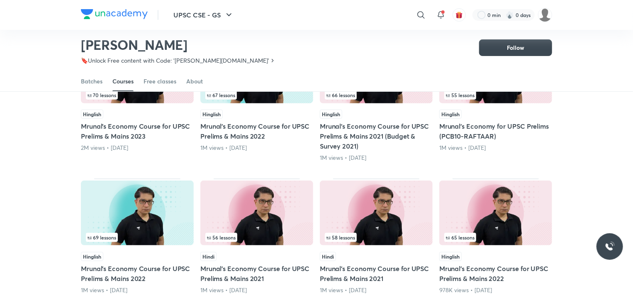
scroll to position [63, 0]
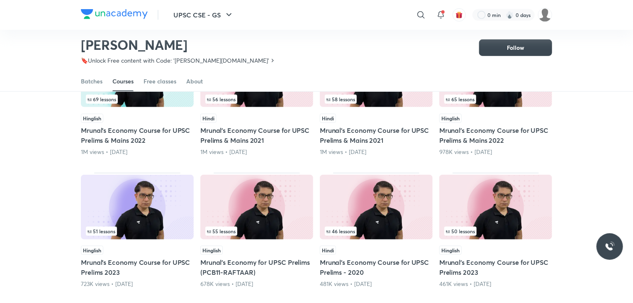
click at [385, 260] on h5 "Mrunal’s Economy Course for UPSC Prelims - 2020" at bounding box center [376, 267] width 113 height 20
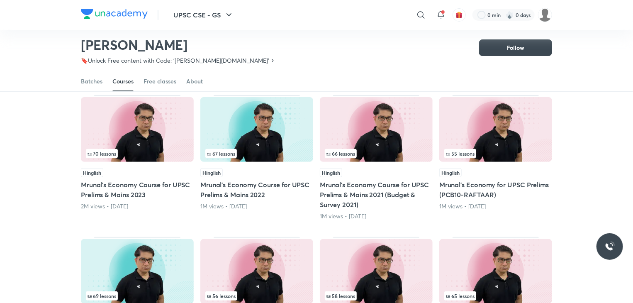
scroll to position [74, 0]
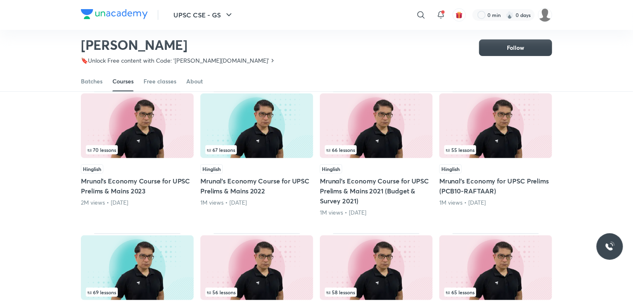
click at [150, 136] on img at bounding box center [137, 125] width 113 height 65
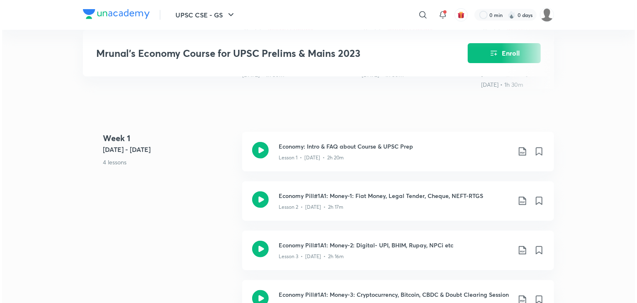
scroll to position [314, 0]
click at [518, 151] on icon at bounding box center [520, 151] width 7 height 8
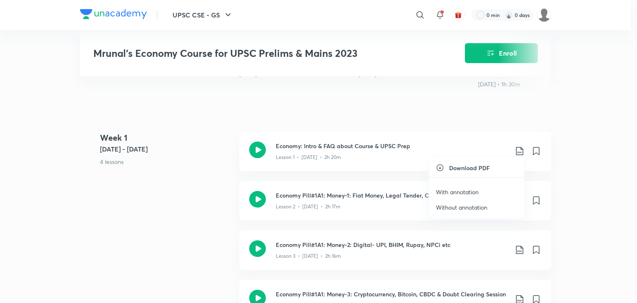
click at [468, 191] on p "With annotation" at bounding box center [457, 192] width 43 height 9
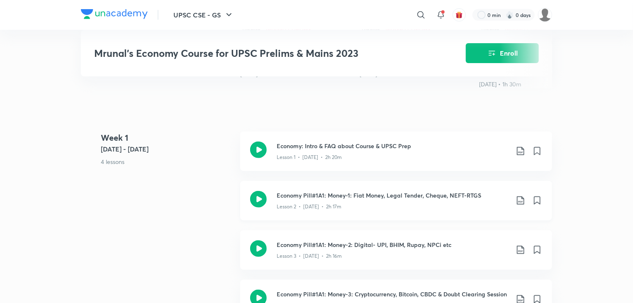
click at [518, 197] on icon at bounding box center [521, 200] width 10 height 10
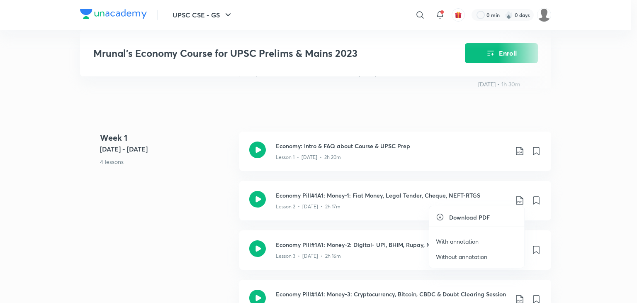
click at [461, 241] on p "With annotation" at bounding box center [457, 241] width 43 height 9
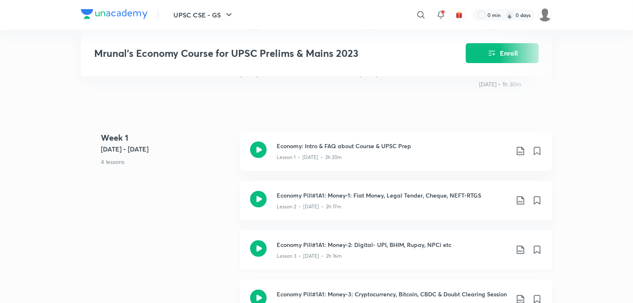
click at [518, 245] on icon at bounding box center [521, 250] width 10 height 10
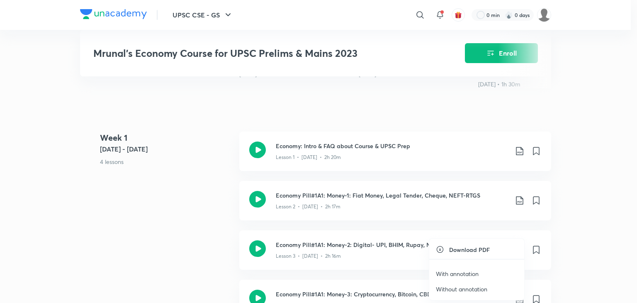
click at [471, 272] on p "With annotation" at bounding box center [457, 273] width 43 height 9
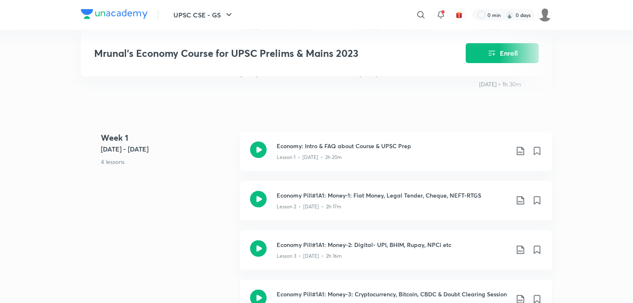
click at [519, 295] on icon at bounding box center [521, 299] width 10 height 10
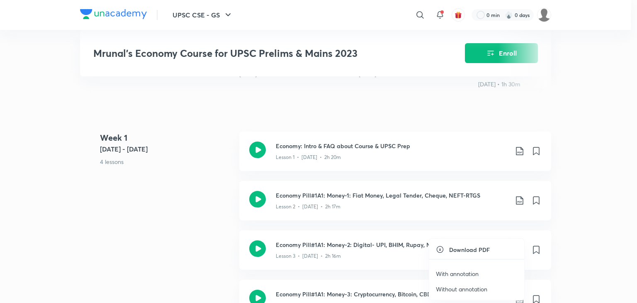
click at [471, 273] on p "With annotation" at bounding box center [457, 273] width 43 height 9
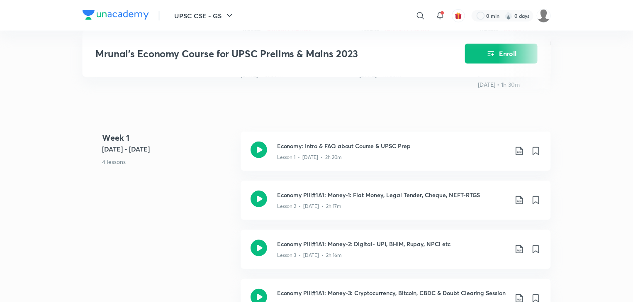
scroll to position [336, 0]
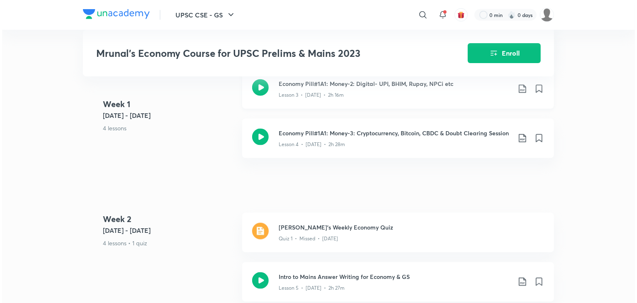
scroll to position [475, 0]
click at [521, 279] on icon at bounding box center [521, 281] width 10 height 10
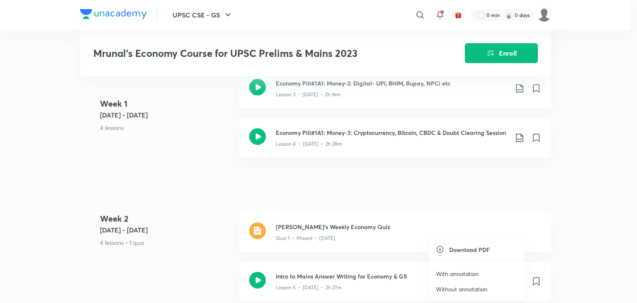
click at [471, 271] on p "With annotation" at bounding box center [457, 273] width 43 height 9
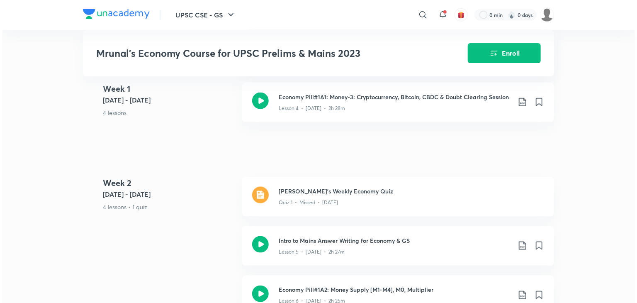
scroll to position [513, 0]
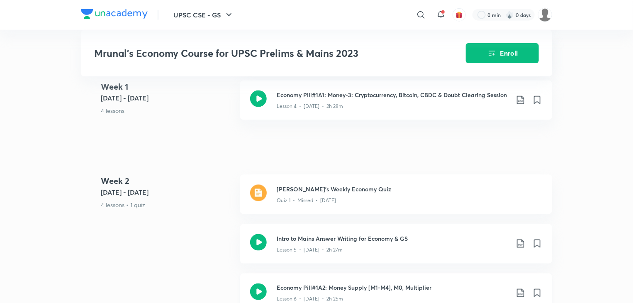
click at [522, 291] on icon at bounding box center [520, 293] width 7 height 8
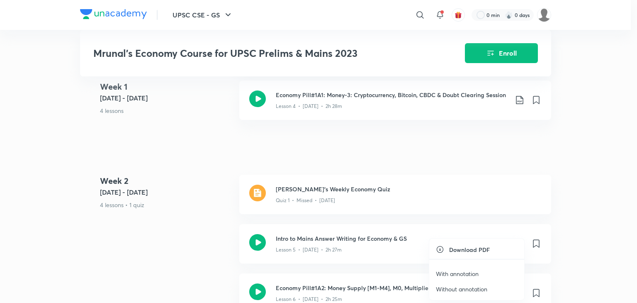
click at [471, 272] on p "With annotation" at bounding box center [457, 273] width 43 height 9
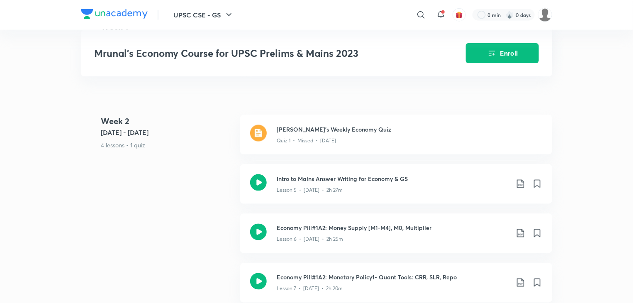
scroll to position [579, 0]
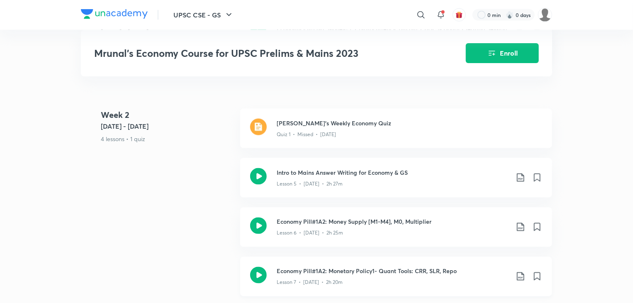
click at [519, 274] on icon at bounding box center [520, 276] width 7 height 8
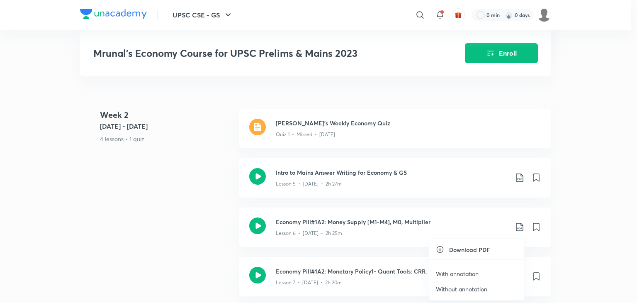
click at [466, 274] on p "With annotation" at bounding box center [457, 273] width 43 height 9
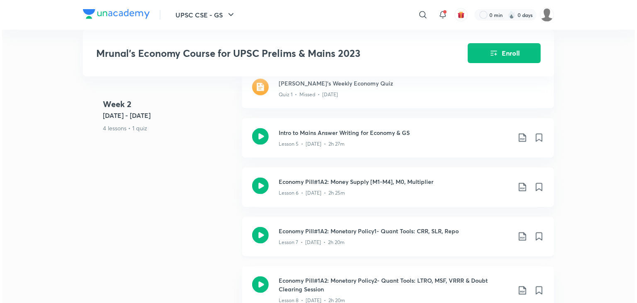
scroll to position [630, 0]
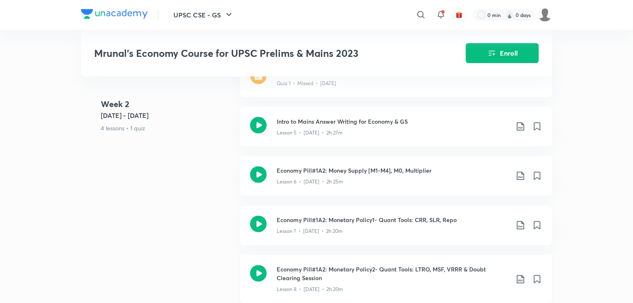
click at [517, 275] on icon at bounding box center [521, 279] width 10 height 10
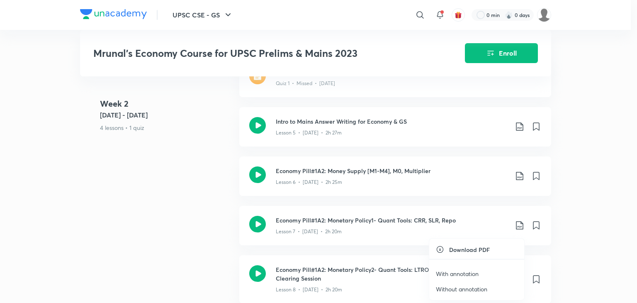
click at [467, 274] on p "With annotation" at bounding box center [457, 273] width 43 height 9
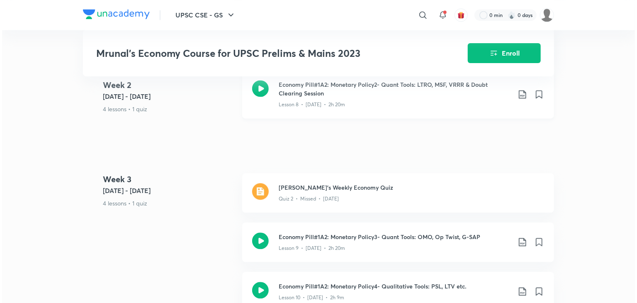
scroll to position [815, 0]
click at [522, 237] on icon at bounding box center [521, 242] width 10 height 10
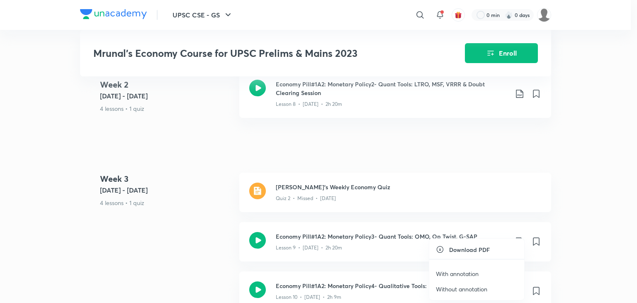
click at [456, 276] on p "With annotation" at bounding box center [457, 273] width 43 height 9
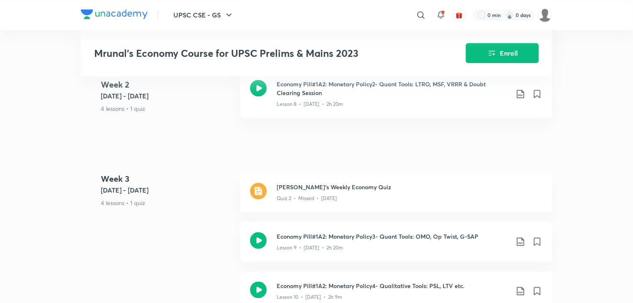
click at [519, 288] on icon at bounding box center [520, 291] width 7 height 8
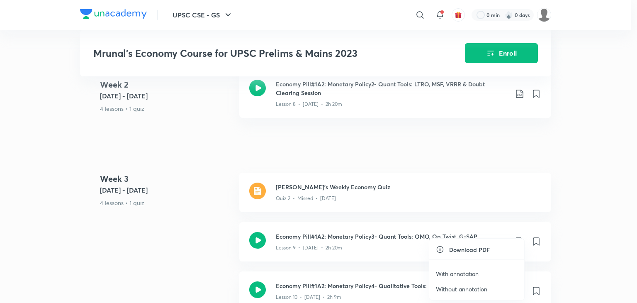
drag, startPoint x: 600, startPoint y: 243, endPoint x: 583, endPoint y: 38, distance: 206.1
click at [583, 38] on div at bounding box center [318, 151] width 637 height 303
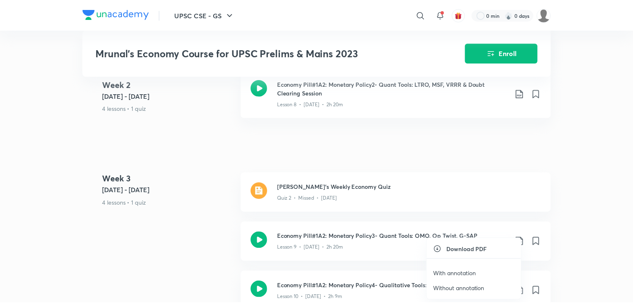
scroll to position [829, 0]
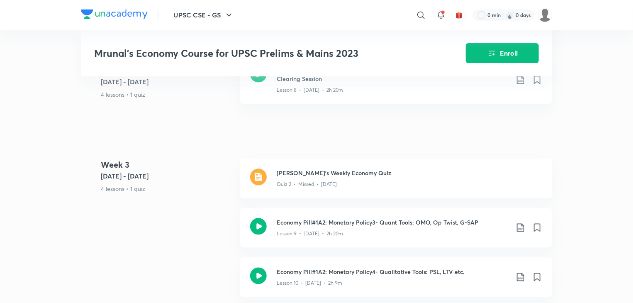
click at [582, 250] on div "UPSC CSE - GS ​ 0 min 0 days Mrunal’s Economy Course for UPSC Prelims & Mains 2…" at bounding box center [316, 62] width 633 height 1782
click at [521, 272] on icon at bounding box center [521, 277] width 10 height 10
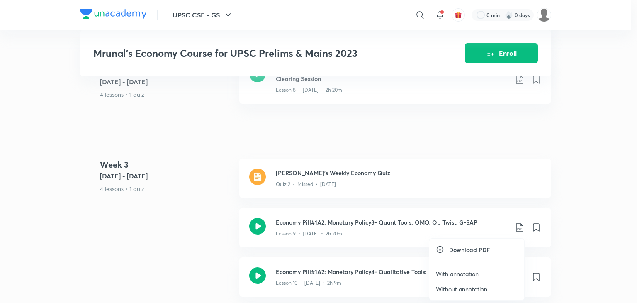
click at [471, 271] on p "With annotation" at bounding box center [457, 273] width 43 height 9
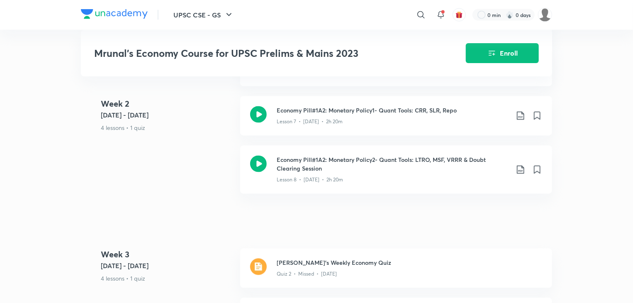
scroll to position [781, 0]
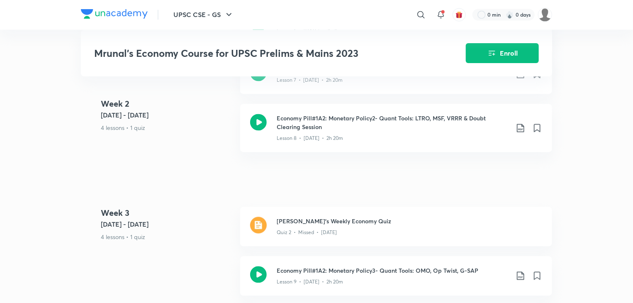
click at [633, 108] on div "UPSC CSE - GS ​ 0 min 0 days Mrunal’s Economy Course for UPSC Prelims & Mains 2…" at bounding box center [316, 110] width 633 height 1782
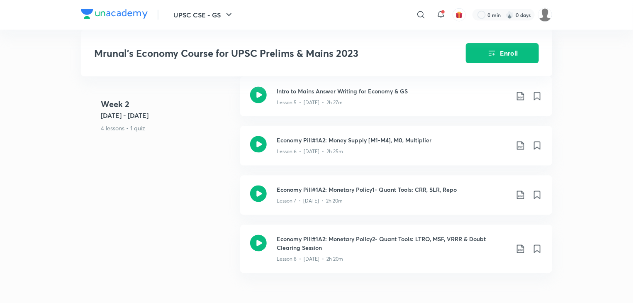
scroll to position [661, 0]
click at [573, 266] on div "UPSC CSE - GS ​ 0 min 0 days Mrunal’s Economy Course for UPSC Prelims & Mains 2…" at bounding box center [316, 230] width 633 height 1782
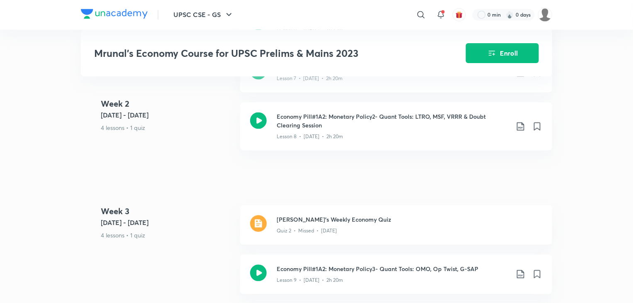
scroll to position [780, 0]
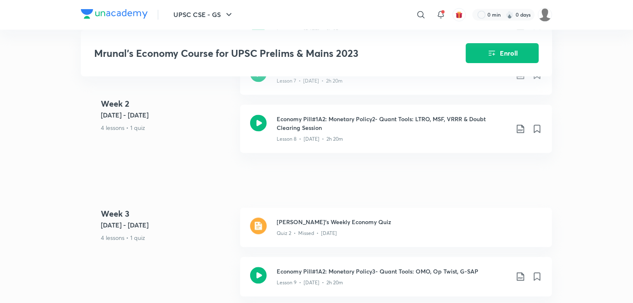
click at [571, 260] on div "UPSC CSE - GS ​ 0 min 0 days Mrunal’s Economy Course for UPSC Prelims & Mains 2…" at bounding box center [316, 111] width 633 height 1782
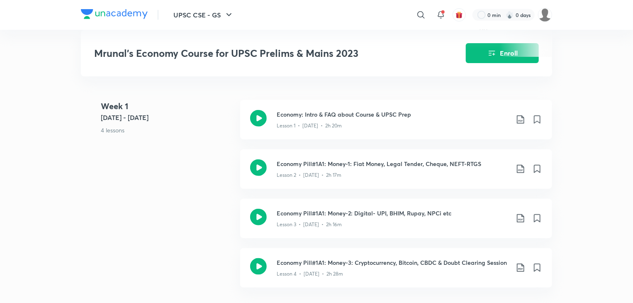
scroll to position [352, 0]
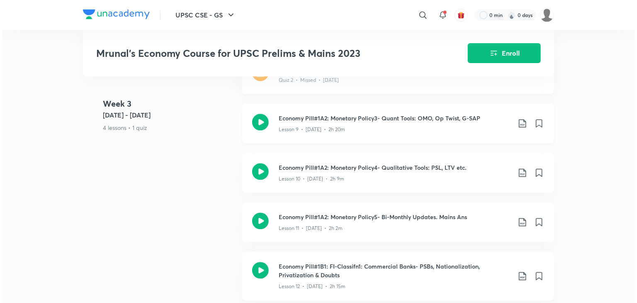
scroll to position [933, 0]
click at [518, 220] on icon at bounding box center [521, 223] width 10 height 10
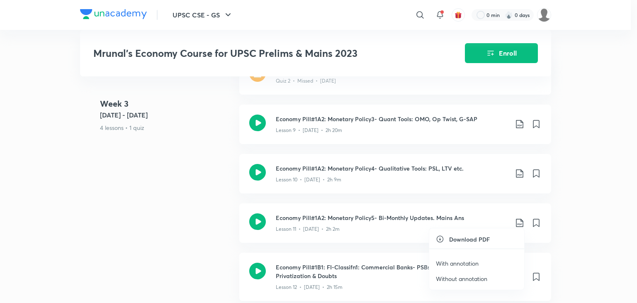
click at [583, 186] on div at bounding box center [318, 151] width 637 height 303
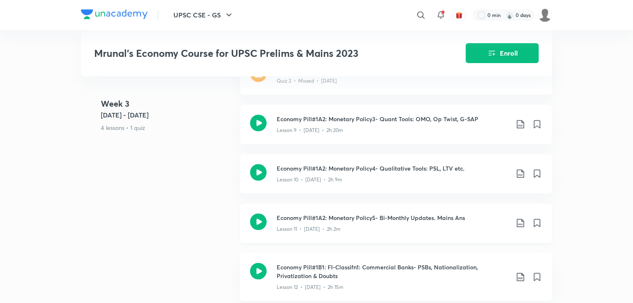
click at [518, 218] on icon at bounding box center [521, 223] width 10 height 10
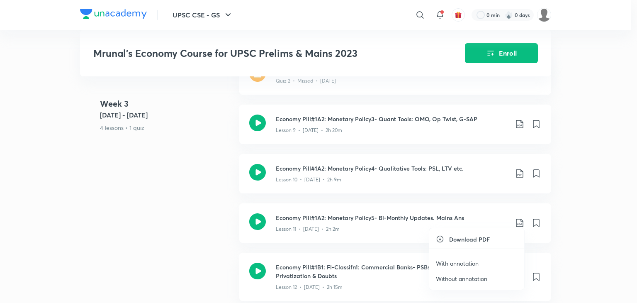
click at [458, 265] on p "With annotation" at bounding box center [457, 263] width 43 height 9
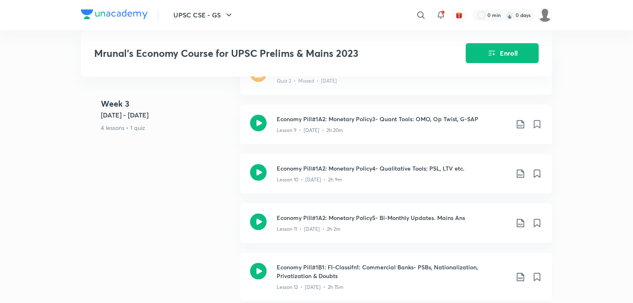
click at [519, 274] on icon at bounding box center [521, 277] width 10 height 10
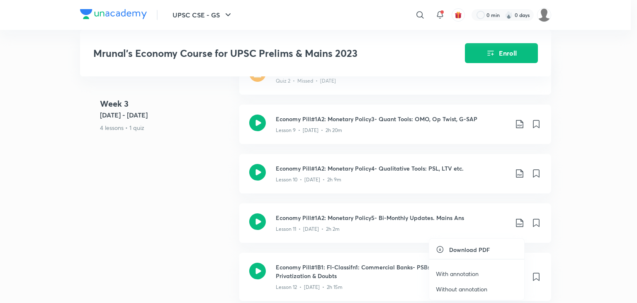
click at [466, 273] on p "With annotation" at bounding box center [457, 273] width 43 height 9
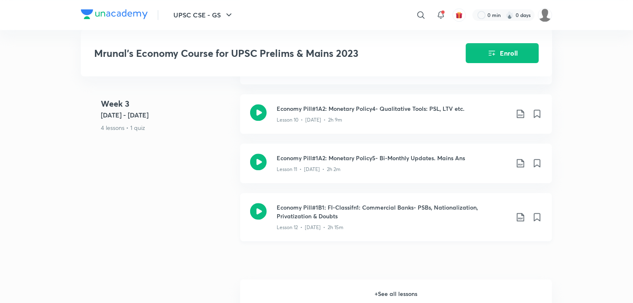
scroll to position [1026, 0]
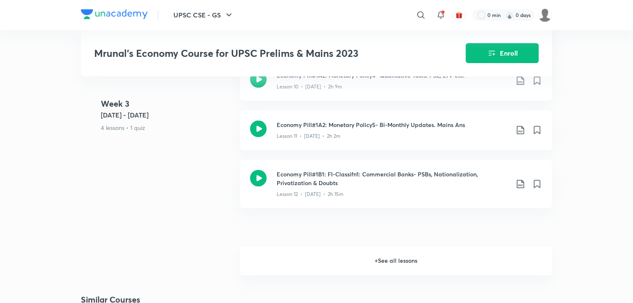
click at [449, 259] on h6 "+ See all lessons" at bounding box center [396, 260] width 312 height 29
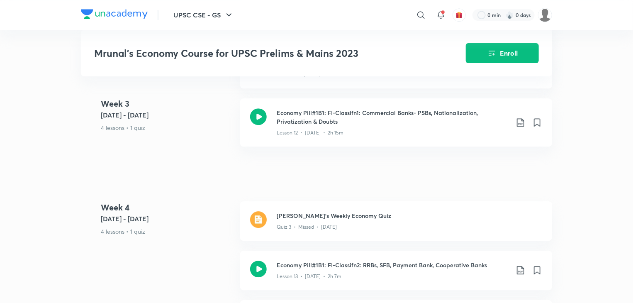
scroll to position [1119, 0]
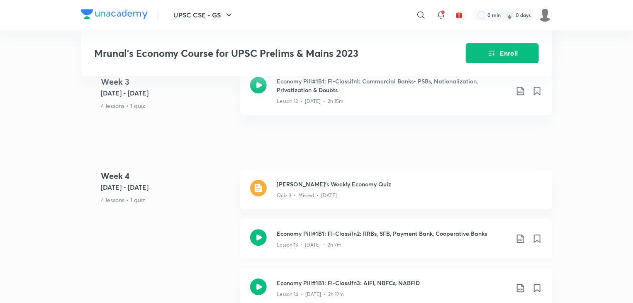
click at [519, 234] on icon at bounding box center [521, 239] width 10 height 10
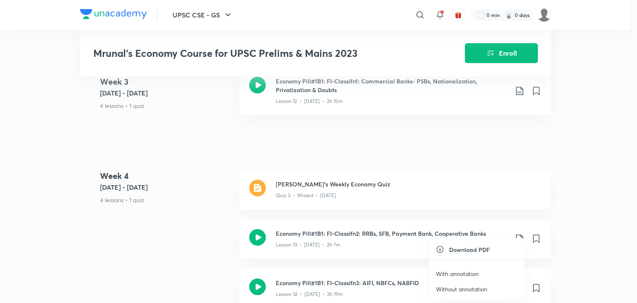
click at [458, 276] on p "With annotation" at bounding box center [457, 273] width 43 height 9
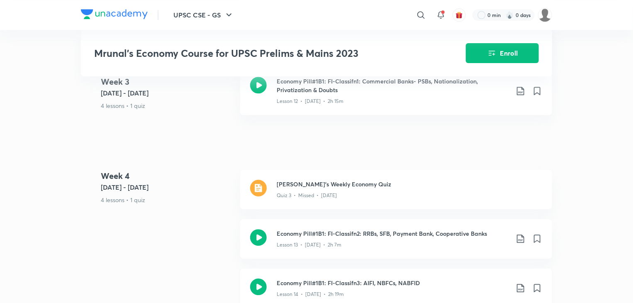
click at [522, 289] on div "Economy Pill#1B1: FI-Classifn3: AIFI, NBFCs, NABFID Lesson 14 • Jul 22 • 2h 19m" at bounding box center [410, 288] width 266 height 20
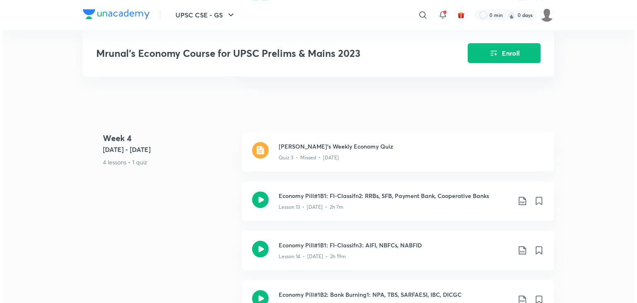
scroll to position [1168, 0]
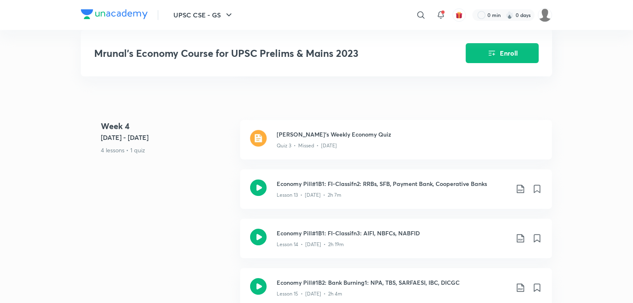
click at [519, 236] on icon at bounding box center [520, 238] width 7 height 8
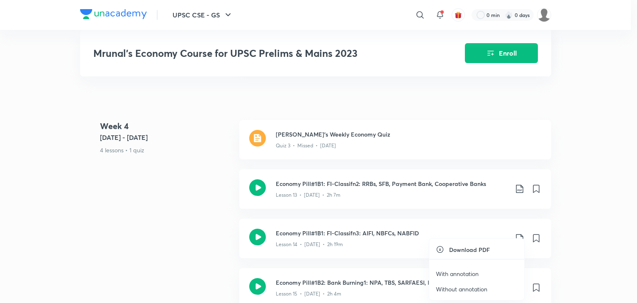
click at [465, 275] on p "With annotation" at bounding box center [457, 273] width 43 height 9
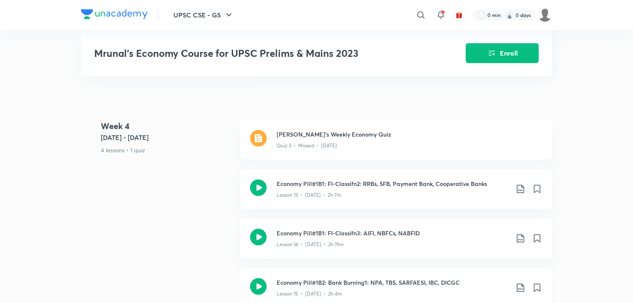
click at [521, 284] on icon at bounding box center [521, 288] width 10 height 10
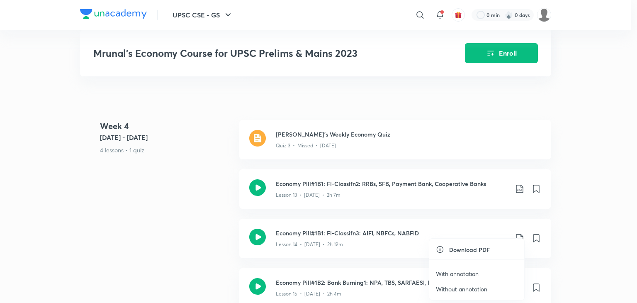
click at [465, 276] on p "With annotation" at bounding box center [457, 273] width 43 height 9
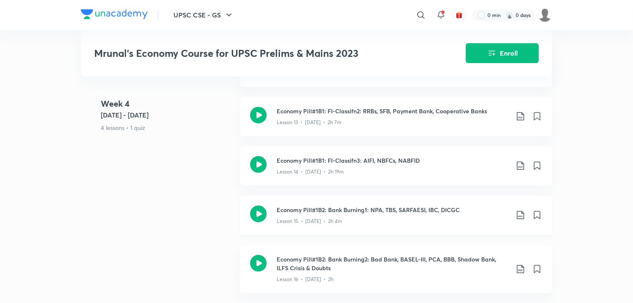
scroll to position [1245, 0]
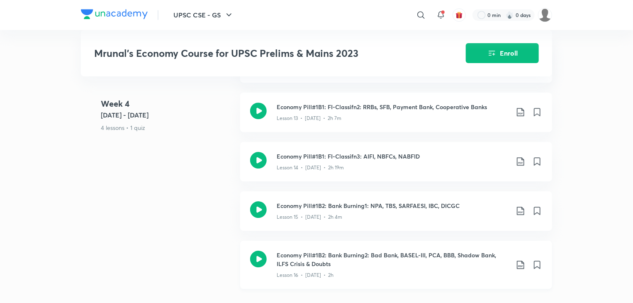
click at [519, 263] on icon at bounding box center [521, 265] width 10 height 10
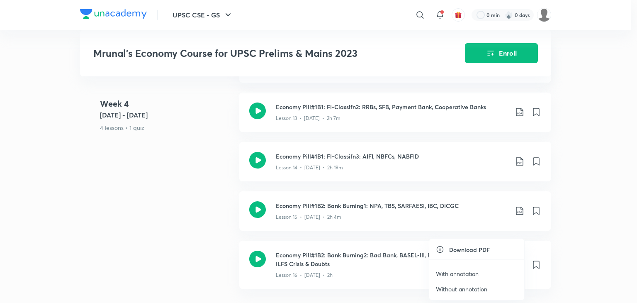
click at [475, 274] on p "With annotation" at bounding box center [457, 273] width 43 height 9
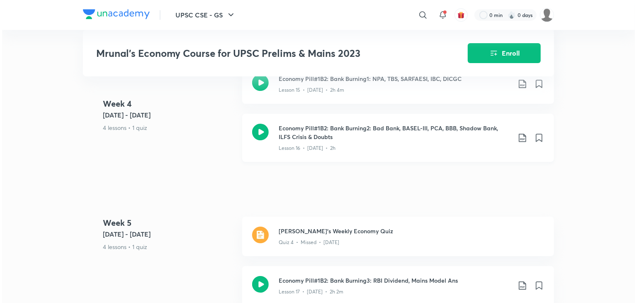
scroll to position [1426, 0]
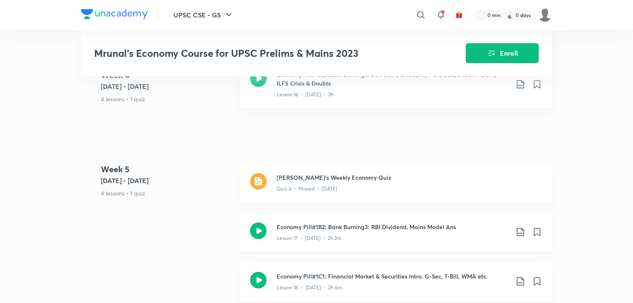
click at [519, 228] on icon at bounding box center [521, 232] width 10 height 10
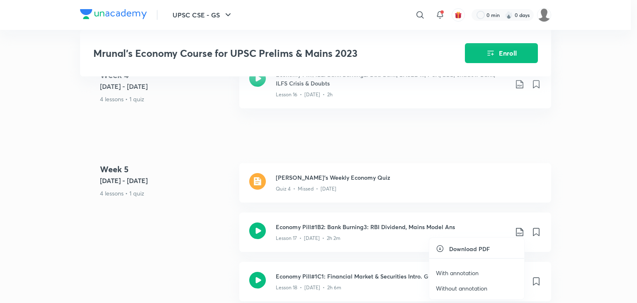
click at [470, 268] on p "With annotation" at bounding box center [457, 272] width 43 height 9
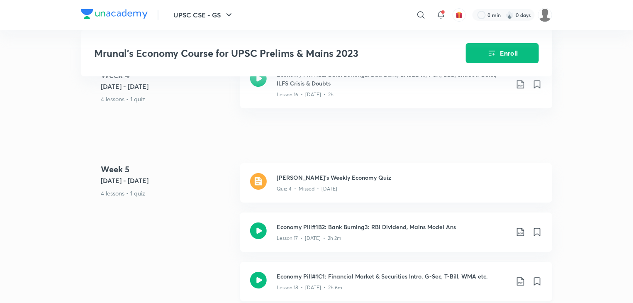
click at [523, 277] on icon at bounding box center [520, 281] width 7 height 8
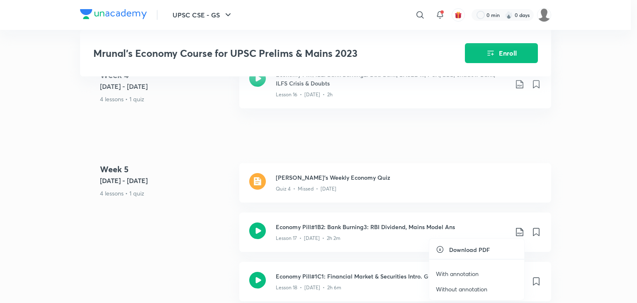
click at [476, 274] on p "With annotation" at bounding box center [457, 273] width 43 height 9
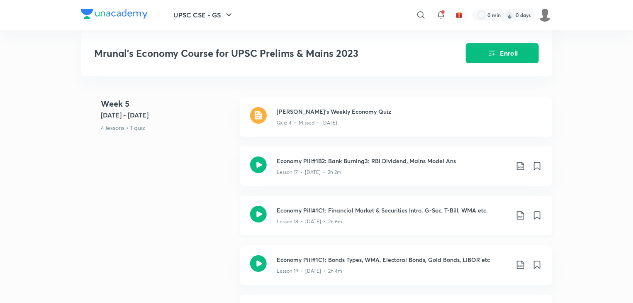
scroll to position [1495, 0]
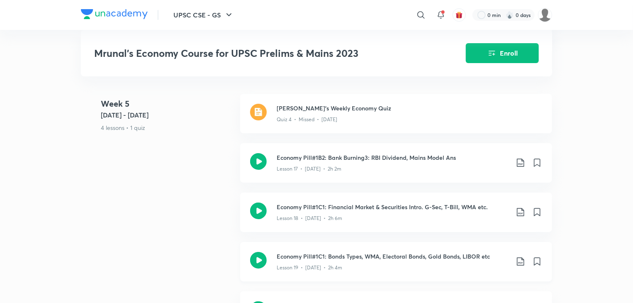
click at [518, 256] on icon at bounding box center [521, 261] width 10 height 10
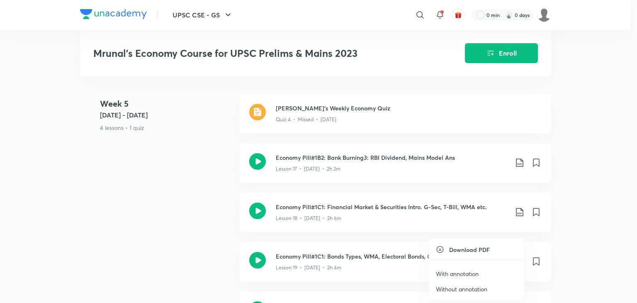
click at [476, 272] on p "With annotation" at bounding box center [457, 273] width 43 height 9
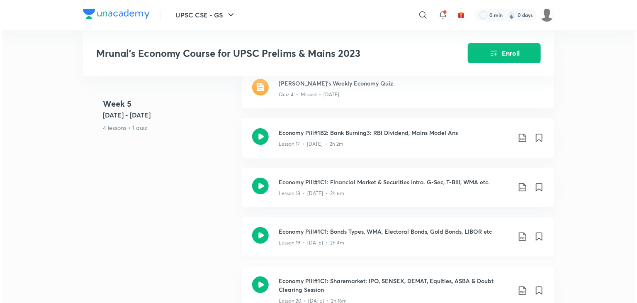
scroll to position [1522, 0]
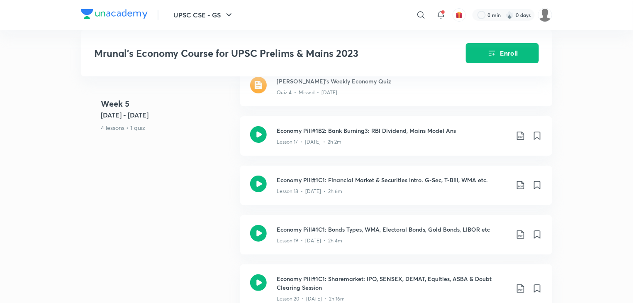
click at [520, 288] on icon at bounding box center [520, 288] width 7 height 8
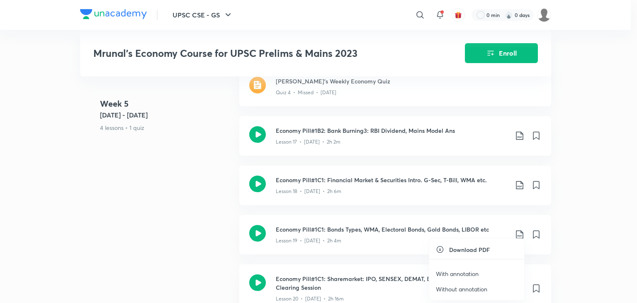
click at [471, 272] on p "With annotation" at bounding box center [457, 273] width 43 height 9
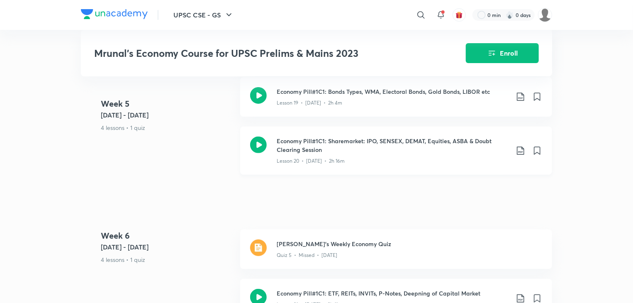
scroll to position [1740, 0]
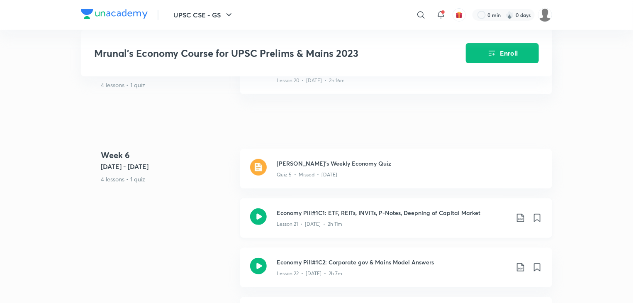
click at [519, 217] on icon at bounding box center [521, 218] width 10 height 10
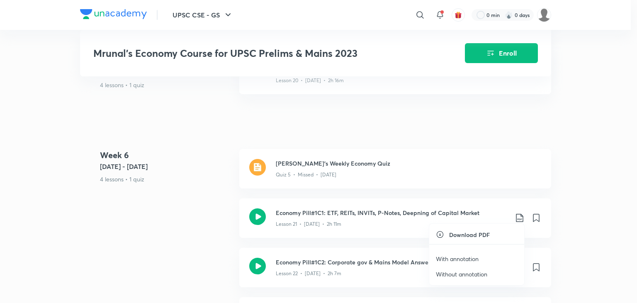
click at [459, 258] on p "With annotation" at bounding box center [457, 258] width 43 height 9
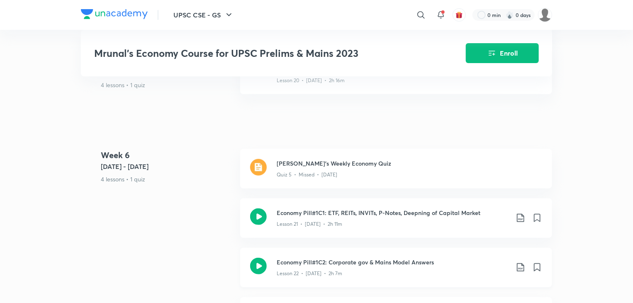
click at [518, 262] on icon at bounding box center [521, 267] width 10 height 10
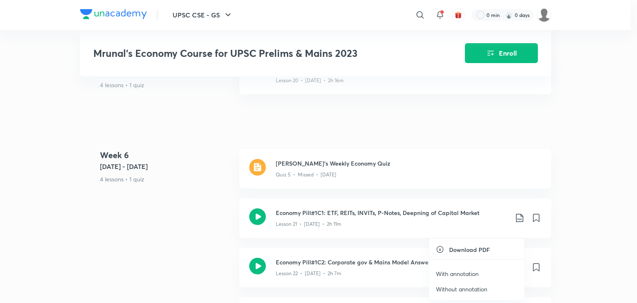
click at [474, 274] on p "With annotation" at bounding box center [457, 273] width 43 height 9
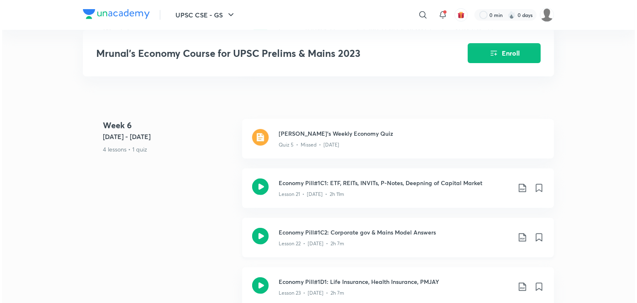
scroll to position [1771, 0]
click at [523, 281] on icon at bounding box center [521, 286] width 10 height 10
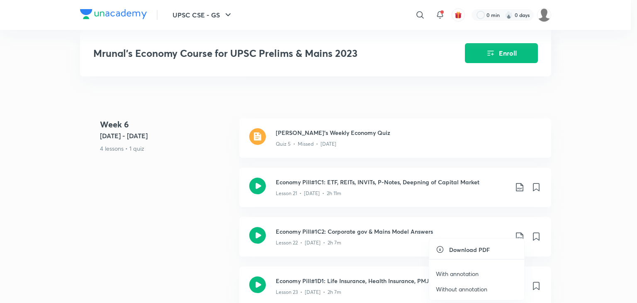
click at [475, 273] on p "With annotation" at bounding box center [457, 273] width 43 height 9
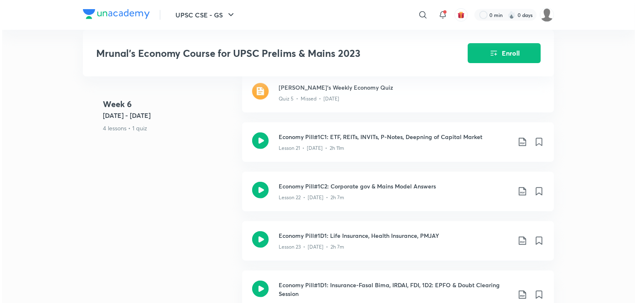
scroll to position [1819, 0]
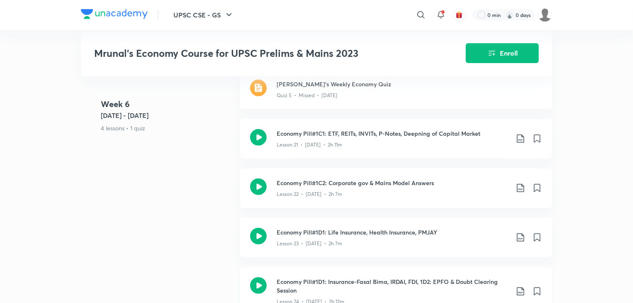
click at [518, 290] on icon at bounding box center [521, 291] width 10 height 10
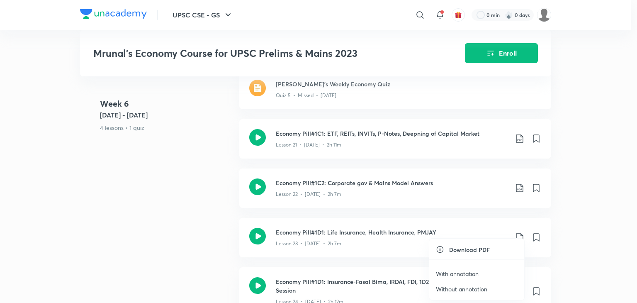
click at [447, 273] on p "With annotation" at bounding box center [457, 273] width 43 height 9
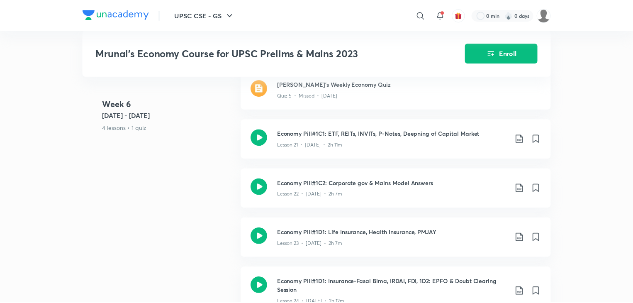
scroll to position [1838, 0]
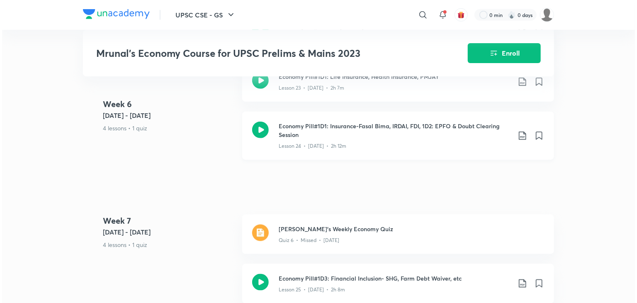
scroll to position [1979, 0]
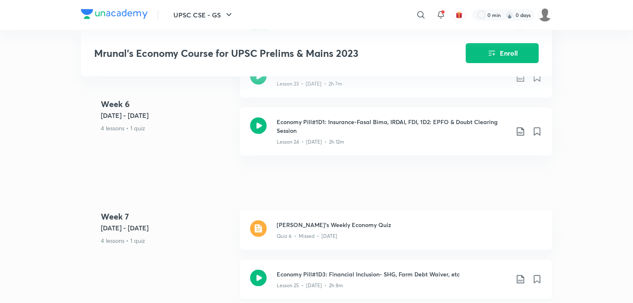
click at [518, 276] on icon at bounding box center [521, 279] width 10 height 10
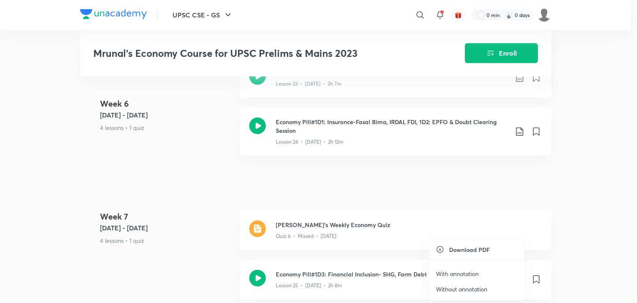
click at [471, 271] on p "With annotation" at bounding box center [457, 273] width 43 height 9
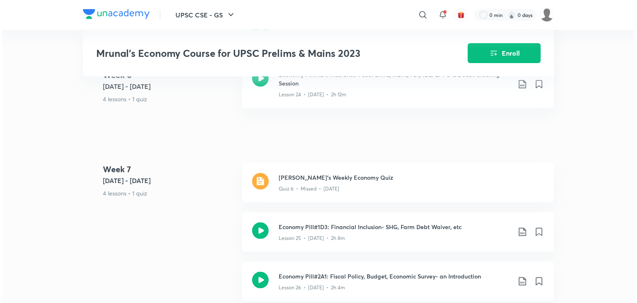
scroll to position [2030, 0]
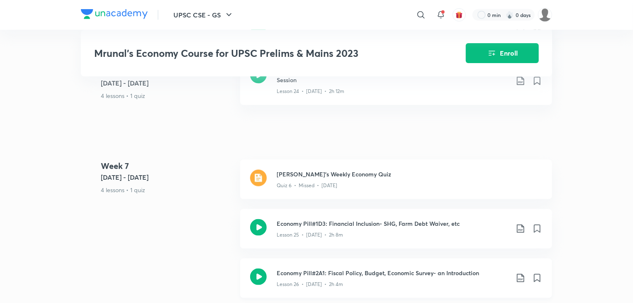
click at [518, 273] on icon at bounding box center [521, 278] width 10 height 10
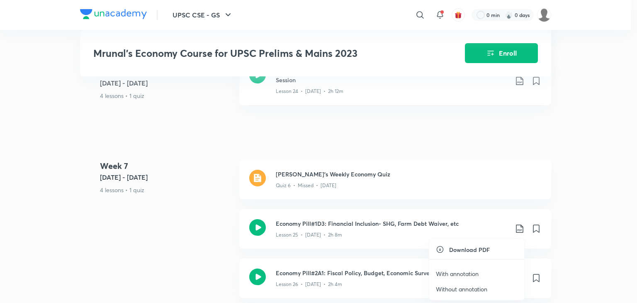
click at [460, 273] on p "With annotation" at bounding box center [457, 273] width 43 height 9
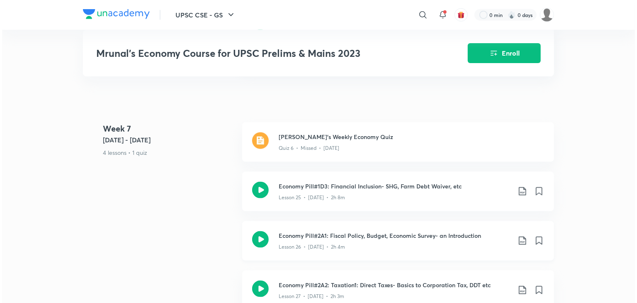
scroll to position [2068, 0]
click at [522, 285] on icon at bounding box center [521, 289] width 10 height 10
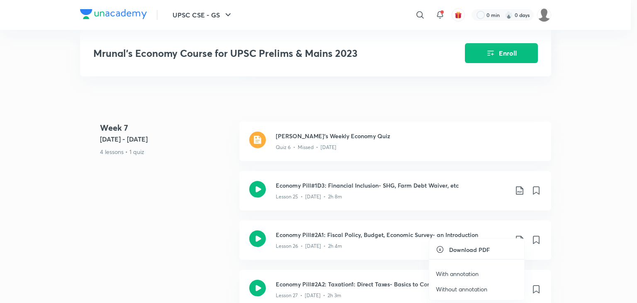
click at [468, 271] on p "With annotation" at bounding box center [457, 273] width 43 height 9
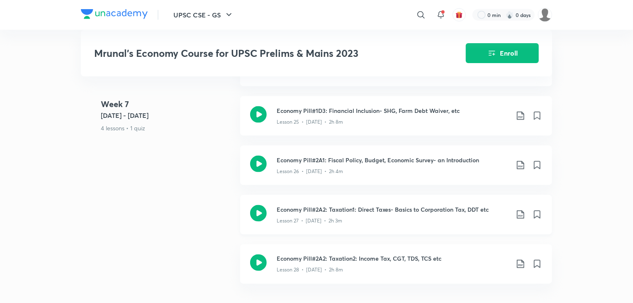
scroll to position [2144, 0]
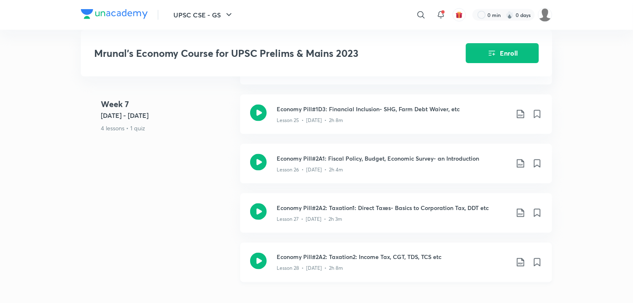
click at [523, 259] on icon at bounding box center [520, 262] width 7 height 8
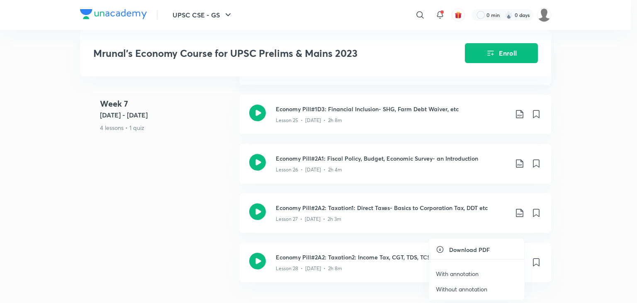
click at [460, 274] on p "With annotation" at bounding box center [457, 273] width 43 height 9
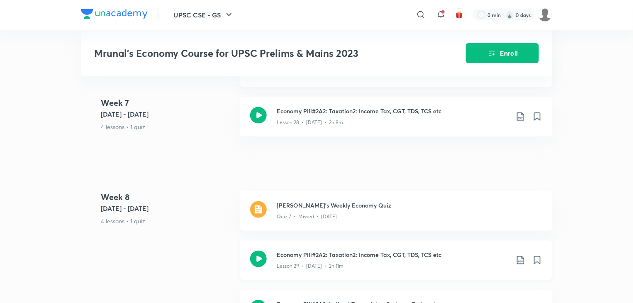
scroll to position [2284, 0]
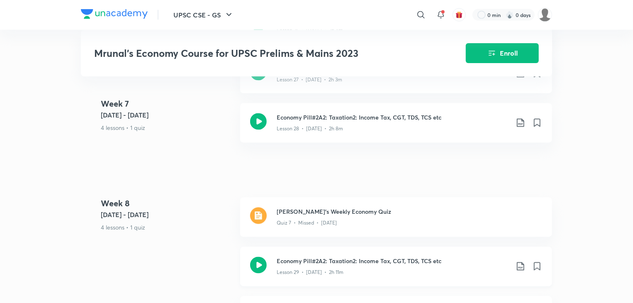
click at [524, 262] on icon at bounding box center [520, 266] width 7 height 8
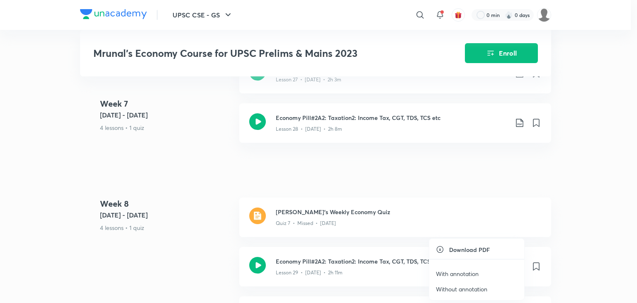
click at [474, 271] on p "With annotation" at bounding box center [457, 273] width 43 height 9
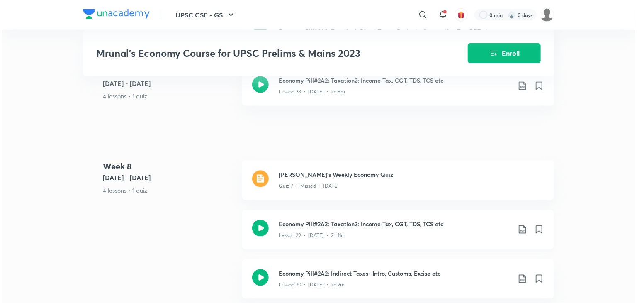
scroll to position [2322, 0]
click at [519, 276] on icon at bounding box center [520, 278] width 7 height 8
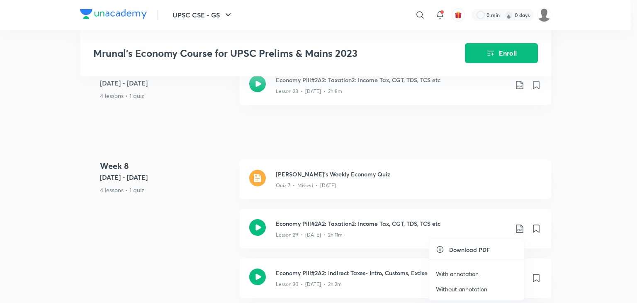
click at [488, 273] on li "With annotation" at bounding box center [476, 273] width 95 height 15
click at [461, 273] on p "With annotation" at bounding box center [457, 273] width 43 height 9
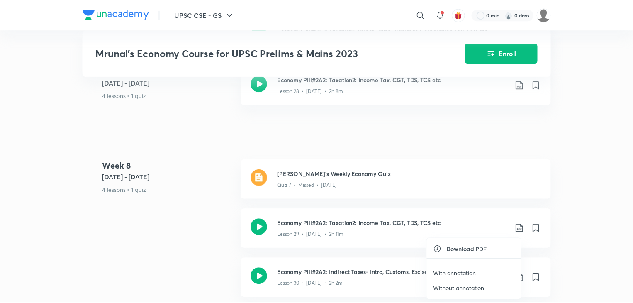
scroll to position [2322, 0]
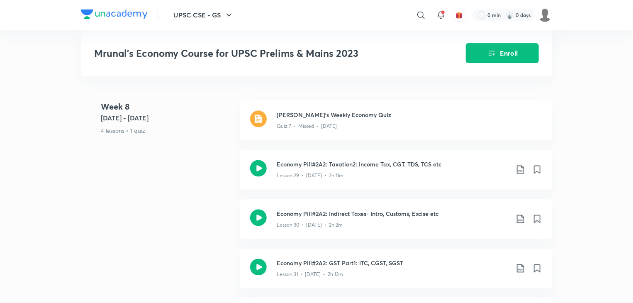
scroll to position [2381, 0]
click at [520, 215] on icon at bounding box center [520, 218] width 7 height 8
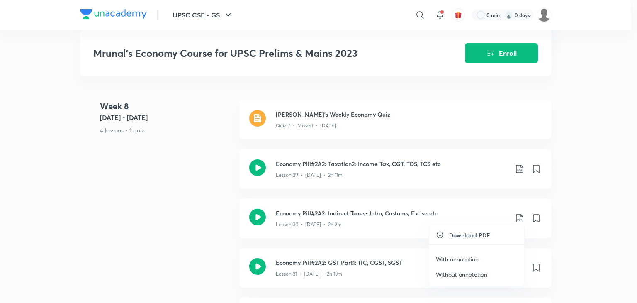
click at [461, 259] on p "With annotation" at bounding box center [457, 259] width 43 height 9
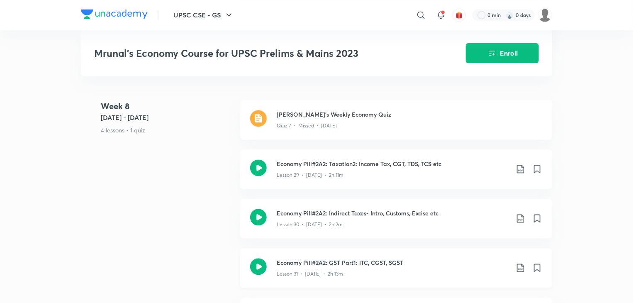
click at [519, 264] on icon at bounding box center [520, 267] width 7 height 8
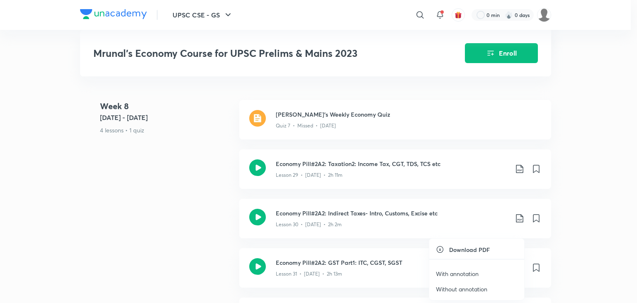
click at [466, 271] on p "With annotation" at bounding box center [457, 273] width 43 height 9
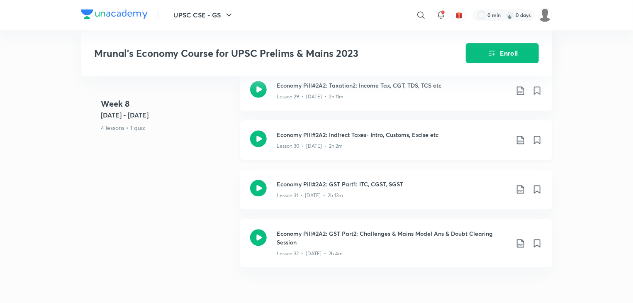
scroll to position [2459, 0]
click at [519, 241] on icon at bounding box center [521, 244] width 10 height 10
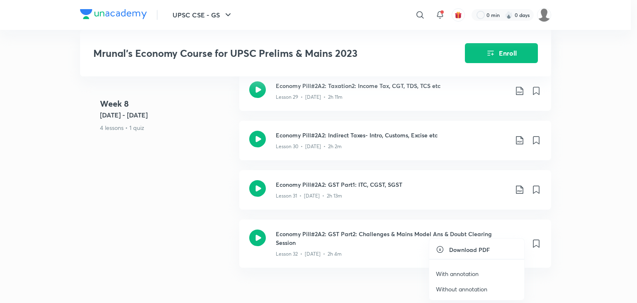
click at [475, 271] on p "With annotation" at bounding box center [457, 273] width 43 height 9
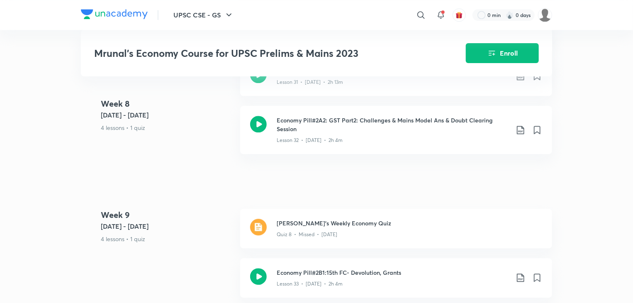
scroll to position [2589, 0]
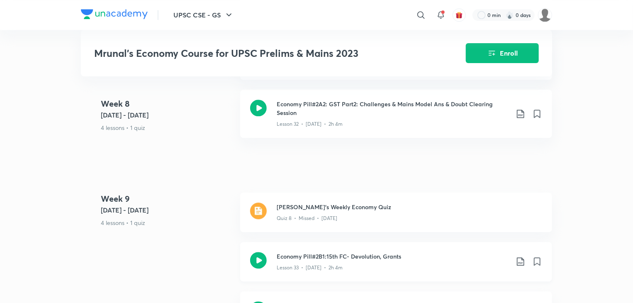
click at [517, 258] on icon at bounding box center [521, 261] width 10 height 10
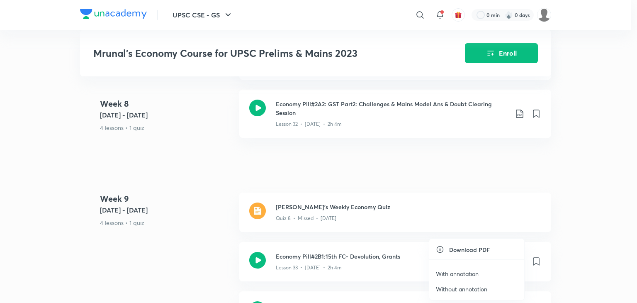
click at [476, 271] on p "With annotation" at bounding box center [457, 273] width 43 height 9
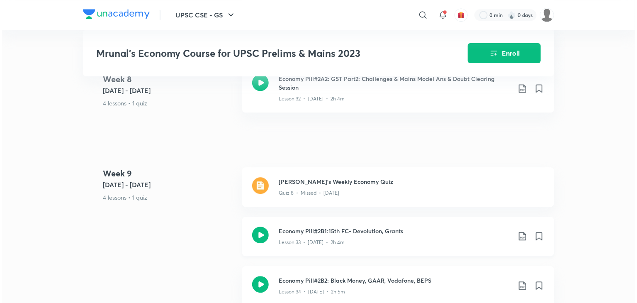
scroll to position [2616, 0]
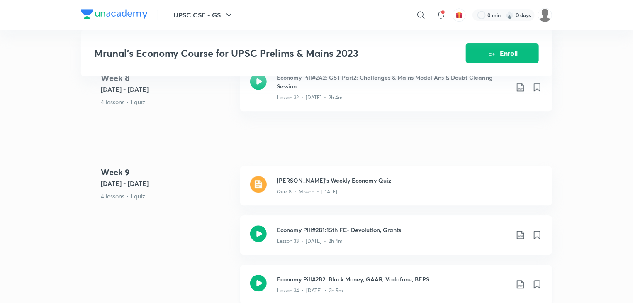
click at [519, 279] on icon at bounding box center [521, 284] width 10 height 10
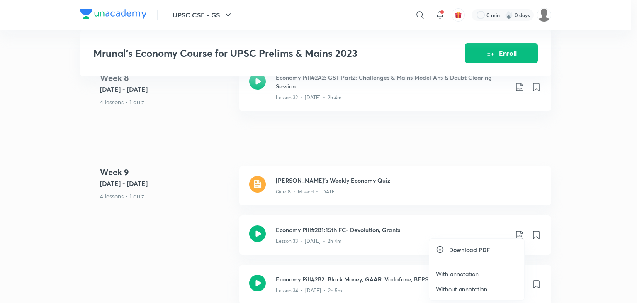
click at [480, 273] on li "With annotation" at bounding box center [476, 273] width 95 height 15
click at [566, 218] on div at bounding box center [318, 151] width 637 height 303
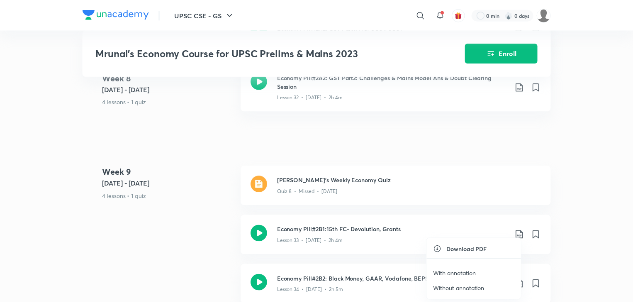
scroll to position [2623, 0]
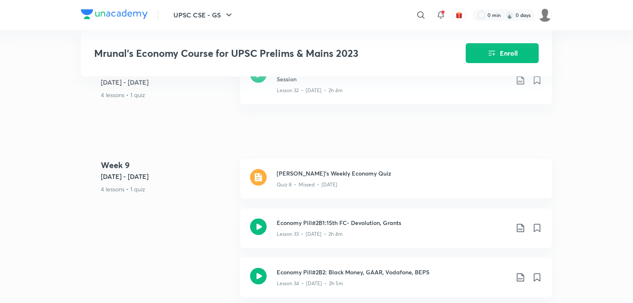
click at [517, 275] on icon at bounding box center [521, 277] width 10 height 10
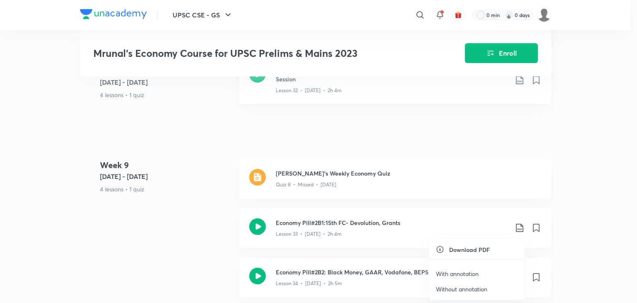
click at [470, 274] on p "With annotation" at bounding box center [457, 273] width 43 height 9
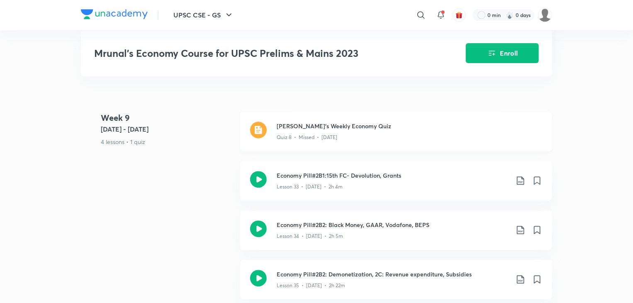
scroll to position [2673, 0]
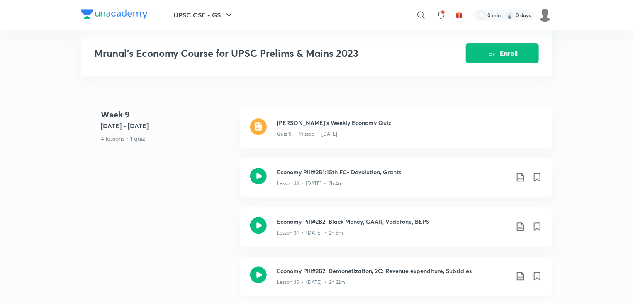
click at [518, 275] on icon at bounding box center [521, 276] width 10 height 10
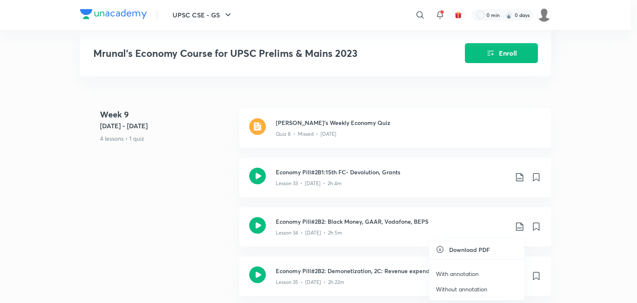
click at [464, 272] on p "With annotation" at bounding box center [457, 273] width 43 height 9
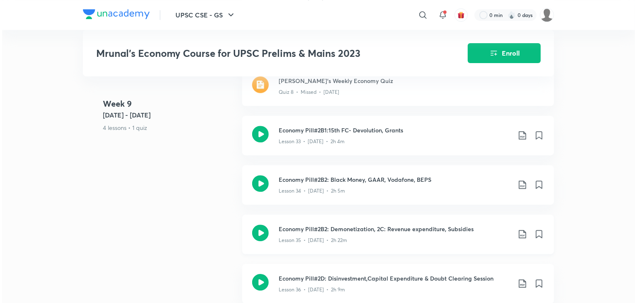
scroll to position [2716, 0]
click at [520, 283] on icon at bounding box center [520, 283] width 7 height 8
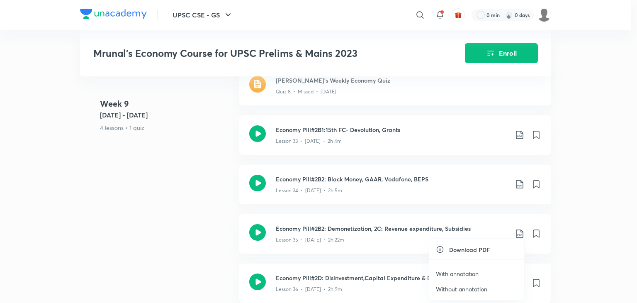
click at [473, 273] on p "With annotation" at bounding box center [457, 273] width 43 height 9
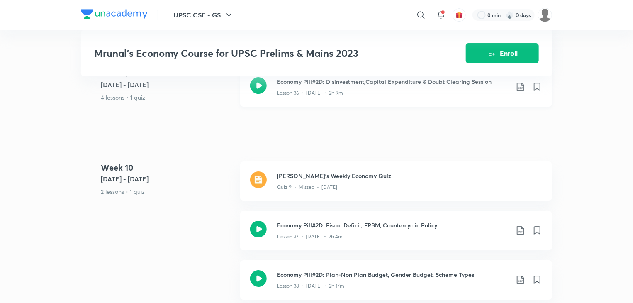
scroll to position [2923, 0]
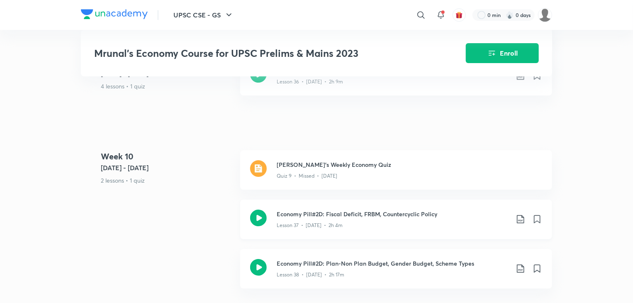
click at [518, 217] on icon at bounding box center [521, 219] width 10 height 10
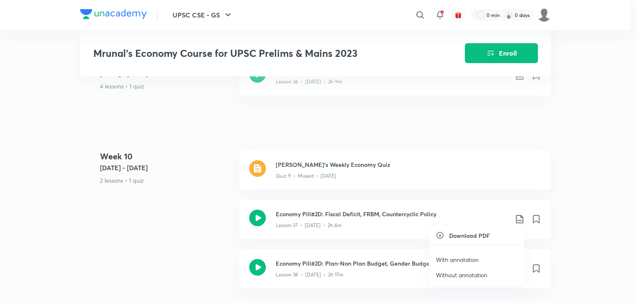
click at [458, 261] on p "With annotation" at bounding box center [457, 259] width 43 height 9
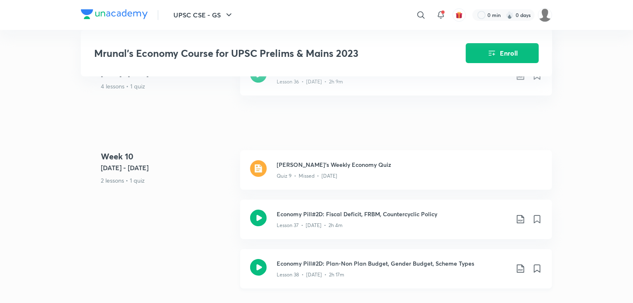
click at [519, 264] on icon at bounding box center [521, 268] width 10 height 10
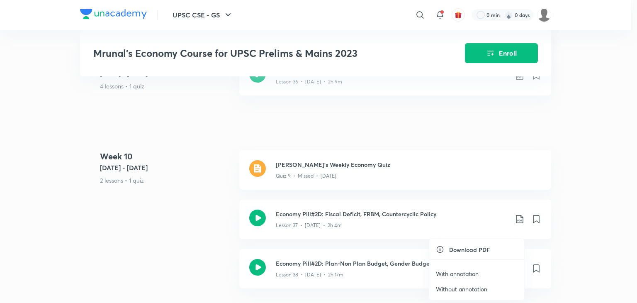
click at [472, 274] on p "With annotation" at bounding box center [457, 273] width 43 height 9
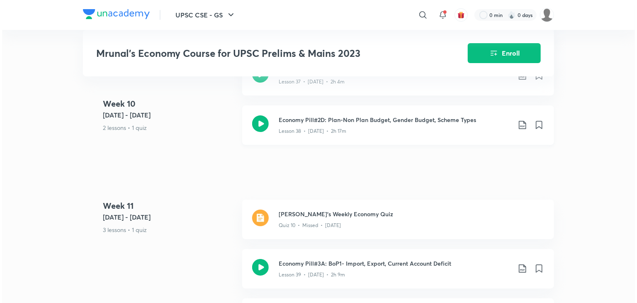
scroll to position [3103, 0]
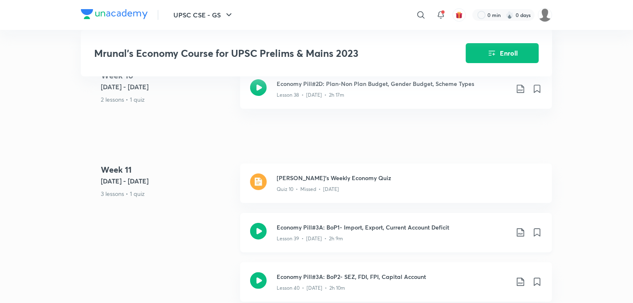
click at [516, 227] on icon at bounding box center [521, 232] width 10 height 10
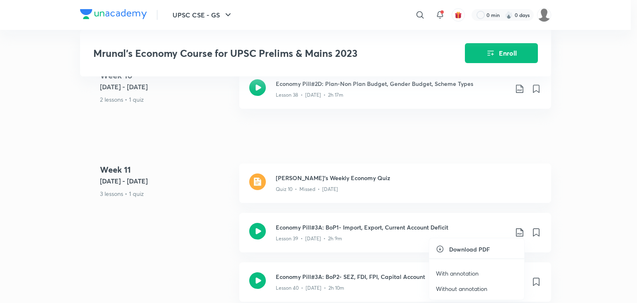
click at [458, 273] on p "With annotation" at bounding box center [457, 273] width 43 height 9
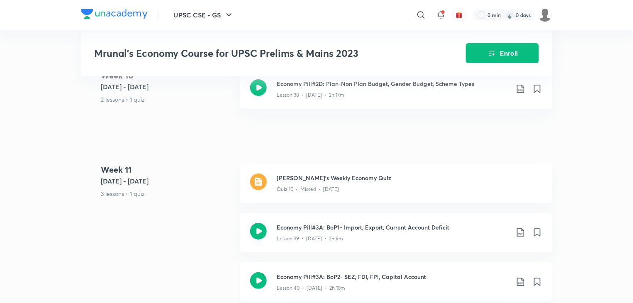
click at [520, 278] on icon at bounding box center [521, 282] width 10 height 10
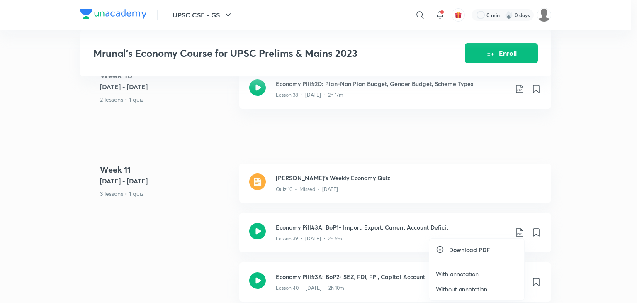
click at [465, 271] on p "With annotation" at bounding box center [457, 273] width 43 height 9
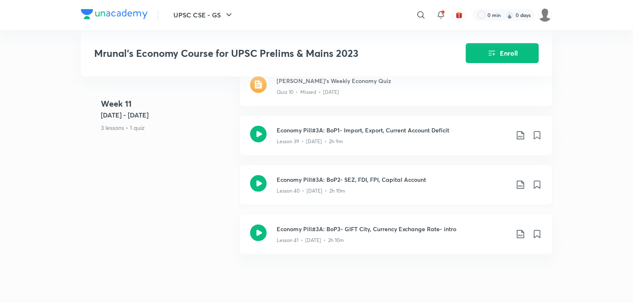
scroll to position [3201, 0]
click at [519, 229] on icon at bounding box center [521, 233] width 10 height 10
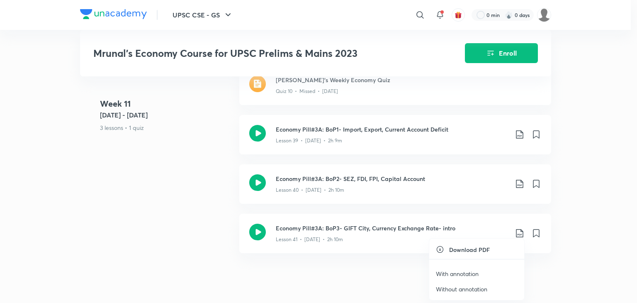
click at [455, 275] on p "With annotation" at bounding box center [457, 273] width 43 height 9
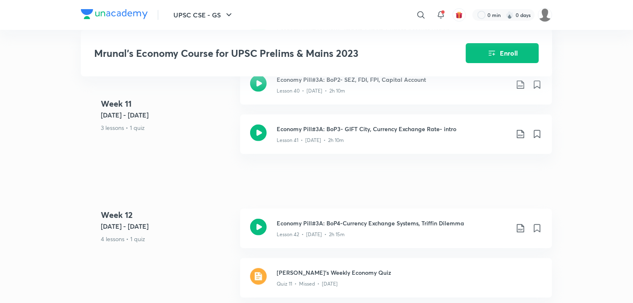
scroll to position [3309, 0]
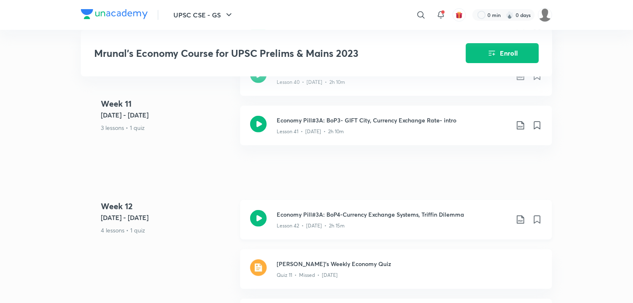
click at [519, 215] on icon at bounding box center [521, 220] width 10 height 10
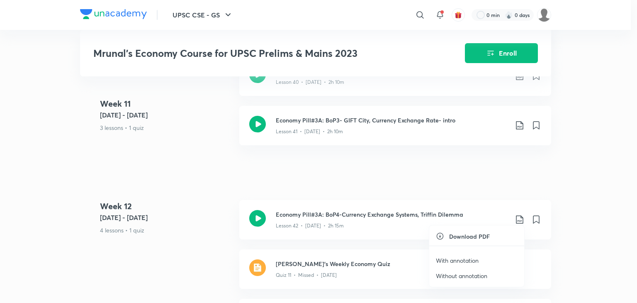
click at [463, 259] on p "With annotation" at bounding box center [457, 260] width 43 height 9
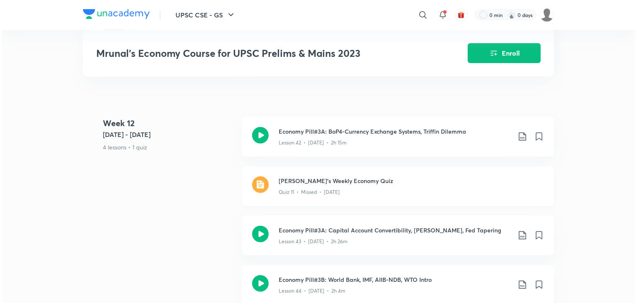
scroll to position [3397, 0]
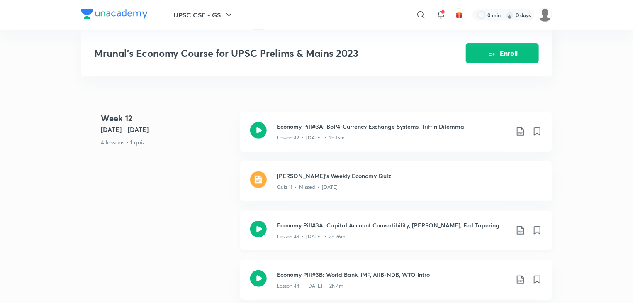
click at [521, 229] on icon at bounding box center [520, 230] width 7 height 8
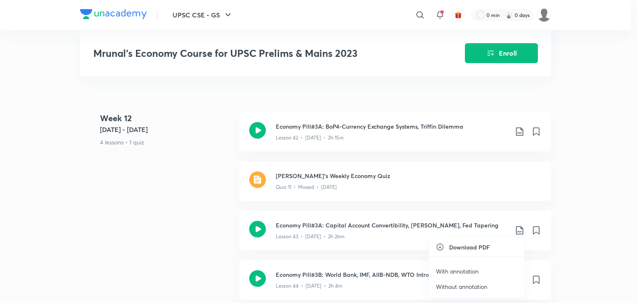
click at [466, 269] on p "With annotation" at bounding box center [457, 271] width 43 height 9
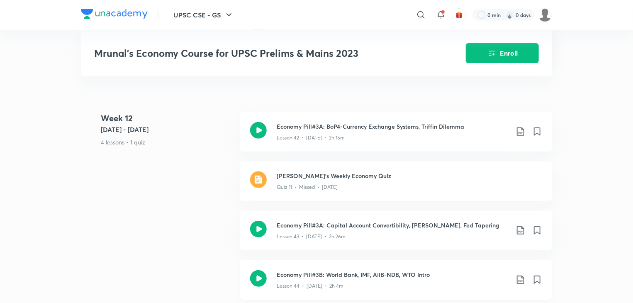
click at [521, 275] on icon at bounding box center [521, 280] width 10 height 10
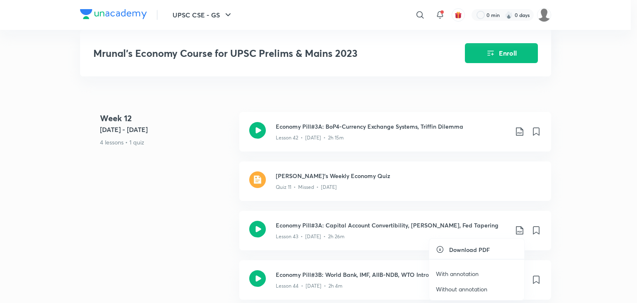
click at [470, 271] on p "With annotation" at bounding box center [457, 273] width 43 height 9
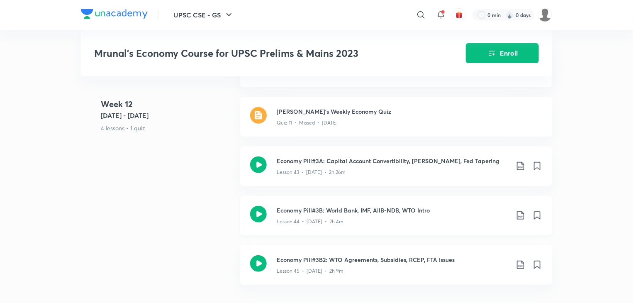
scroll to position [3462, 0]
click at [519, 259] on icon at bounding box center [521, 264] width 10 height 10
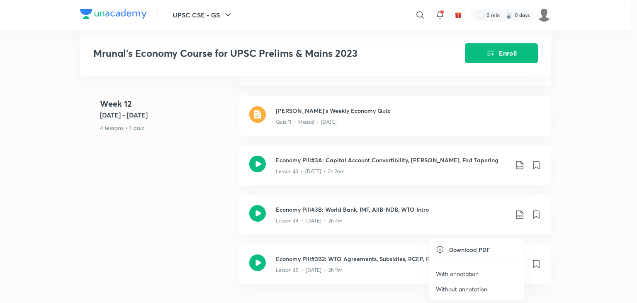
click at [468, 275] on p "With annotation" at bounding box center [457, 273] width 43 height 9
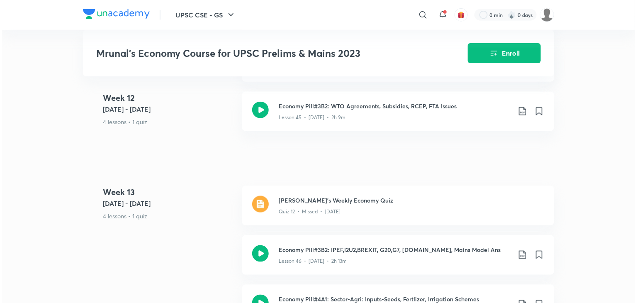
scroll to position [3615, 0]
click at [519, 251] on icon at bounding box center [521, 254] width 10 height 10
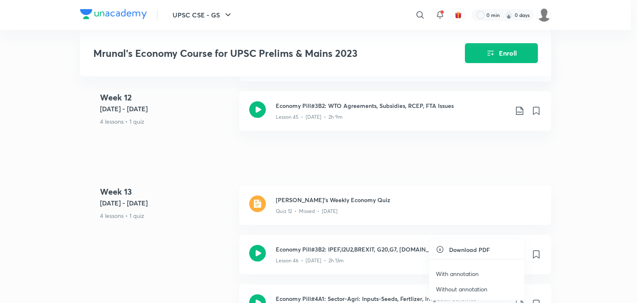
click at [466, 273] on p "With annotation" at bounding box center [457, 273] width 43 height 9
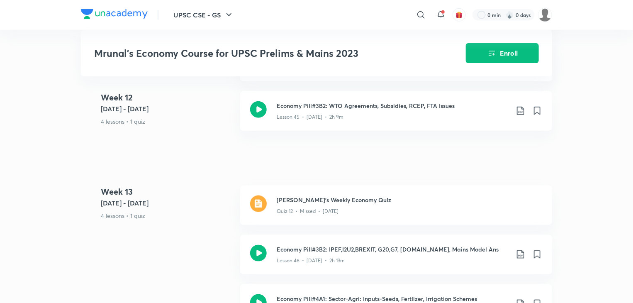
click at [519, 299] on icon at bounding box center [521, 304] width 10 height 10
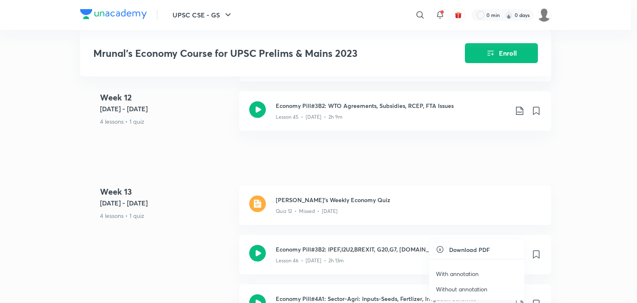
click at [466, 268] on li "With annotation" at bounding box center [476, 273] width 95 height 15
click at [459, 273] on p "With annotation" at bounding box center [457, 273] width 43 height 9
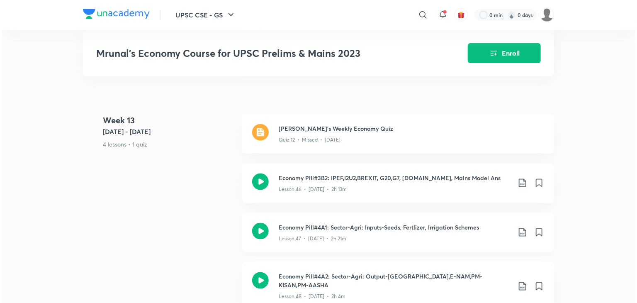
scroll to position [3687, 0]
click at [523, 280] on icon at bounding box center [521, 285] width 10 height 10
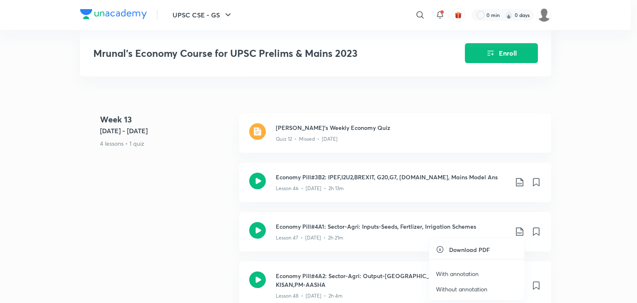
click at [462, 271] on p "With annotation" at bounding box center [457, 273] width 43 height 9
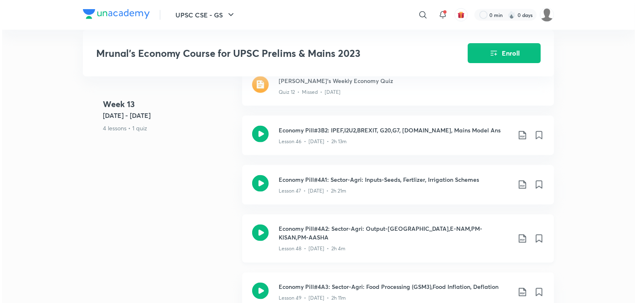
scroll to position [3734, 0]
click at [522, 287] on icon at bounding box center [521, 292] width 10 height 10
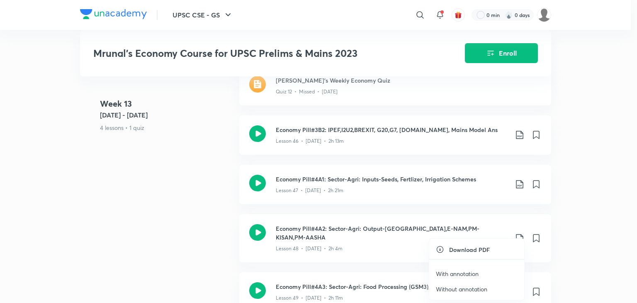
click at [463, 273] on p "With annotation" at bounding box center [457, 273] width 43 height 9
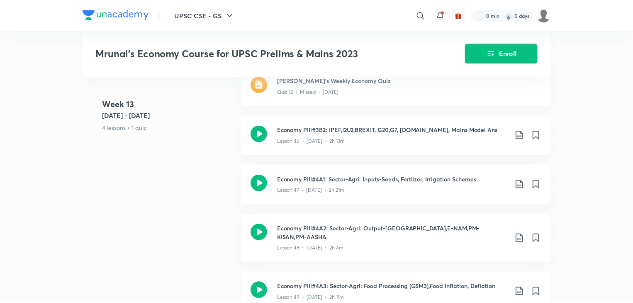
scroll to position [3741, 0]
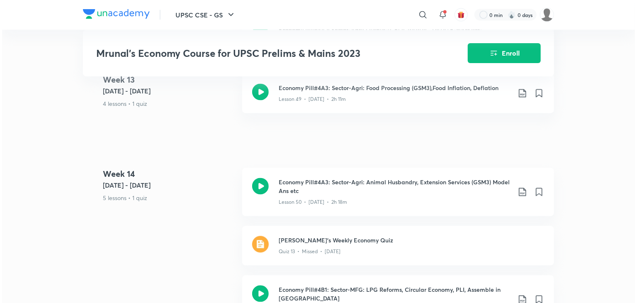
scroll to position [3933, 0]
click at [518, 187] on icon at bounding box center [521, 192] width 10 height 10
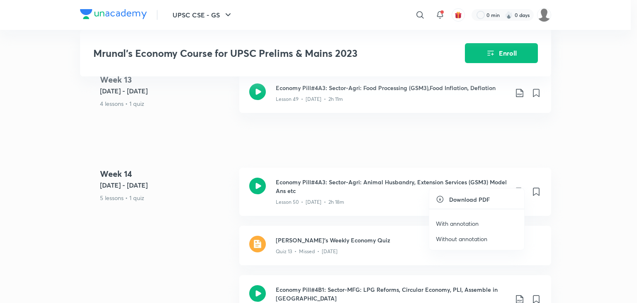
click at [463, 221] on p "With annotation" at bounding box center [457, 223] width 43 height 9
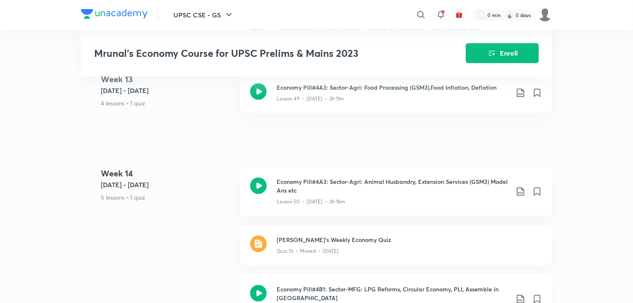
click at [520, 295] on icon at bounding box center [520, 299] width 7 height 8
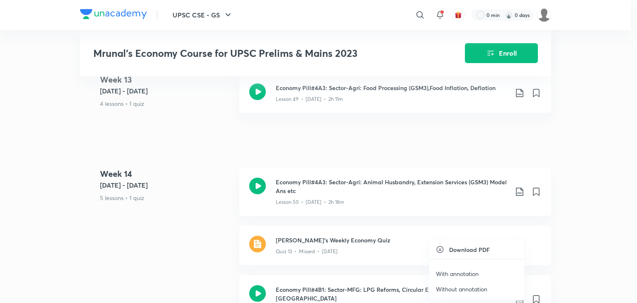
click at [466, 273] on p "With annotation" at bounding box center [457, 273] width 43 height 9
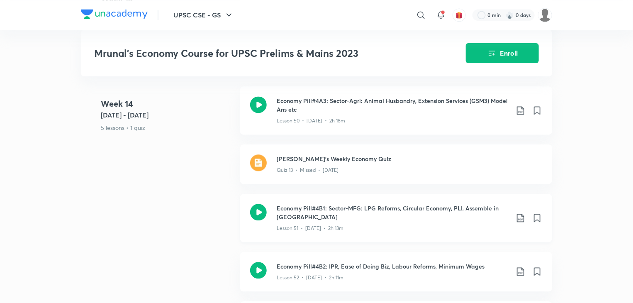
scroll to position [4017, 0]
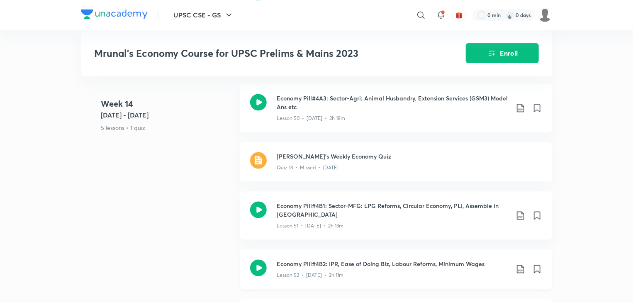
click at [522, 264] on icon at bounding box center [521, 269] width 10 height 10
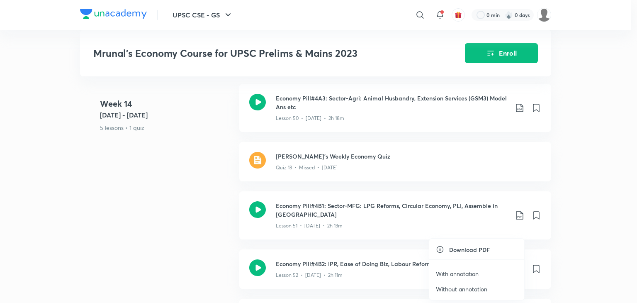
click at [470, 274] on p "With annotation" at bounding box center [457, 273] width 43 height 9
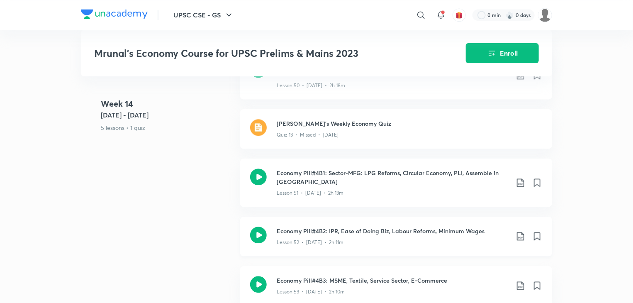
scroll to position [4050, 0]
click at [520, 280] on icon at bounding box center [521, 285] width 10 height 10
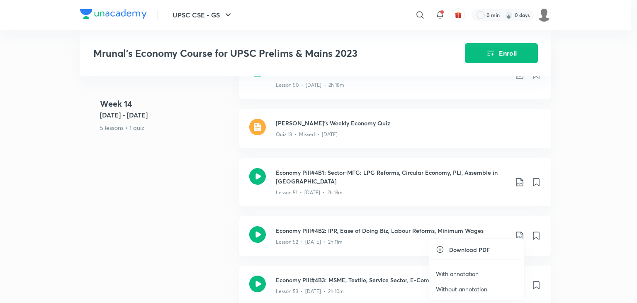
click at [470, 273] on p "With annotation" at bounding box center [457, 273] width 43 height 9
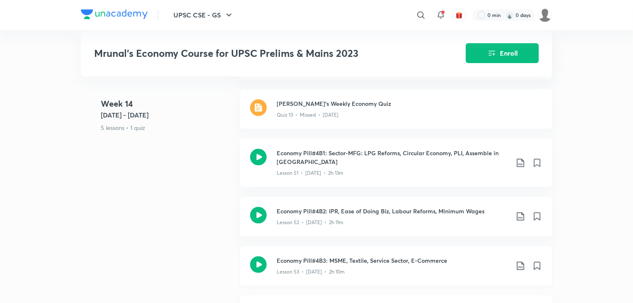
scroll to position [4069, 0]
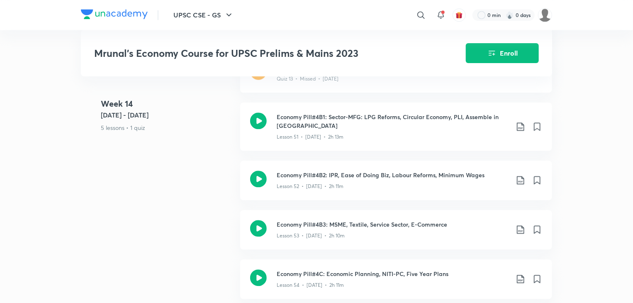
click at [518, 274] on icon at bounding box center [521, 279] width 10 height 10
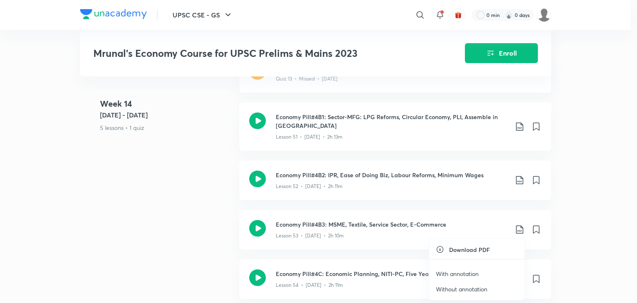
click at [476, 274] on p "With annotation" at bounding box center [457, 273] width 43 height 9
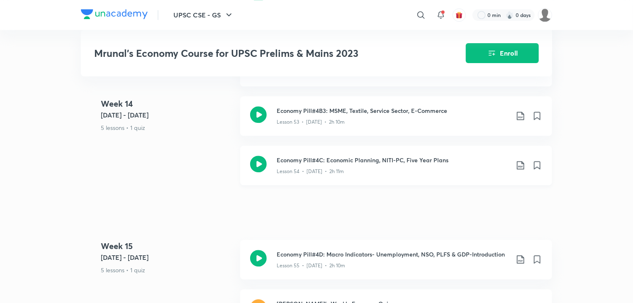
scroll to position [4265, 0]
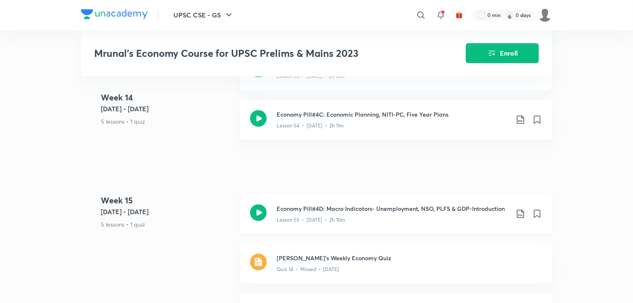
click at [521, 209] on icon at bounding box center [521, 214] width 10 height 10
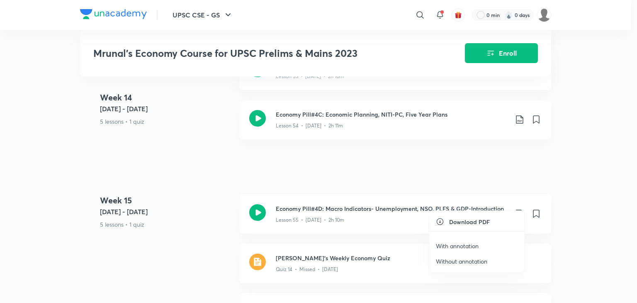
click at [463, 247] on p "With annotation" at bounding box center [457, 245] width 43 height 9
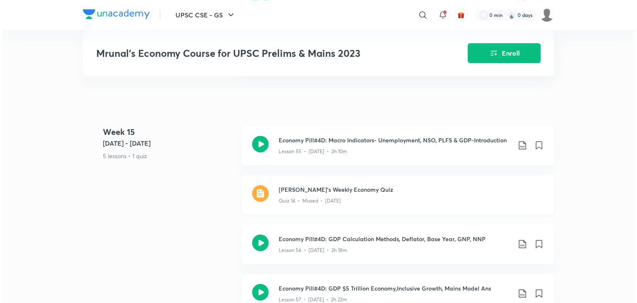
scroll to position [4334, 0]
click at [522, 239] on icon at bounding box center [521, 244] width 10 height 10
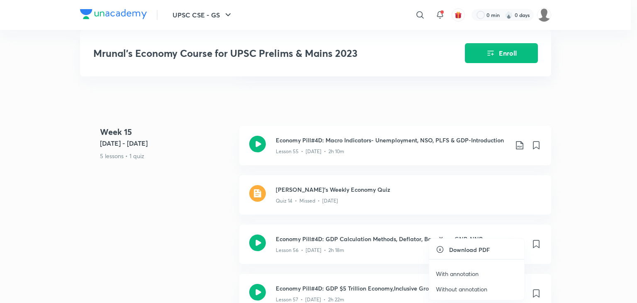
click at [460, 273] on p "With annotation" at bounding box center [457, 273] width 43 height 9
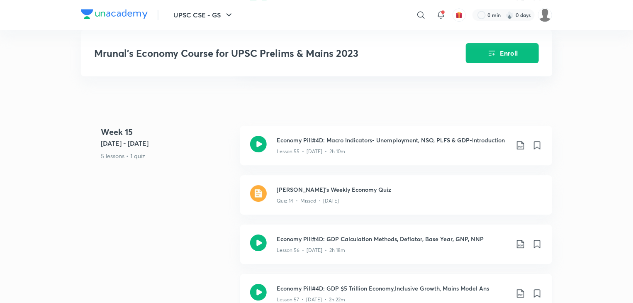
click at [520, 288] on icon at bounding box center [521, 293] width 10 height 10
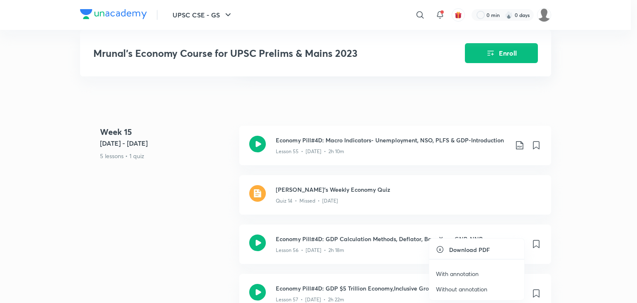
click at [468, 271] on p "With annotation" at bounding box center [457, 273] width 43 height 9
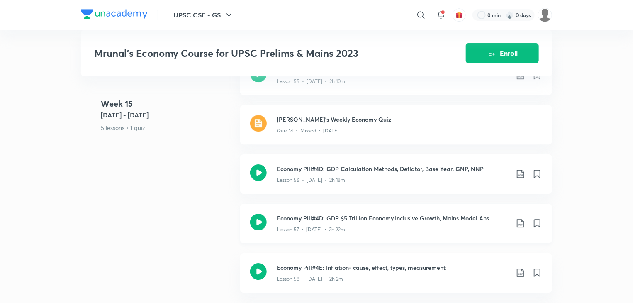
scroll to position [4406, 0]
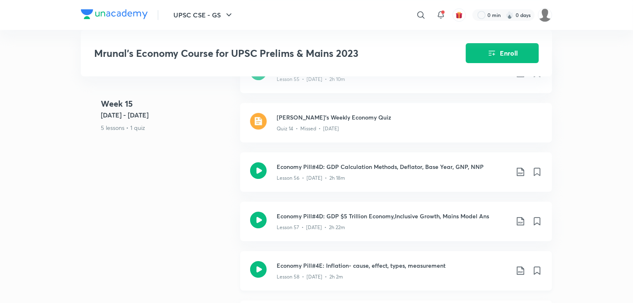
click at [520, 266] on icon at bounding box center [521, 271] width 10 height 10
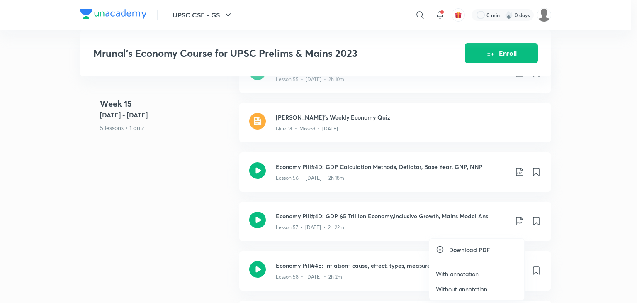
click at [465, 272] on p "With annotation" at bounding box center [457, 273] width 43 height 9
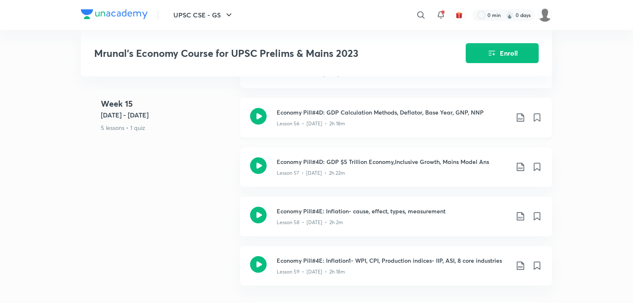
scroll to position [4463, 0]
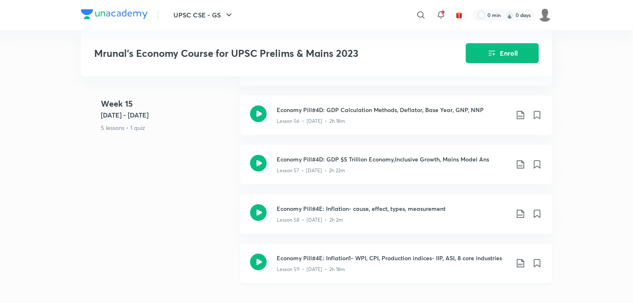
click at [517, 258] on icon at bounding box center [521, 263] width 10 height 10
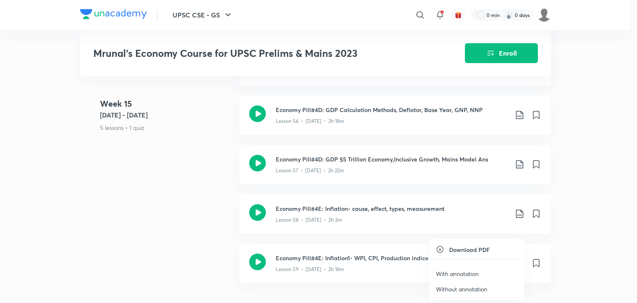
click at [461, 274] on p "With annotation" at bounding box center [457, 273] width 43 height 9
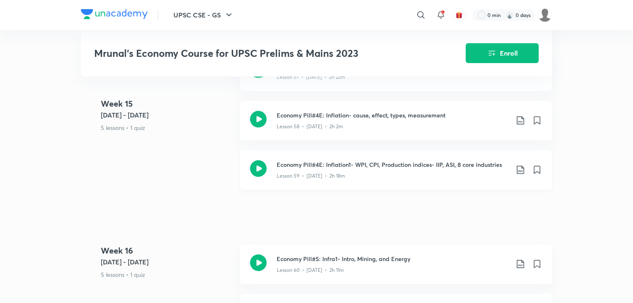
scroll to position [4556, 0]
click at [519, 259] on icon at bounding box center [521, 264] width 10 height 10
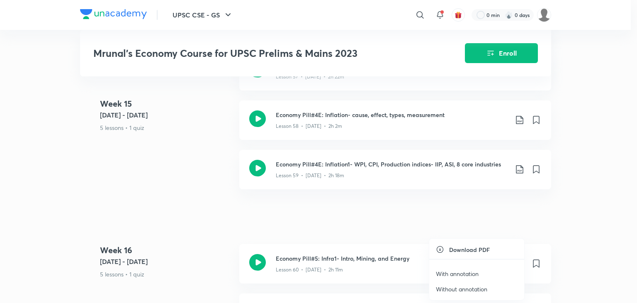
click at [468, 273] on p "With annotation" at bounding box center [457, 273] width 43 height 9
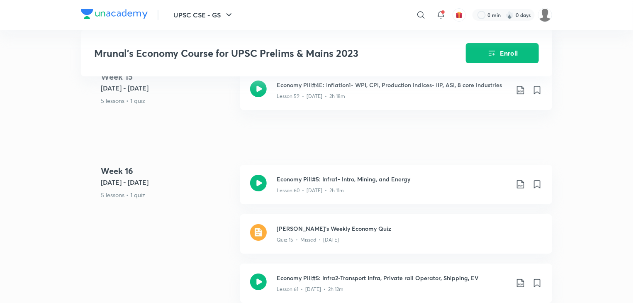
scroll to position [4636, 0]
click at [519, 278] on icon at bounding box center [520, 282] width 7 height 8
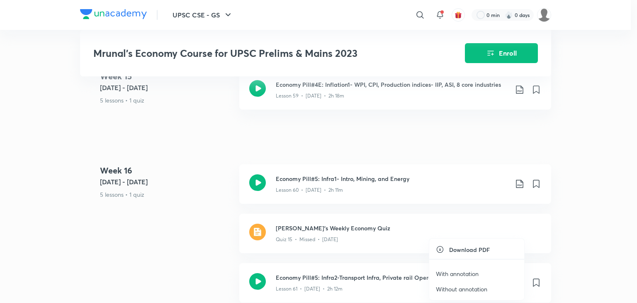
click at [471, 270] on p "With annotation" at bounding box center [457, 273] width 43 height 9
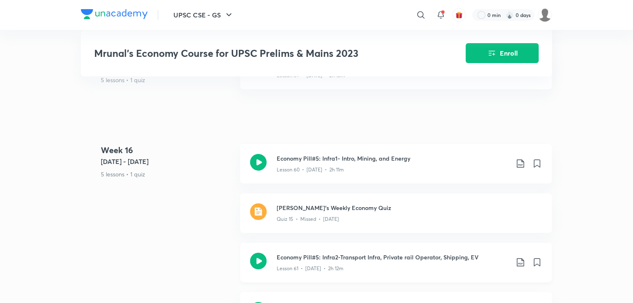
scroll to position [4656, 0]
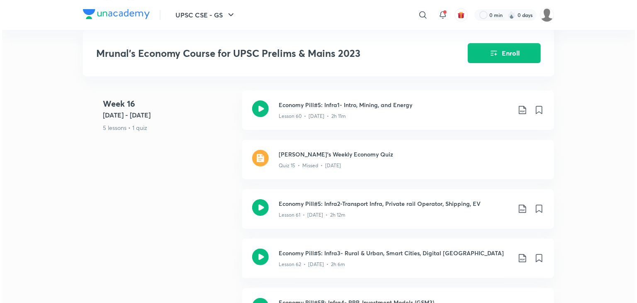
scroll to position [4714, 0]
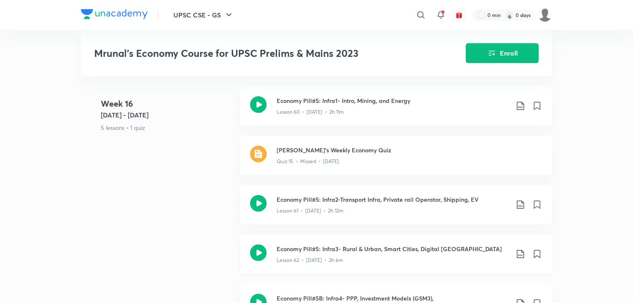
click at [519, 249] on icon at bounding box center [521, 254] width 10 height 10
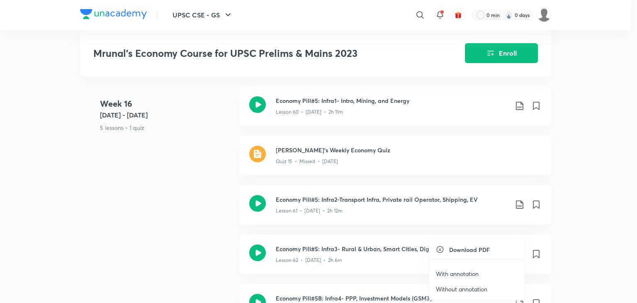
click at [467, 270] on p "With annotation" at bounding box center [457, 273] width 43 height 9
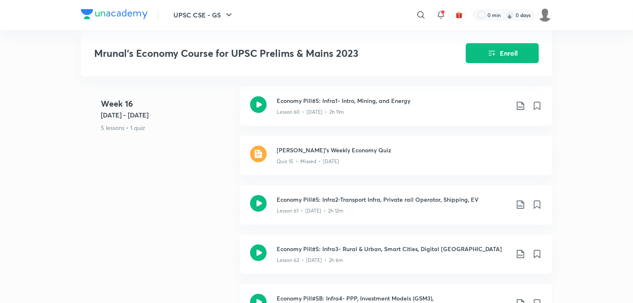
click at [519, 298] on icon at bounding box center [521, 303] width 10 height 10
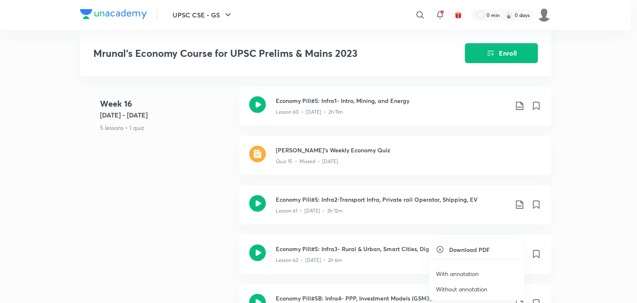
click at [471, 273] on p "With annotation" at bounding box center [457, 273] width 43 height 9
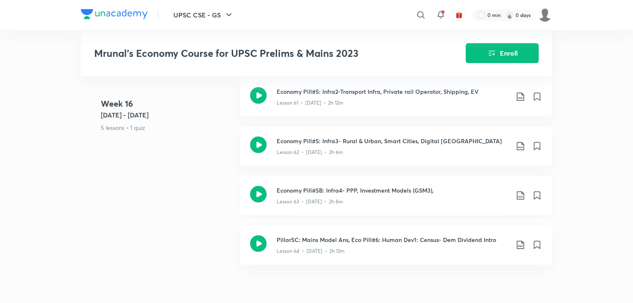
scroll to position [4823, 0]
click at [517, 239] on icon at bounding box center [521, 244] width 10 height 10
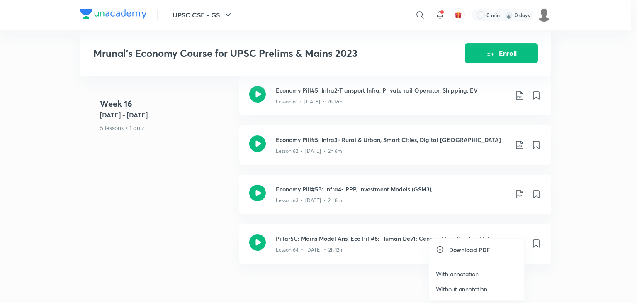
click at [469, 273] on p "With annotation" at bounding box center [457, 273] width 43 height 9
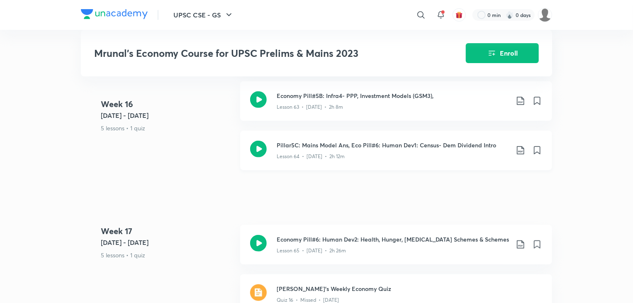
scroll to position [4920, 0]
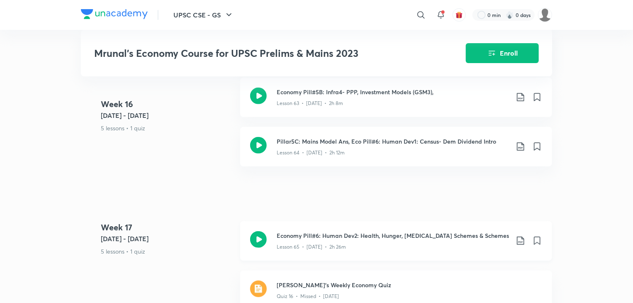
click at [518, 237] on icon at bounding box center [520, 241] width 7 height 8
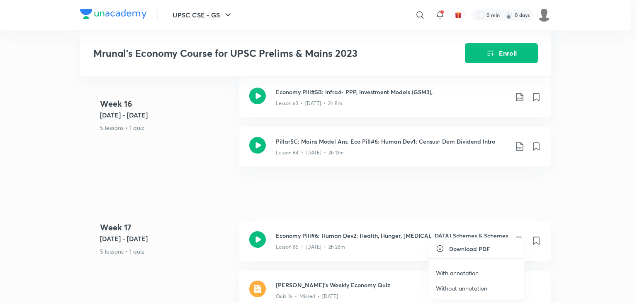
click at [462, 272] on p "With annotation" at bounding box center [457, 272] width 43 height 9
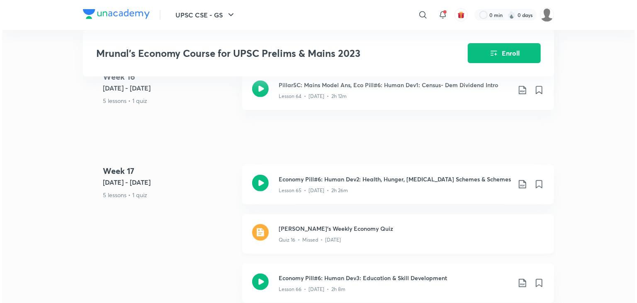
scroll to position [5006, 0]
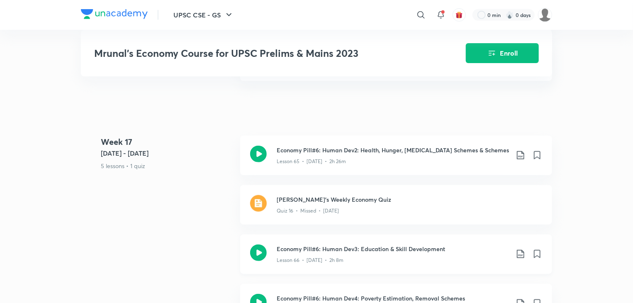
click at [519, 249] on icon at bounding box center [521, 254] width 10 height 10
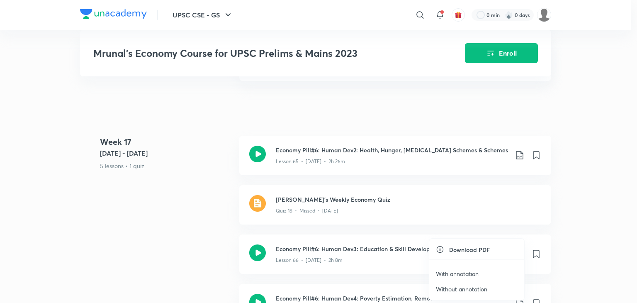
click at [463, 276] on p "With annotation" at bounding box center [457, 273] width 43 height 9
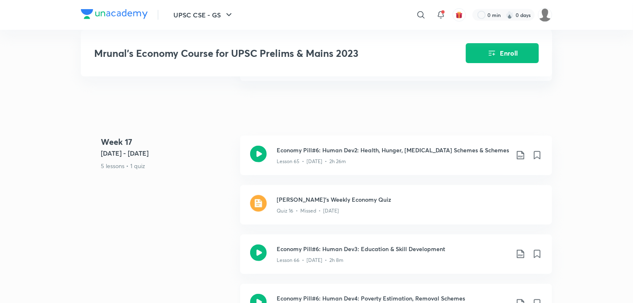
click at [519, 298] on icon at bounding box center [521, 303] width 10 height 10
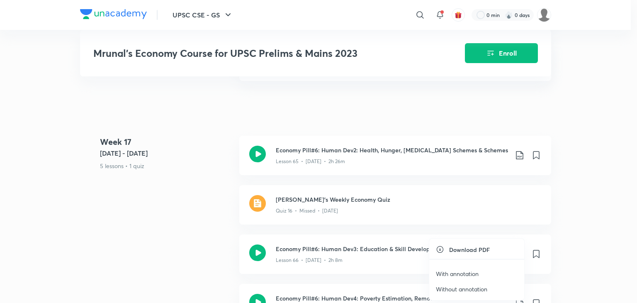
click at [472, 272] on p "With annotation" at bounding box center [457, 273] width 43 height 9
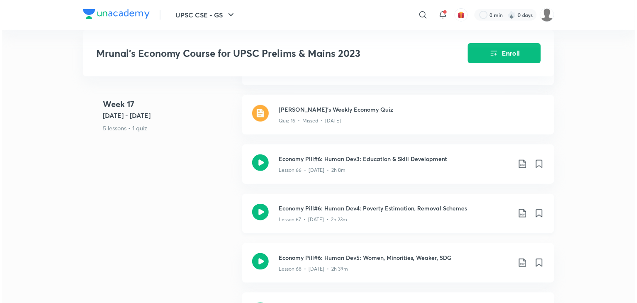
scroll to position [5097, 0]
click at [521, 257] on icon at bounding box center [521, 262] width 10 height 10
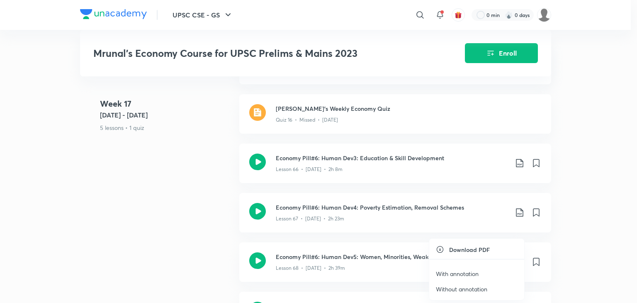
click at [468, 270] on p "With annotation" at bounding box center [457, 273] width 43 height 9
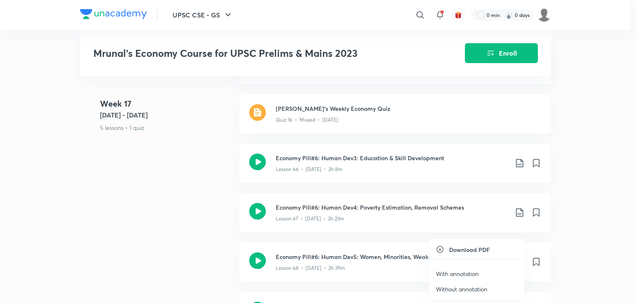
click at [472, 273] on p "With annotation" at bounding box center [457, 273] width 43 height 9
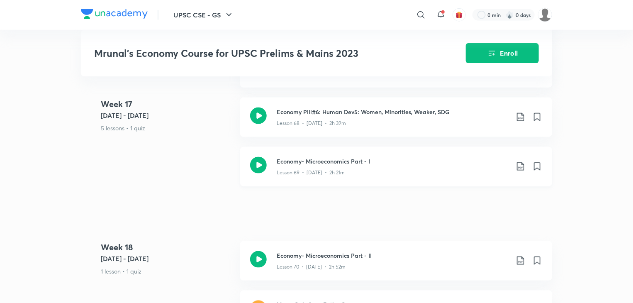
scroll to position [5244, 0]
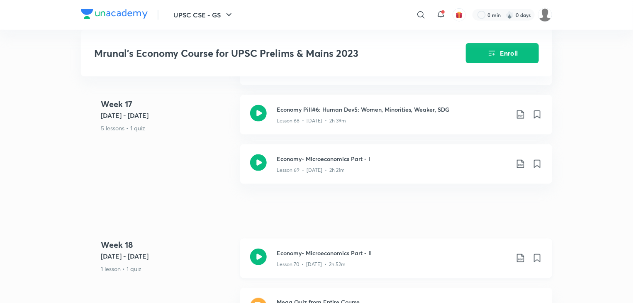
click at [522, 253] on icon at bounding box center [521, 258] width 10 height 10
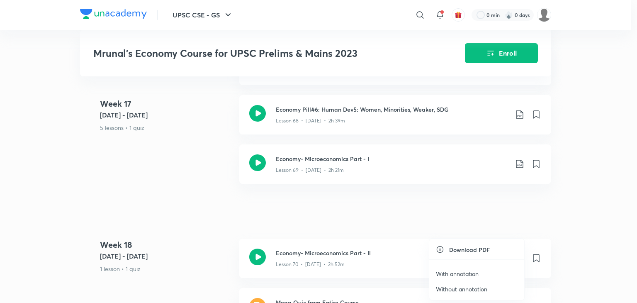
click at [467, 274] on p "With annotation" at bounding box center [457, 273] width 43 height 9
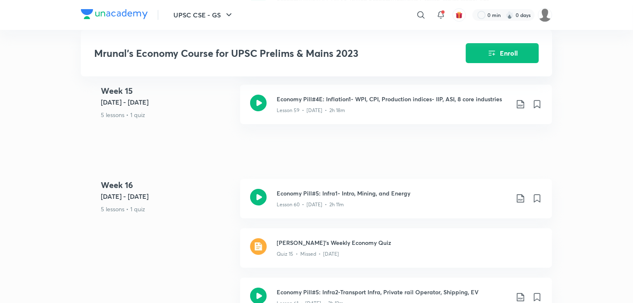
scroll to position [4619, 0]
